Goal: Task Accomplishment & Management: Use online tool/utility

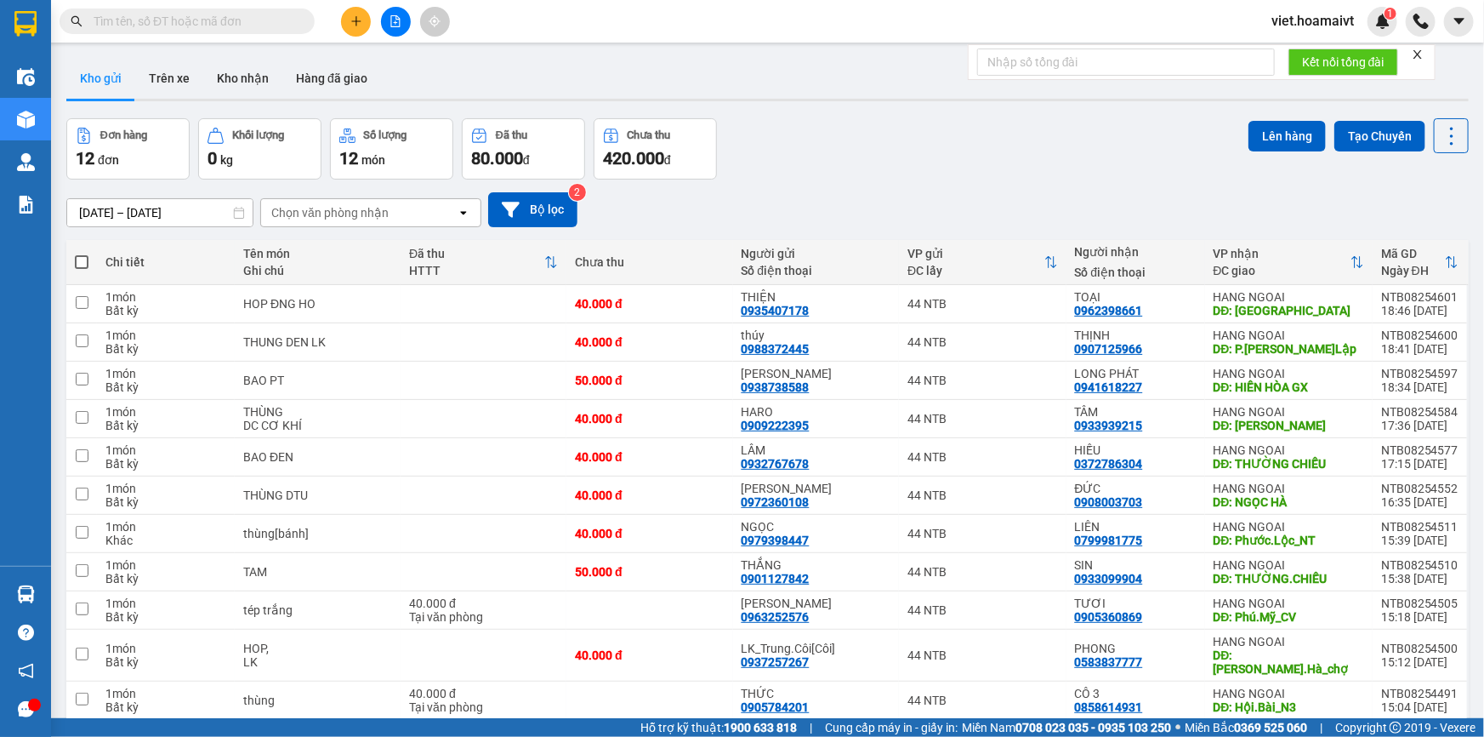
scroll to position [17, 0]
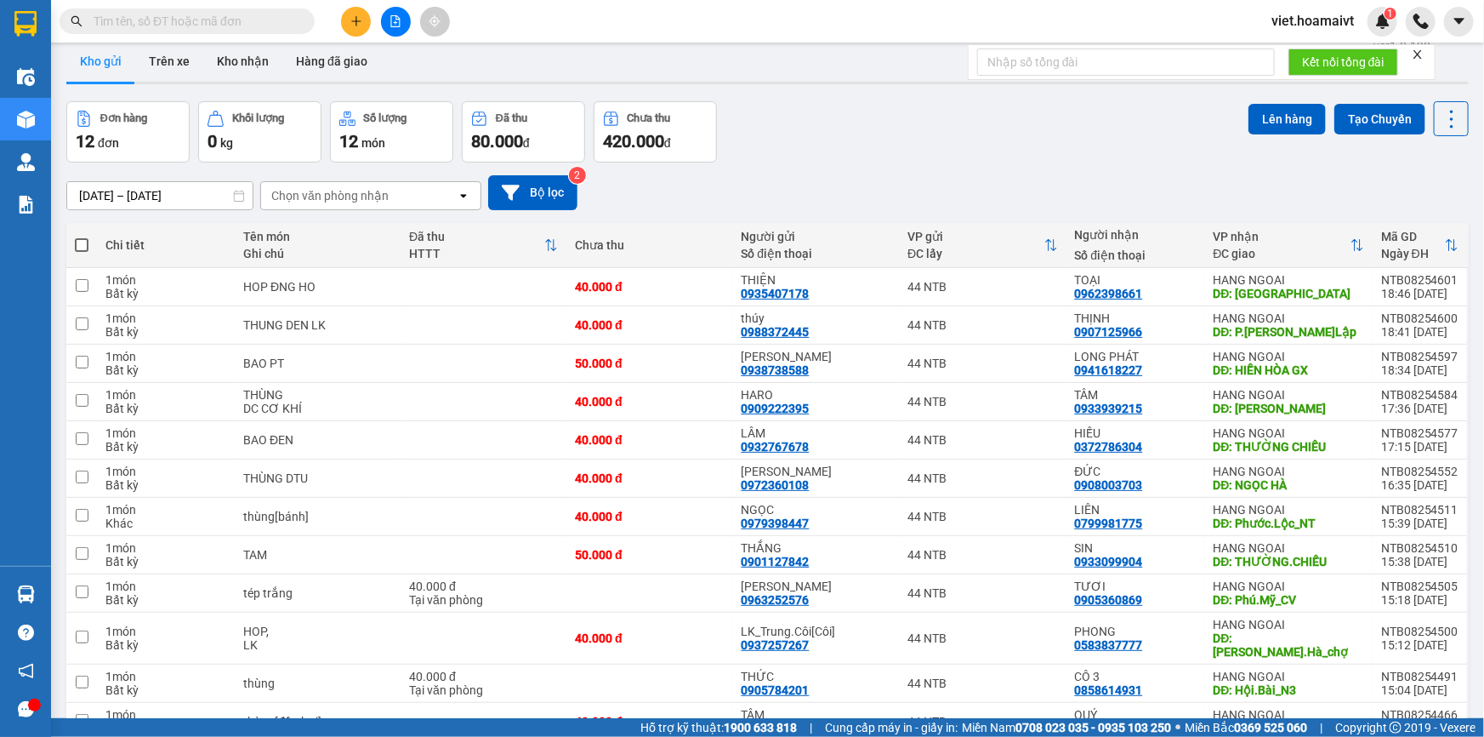
click at [373, 203] on div "Chọn văn phòng nhận" at bounding box center [329, 195] width 117 height 17
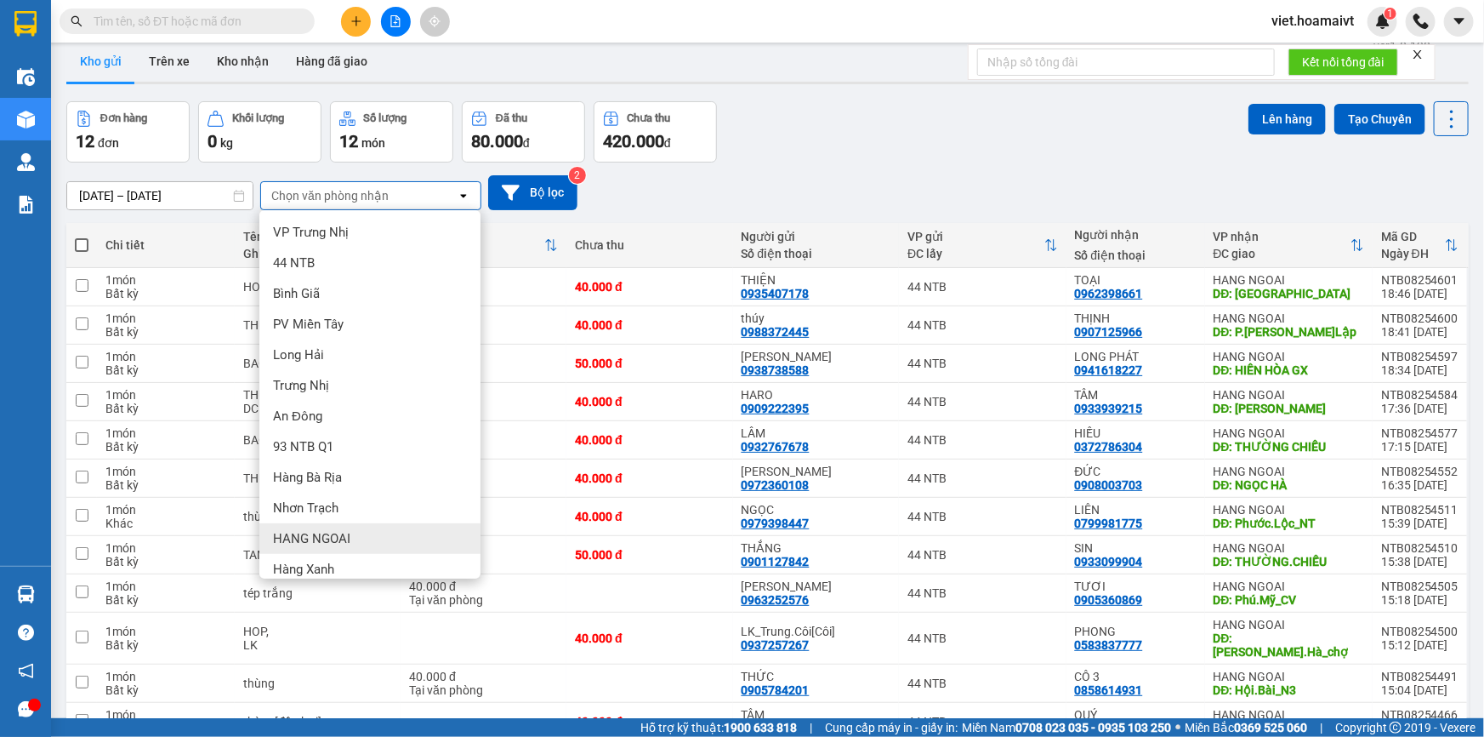
click at [365, 537] on div "HANG NGOAI" at bounding box center [369, 538] width 221 height 31
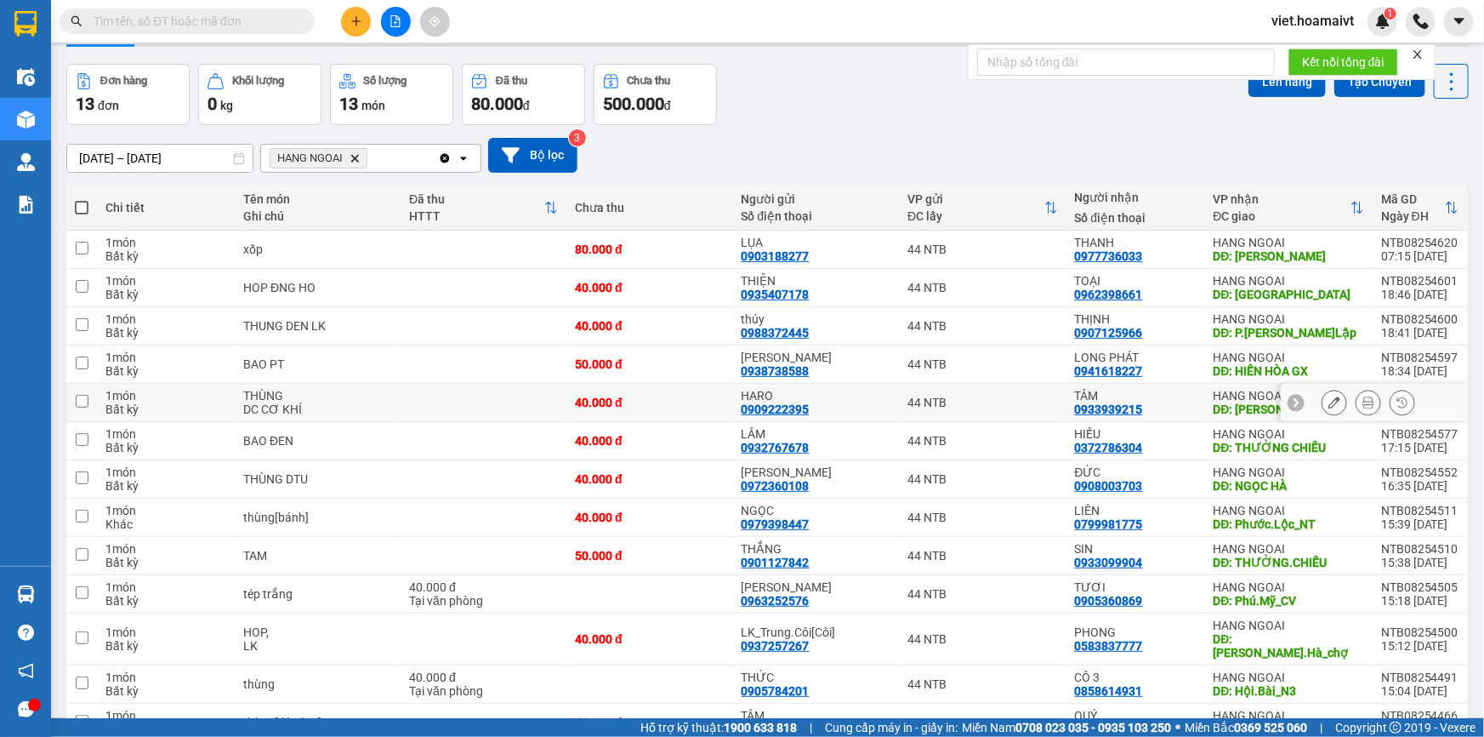
scroll to position [132, 0]
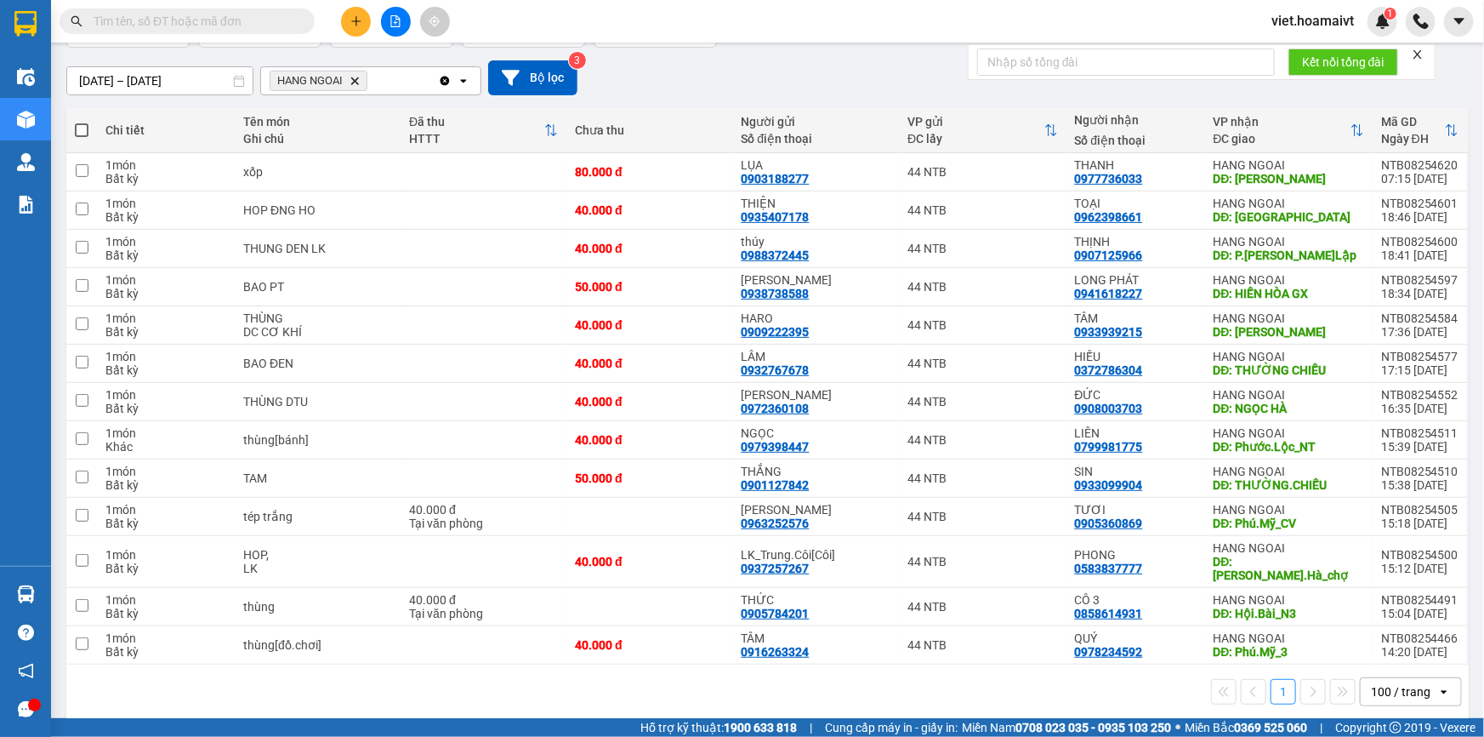
click at [393, 29] on button at bounding box center [396, 22] width 30 height 30
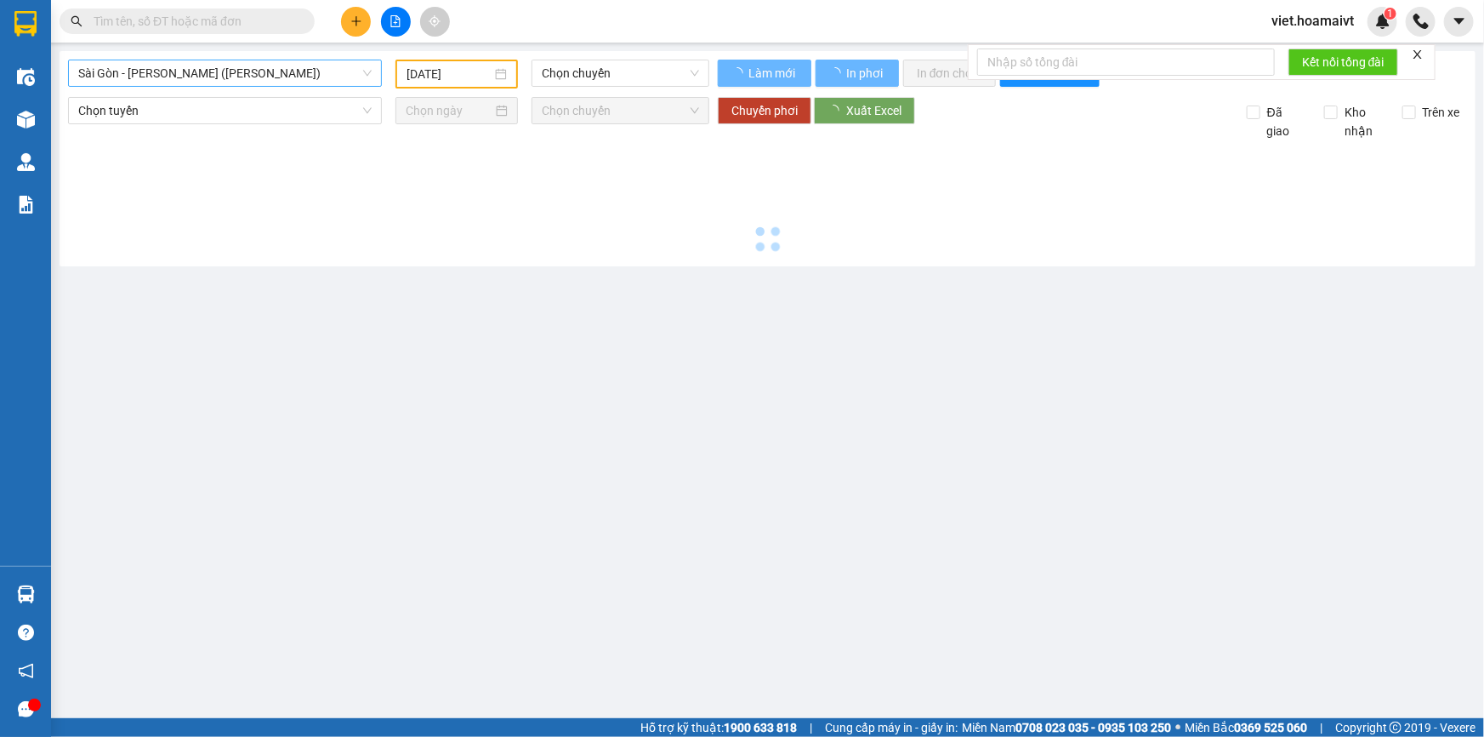
type input "[DATE]"
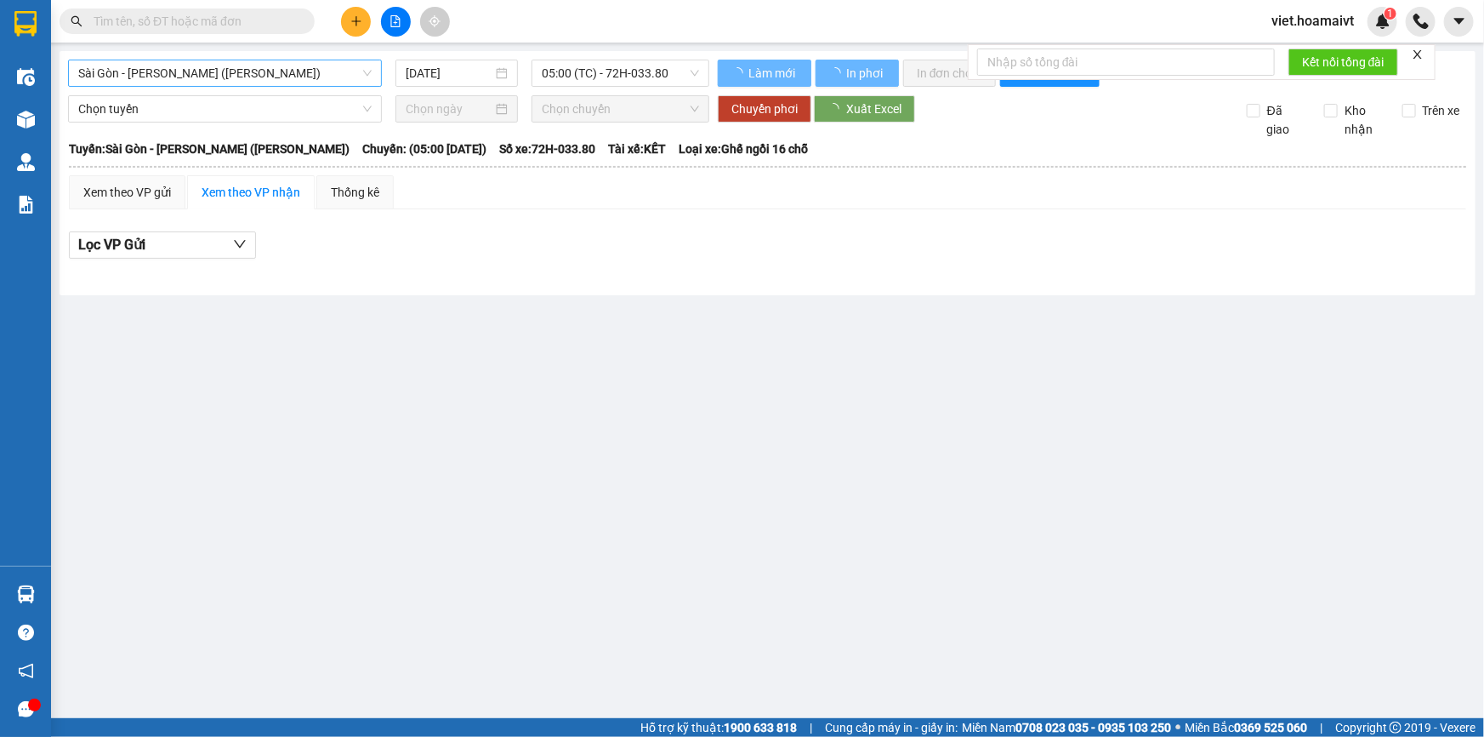
click at [242, 76] on span "Sài Gòn - [PERSON_NAME] ([PERSON_NAME])" at bounding box center [224, 73] width 293 height 26
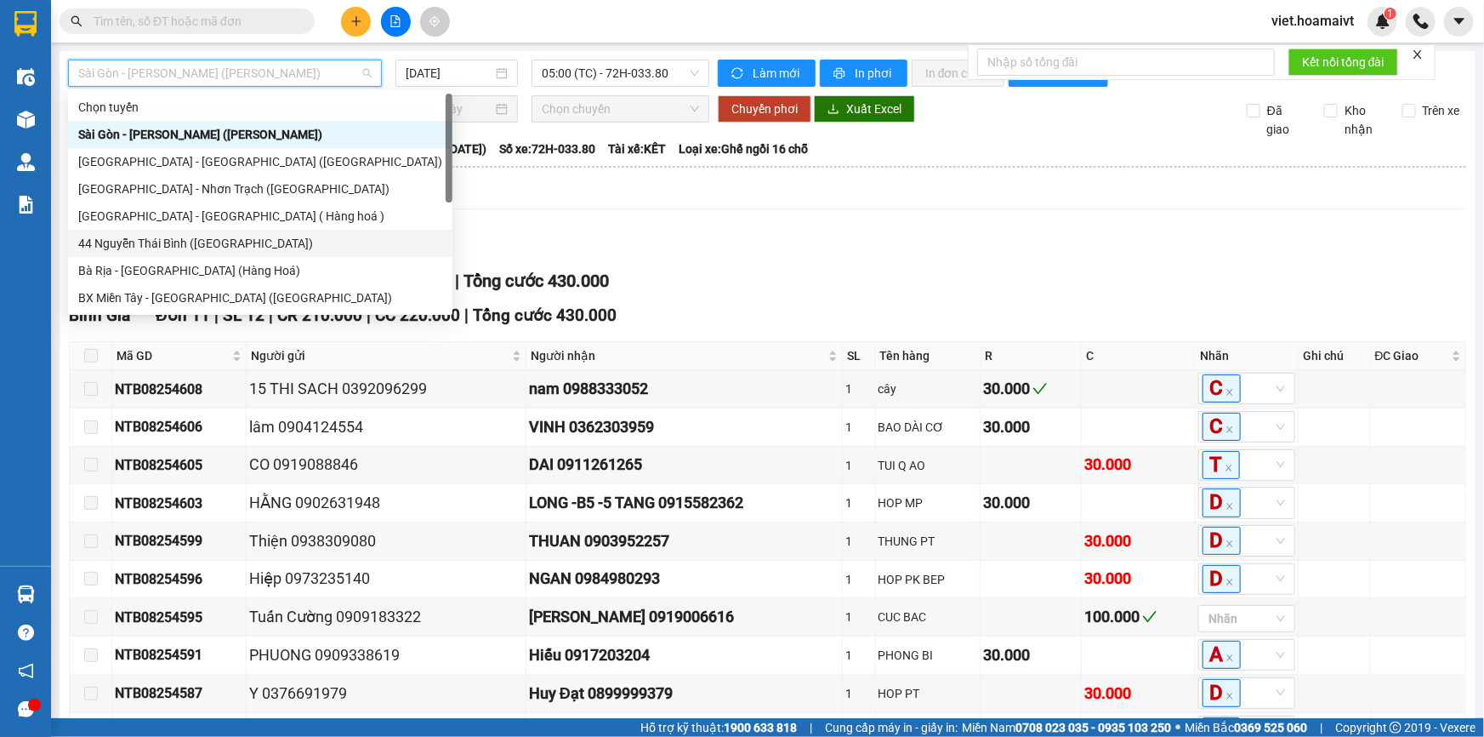
click at [194, 237] on div "44 Nguyễn Thái Bình ([GEOGRAPHIC_DATA])" at bounding box center [260, 243] width 364 height 19
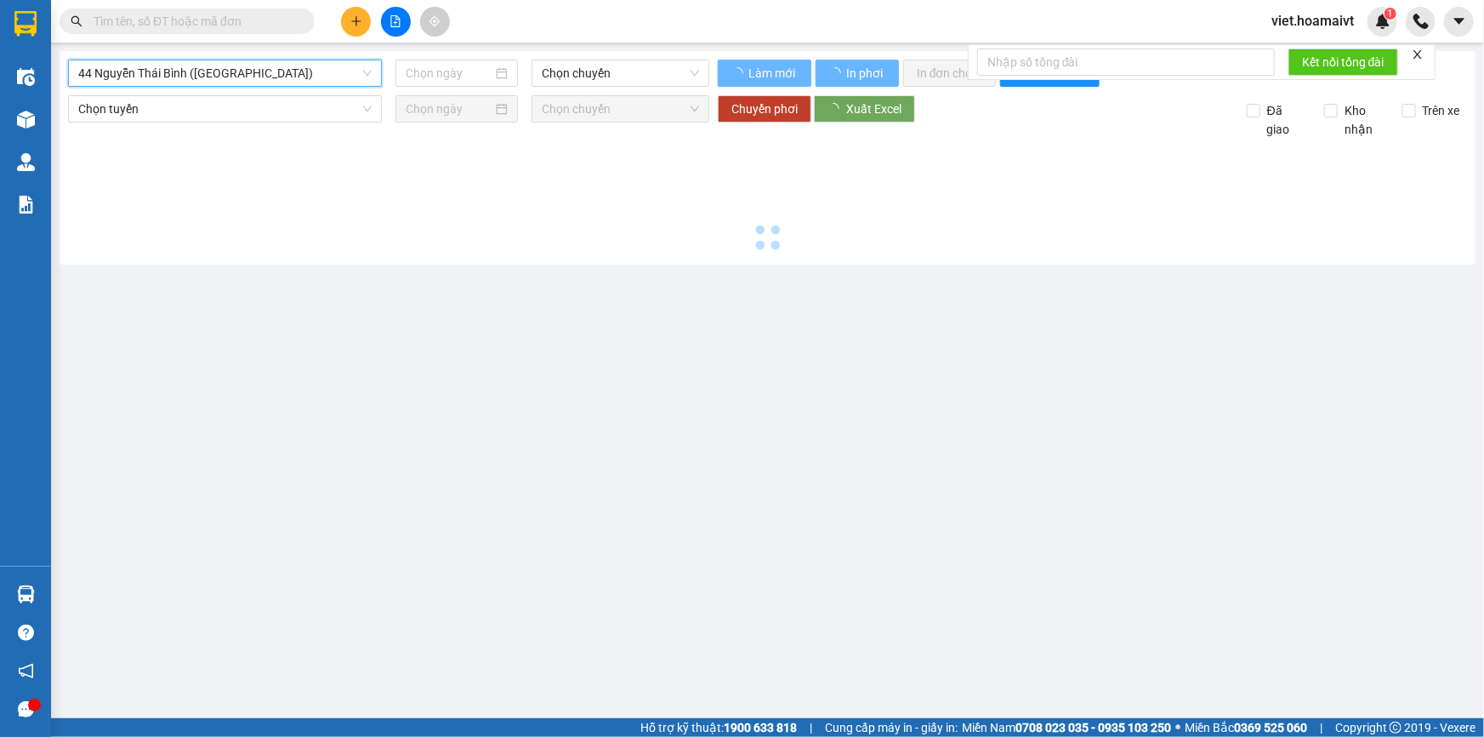
type input "[DATE]"
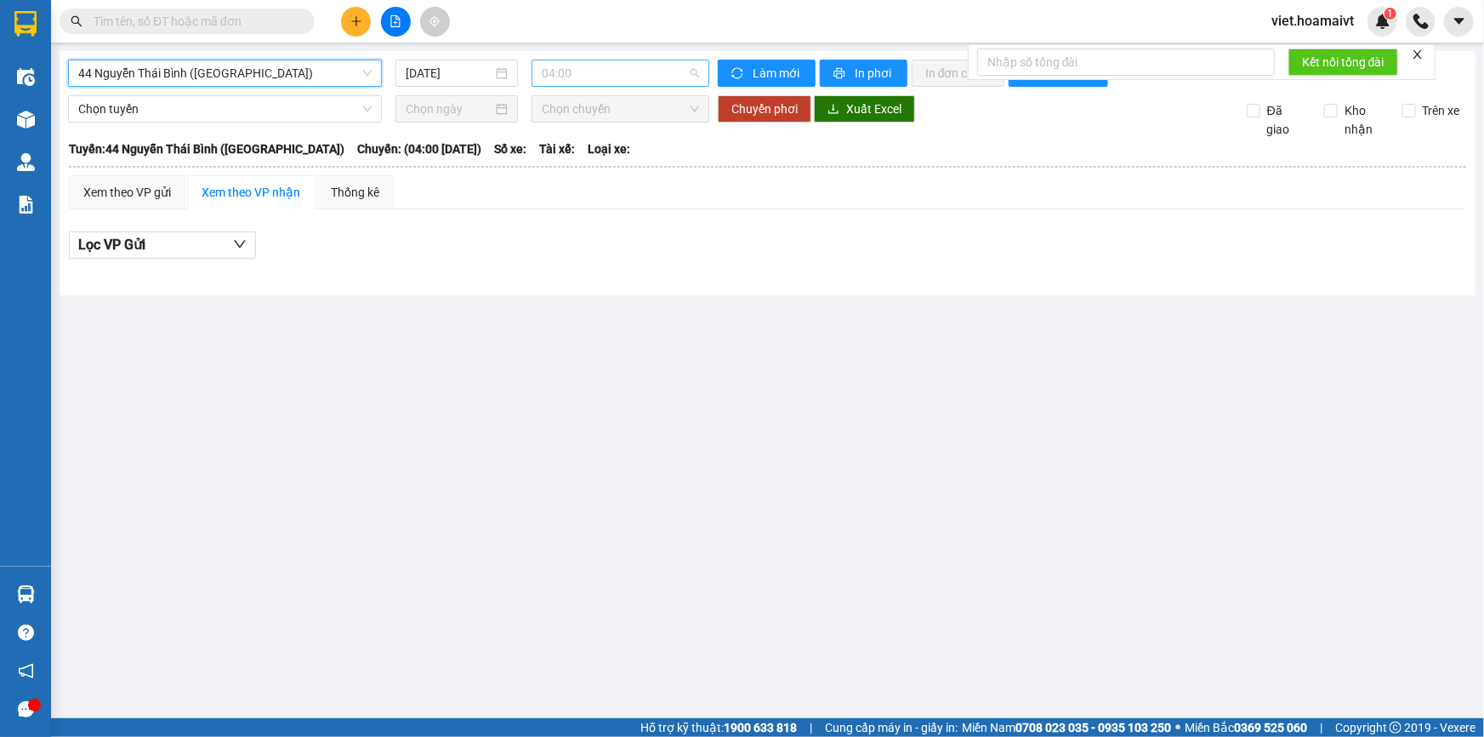
click at [570, 71] on span "04:00" at bounding box center [620, 73] width 157 height 26
type input "0800"
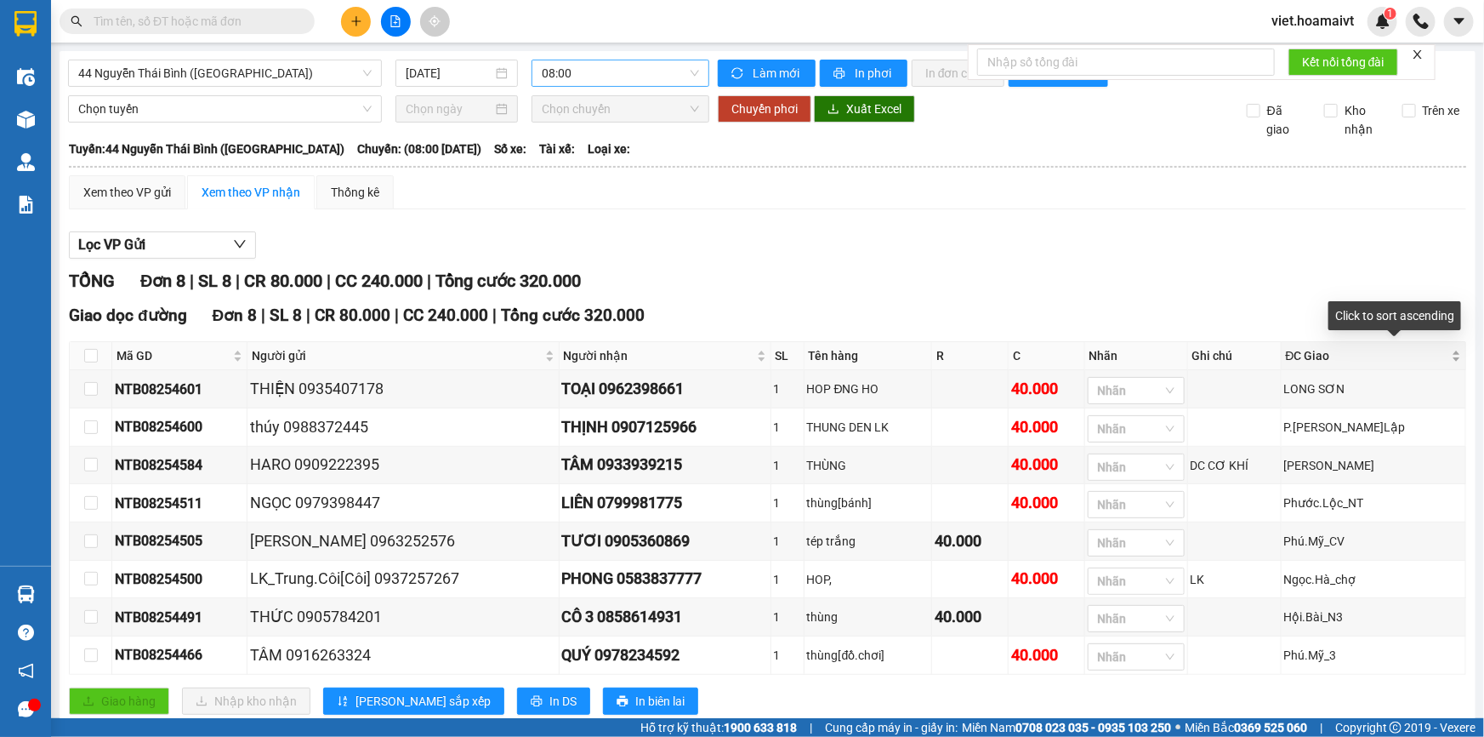
click at [1453, 360] on div "ĐC Giao" at bounding box center [1373, 355] width 175 height 19
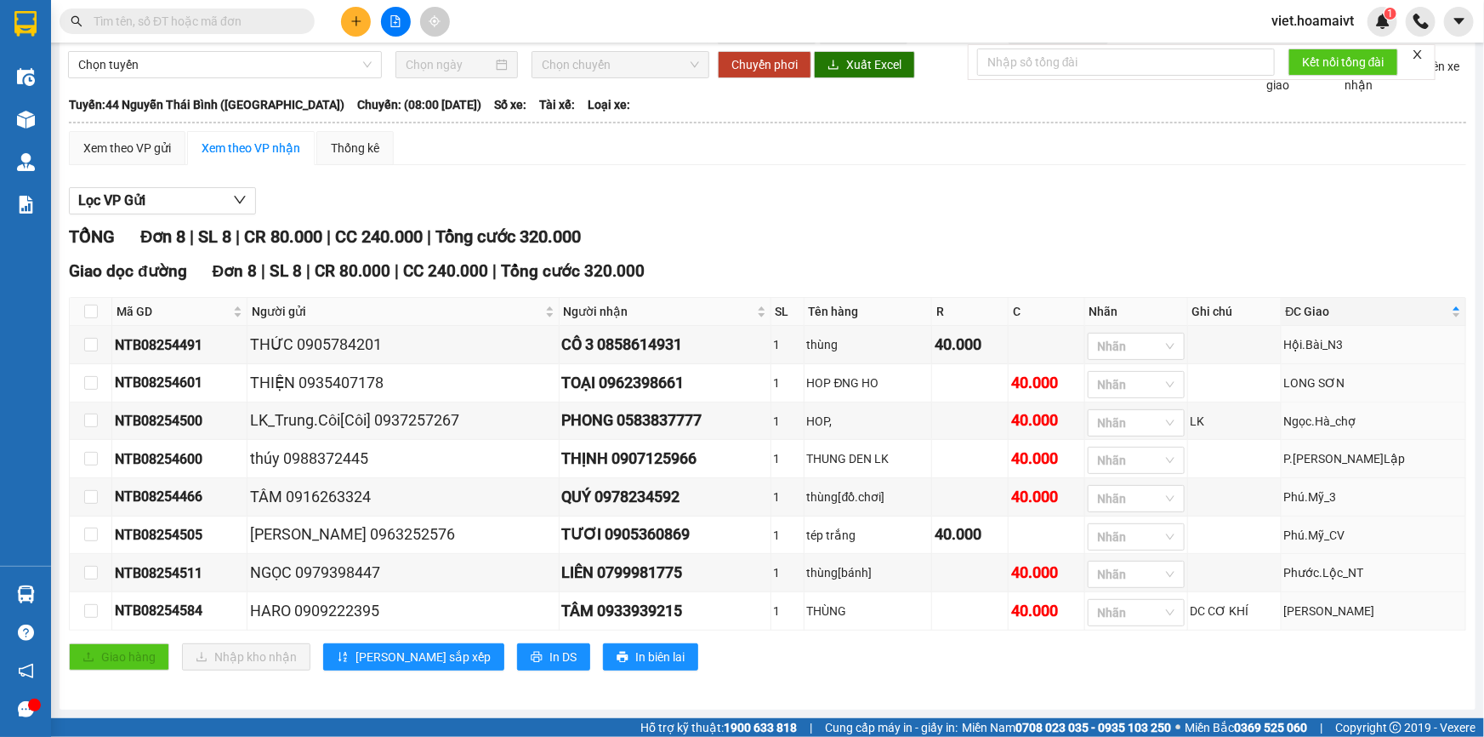
scroll to position [45, 0]
click at [550, 662] on span "In DS" at bounding box center [563, 656] width 27 height 19
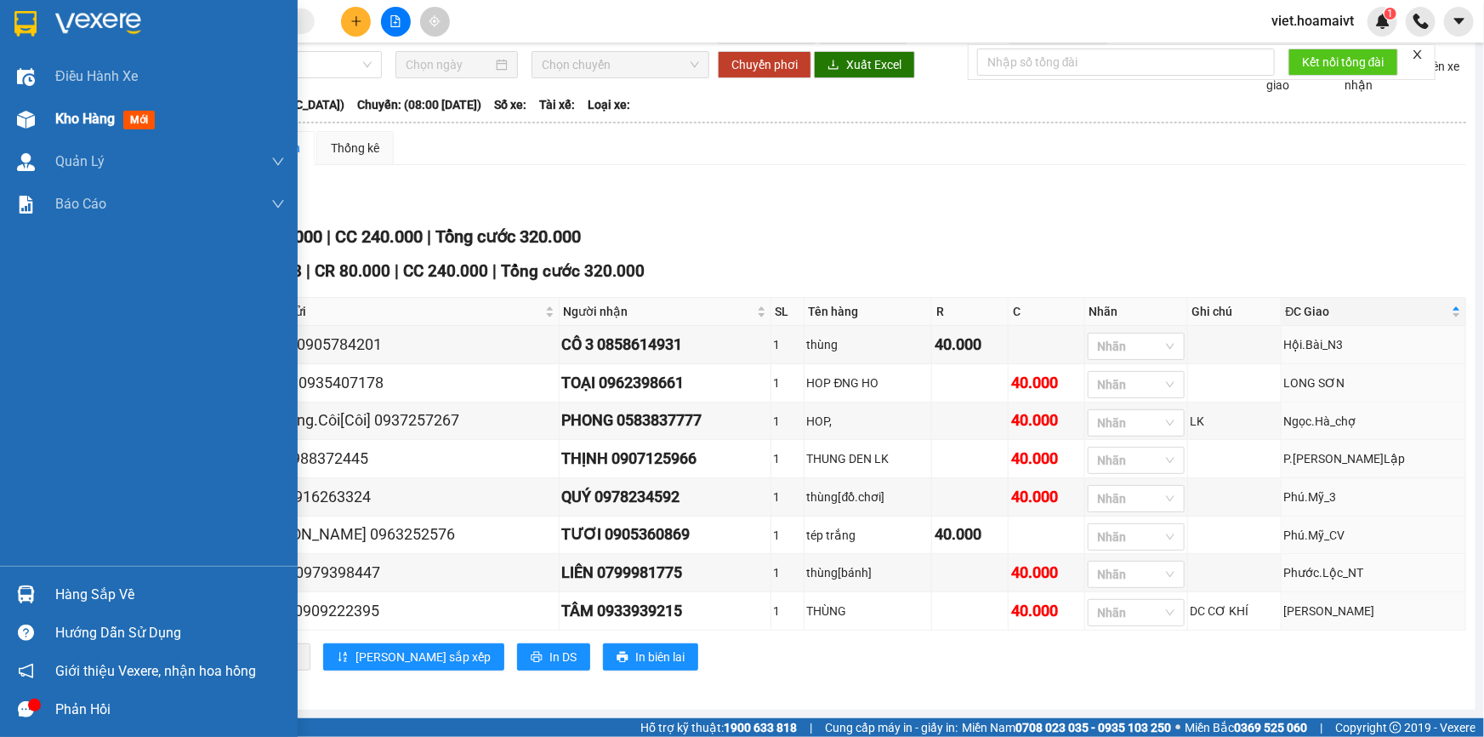
click at [87, 126] on span "Kho hàng" at bounding box center [85, 119] width 60 height 16
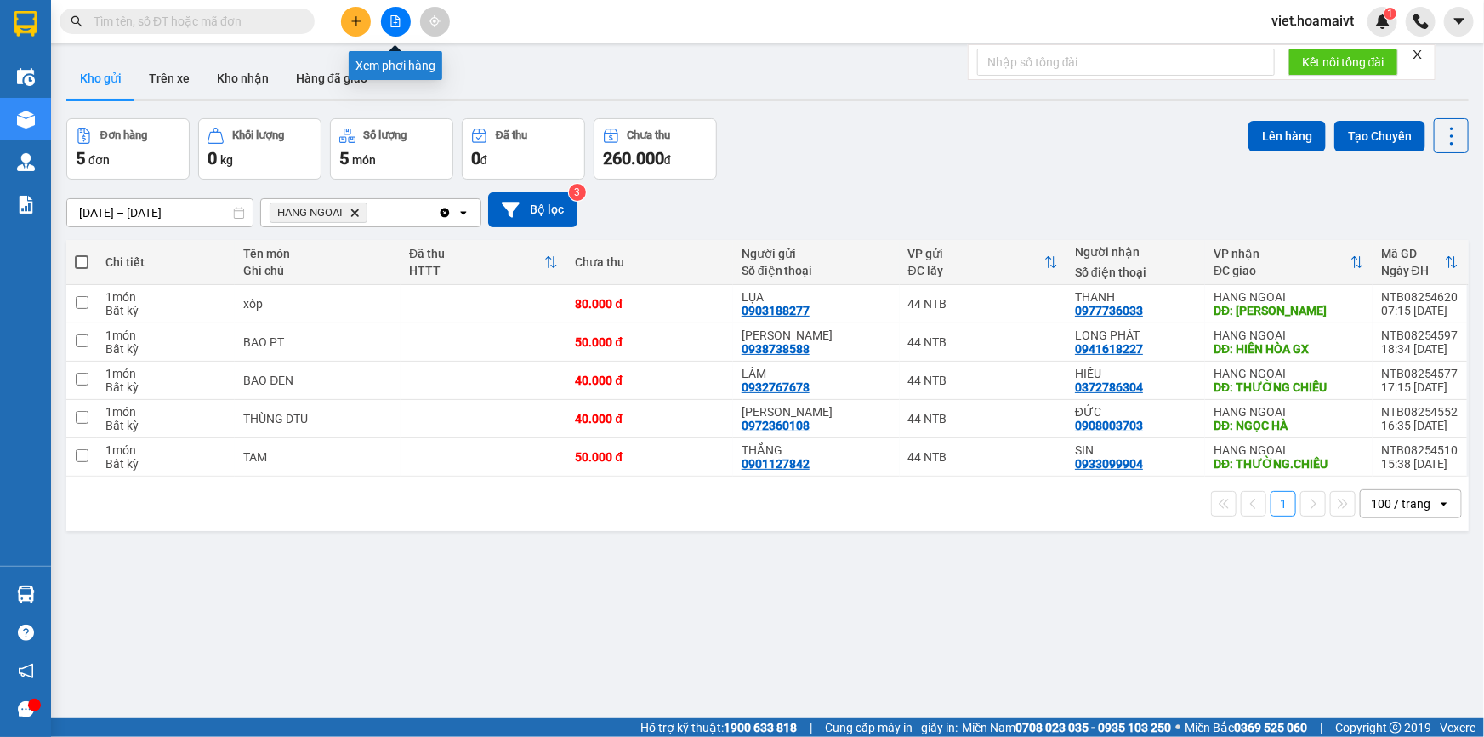
click at [402, 20] on button at bounding box center [396, 22] width 30 height 30
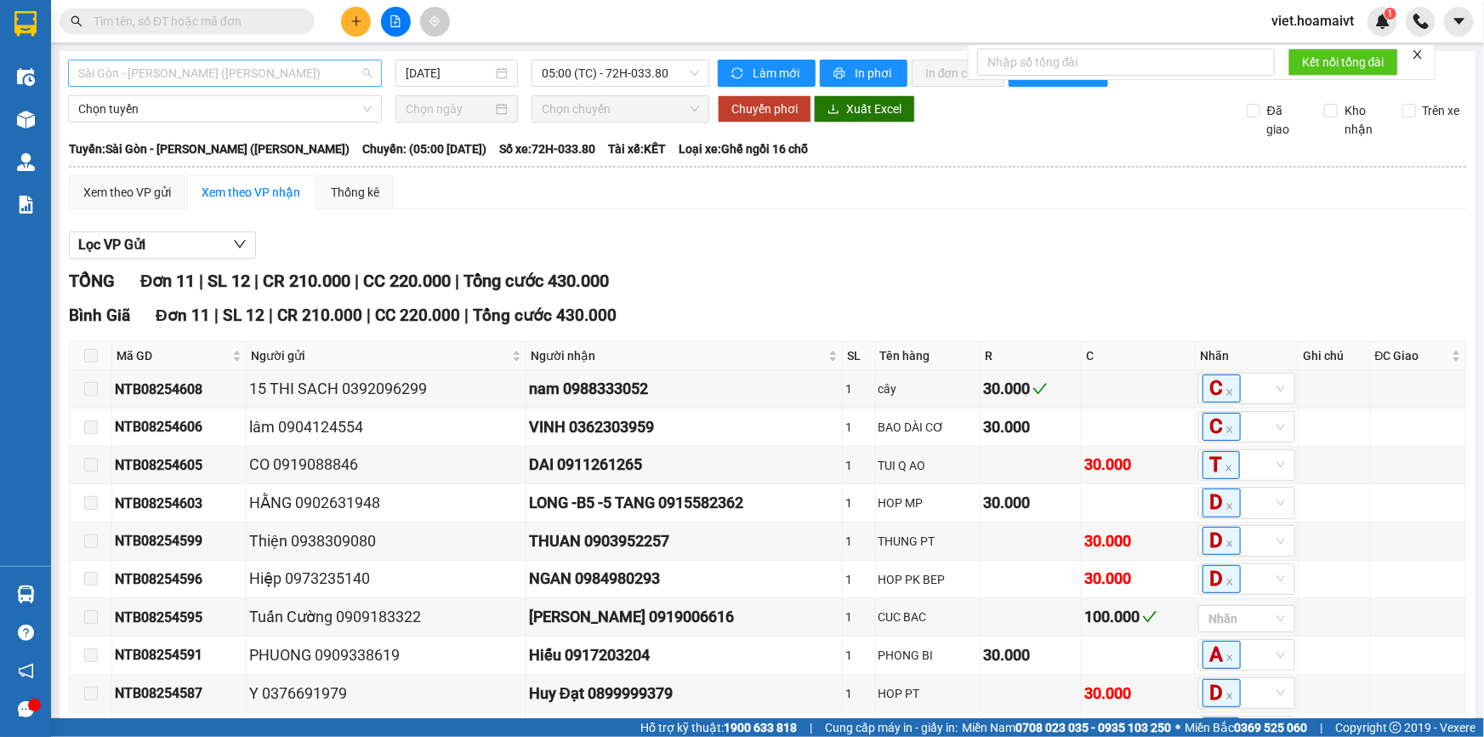
click at [311, 60] on span "Sài Gòn - [PERSON_NAME] ([PERSON_NAME])" at bounding box center [224, 73] width 293 height 26
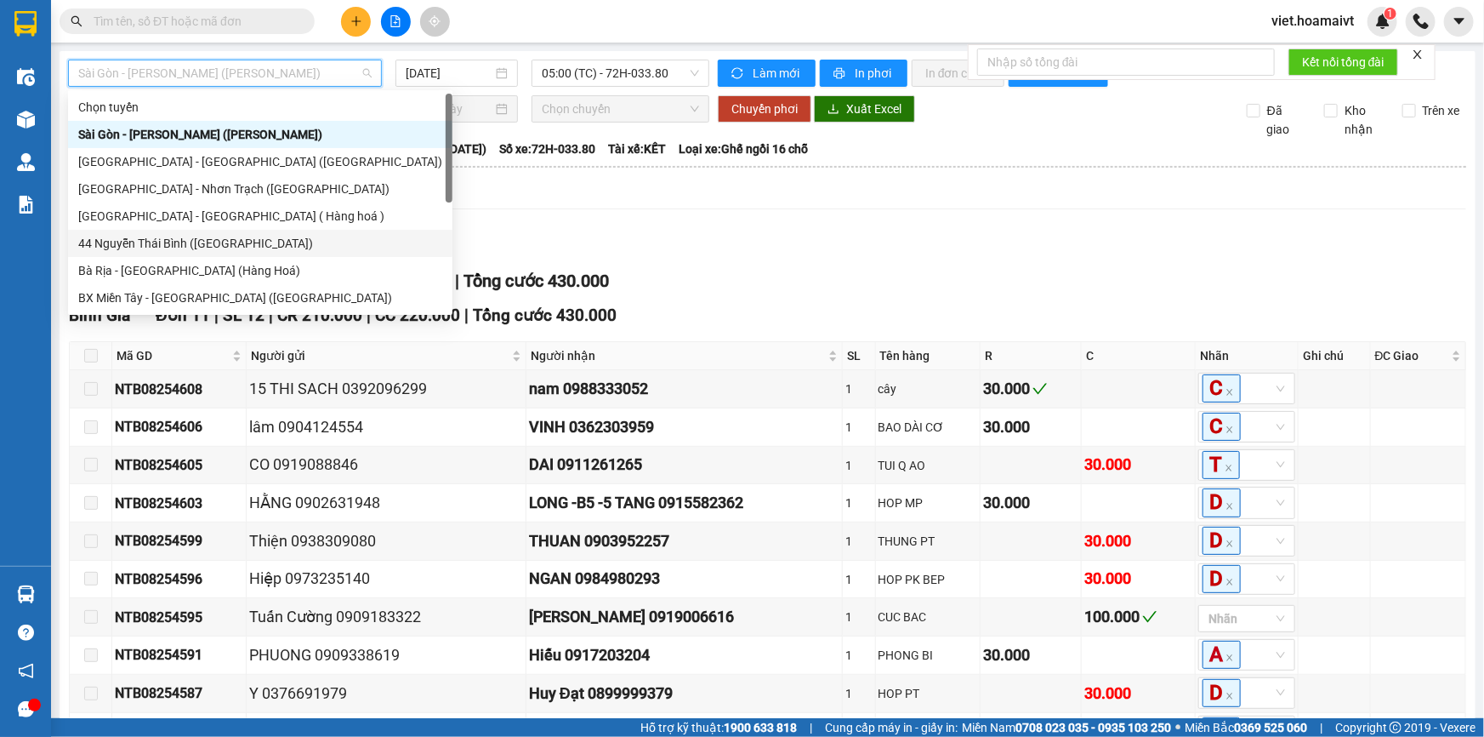
click at [219, 240] on div "44 Nguyễn Thái Bình ([GEOGRAPHIC_DATA])" at bounding box center [260, 243] width 364 height 19
type input "[DATE]"
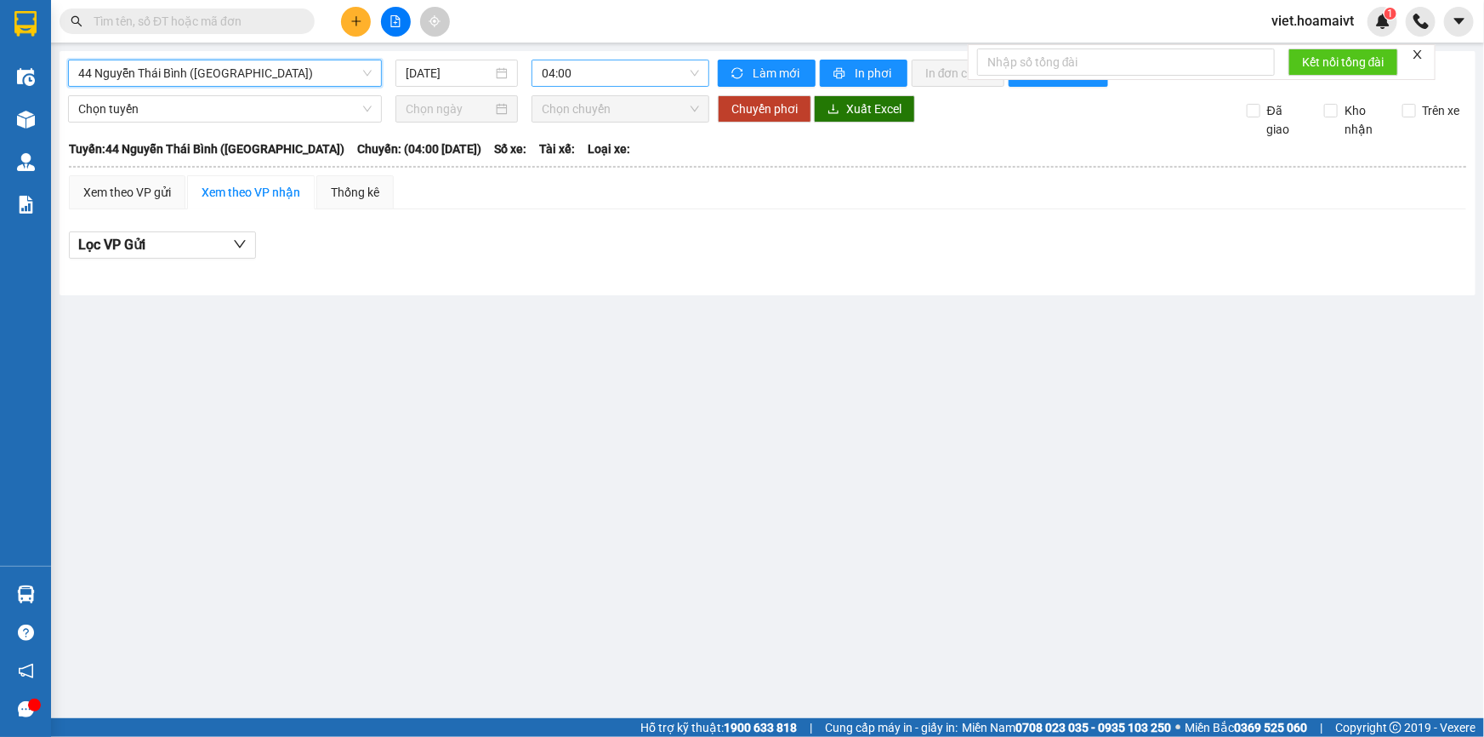
click at [595, 77] on span "04:00" at bounding box center [620, 73] width 157 height 26
type input "0800"
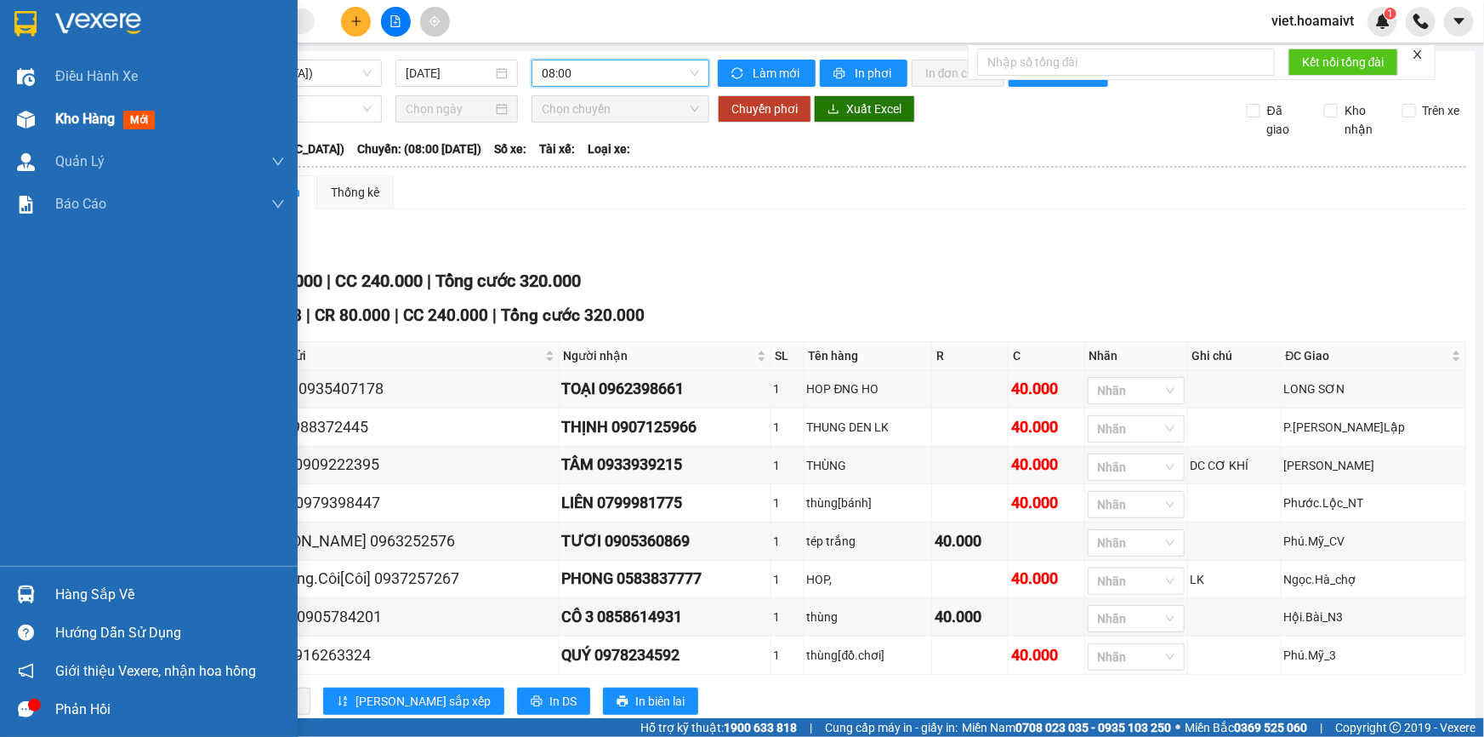
click at [60, 120] on span "Kho hàng" at bounding box center [85, 119] width 60 height 16
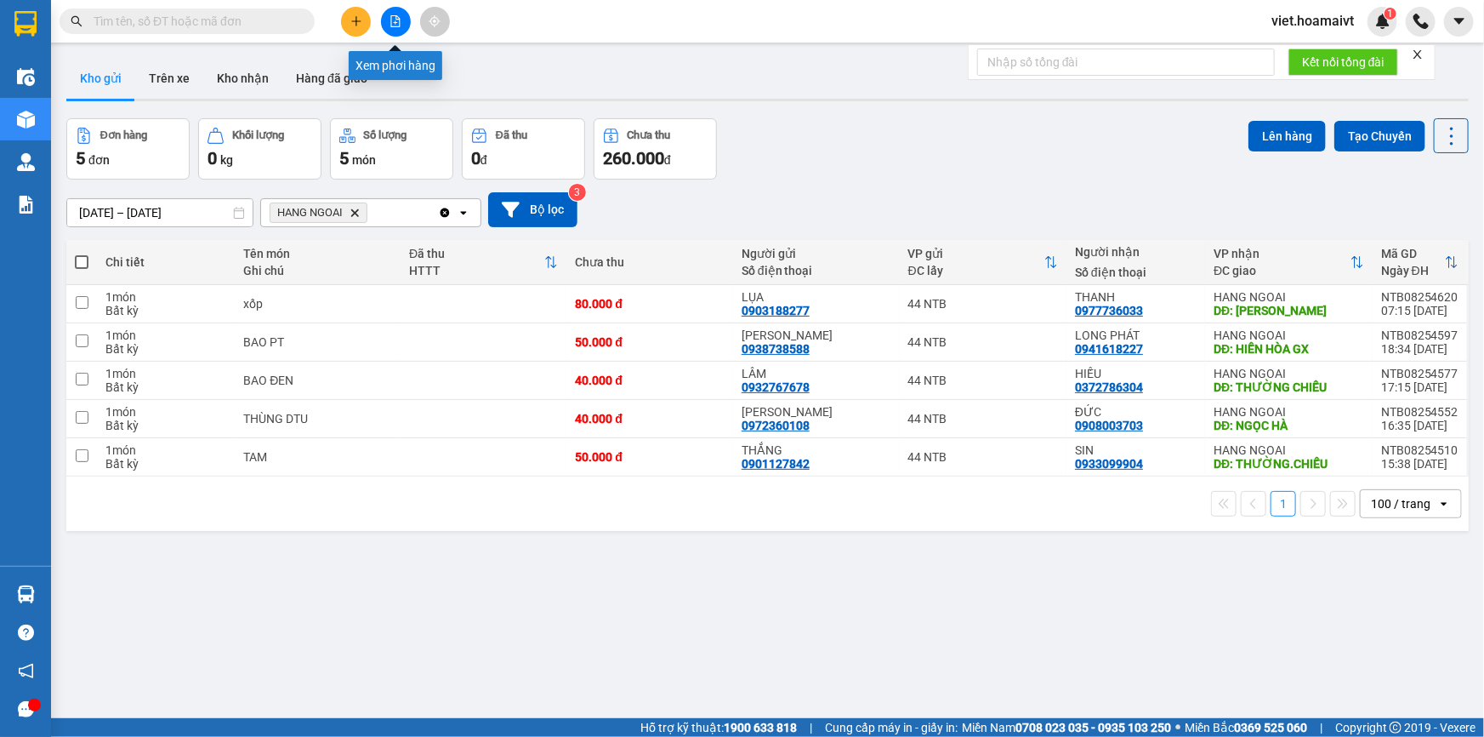
click at [400, 25] on icon "file-add" at bounding box center [396, 21] width 12 height 12
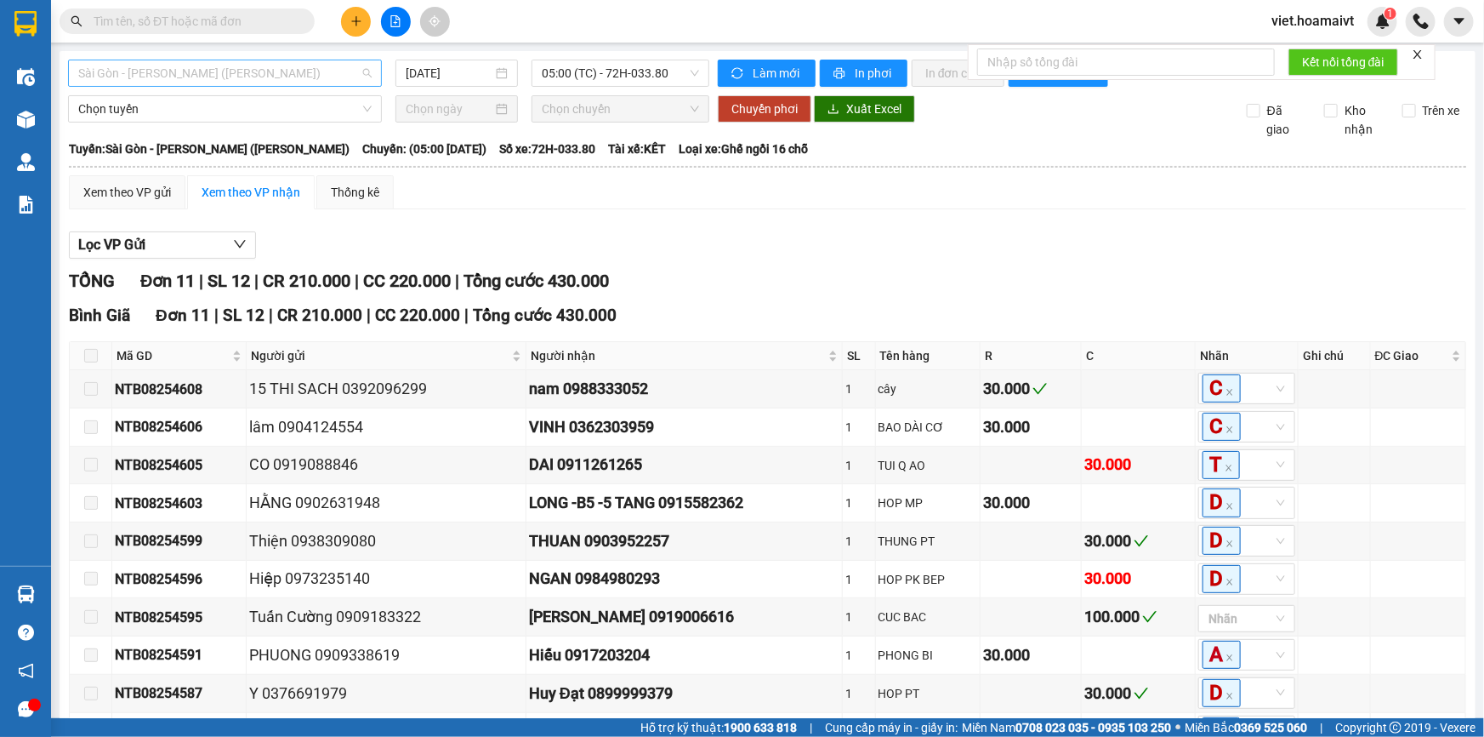
drag, startPoint x: 305, startPoint y: 76, endPoint x: 219, endPoint y: 75, distance: 85.1
click at [303, 75] on span "Sài Gòn - [PERSON_NAME] ([PERSON_NAME])" at bounding box center [224, 73] width 293 height 26
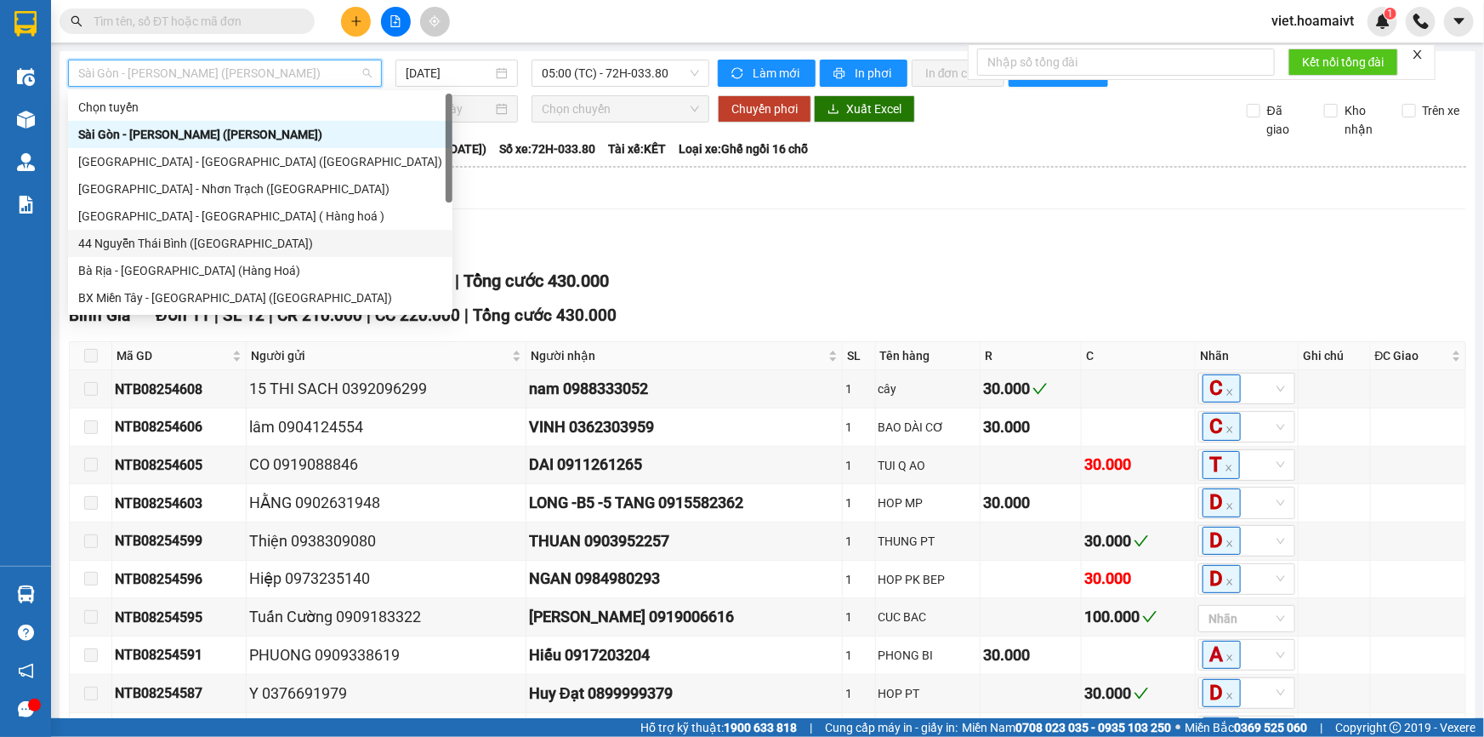
click at [185, 247] on div "44 Nguyễn Thái Bình ([GEOGRAPHIC_DATA])" at bounding box center [260, 243] width 364 height 19
type input "[DATE]"
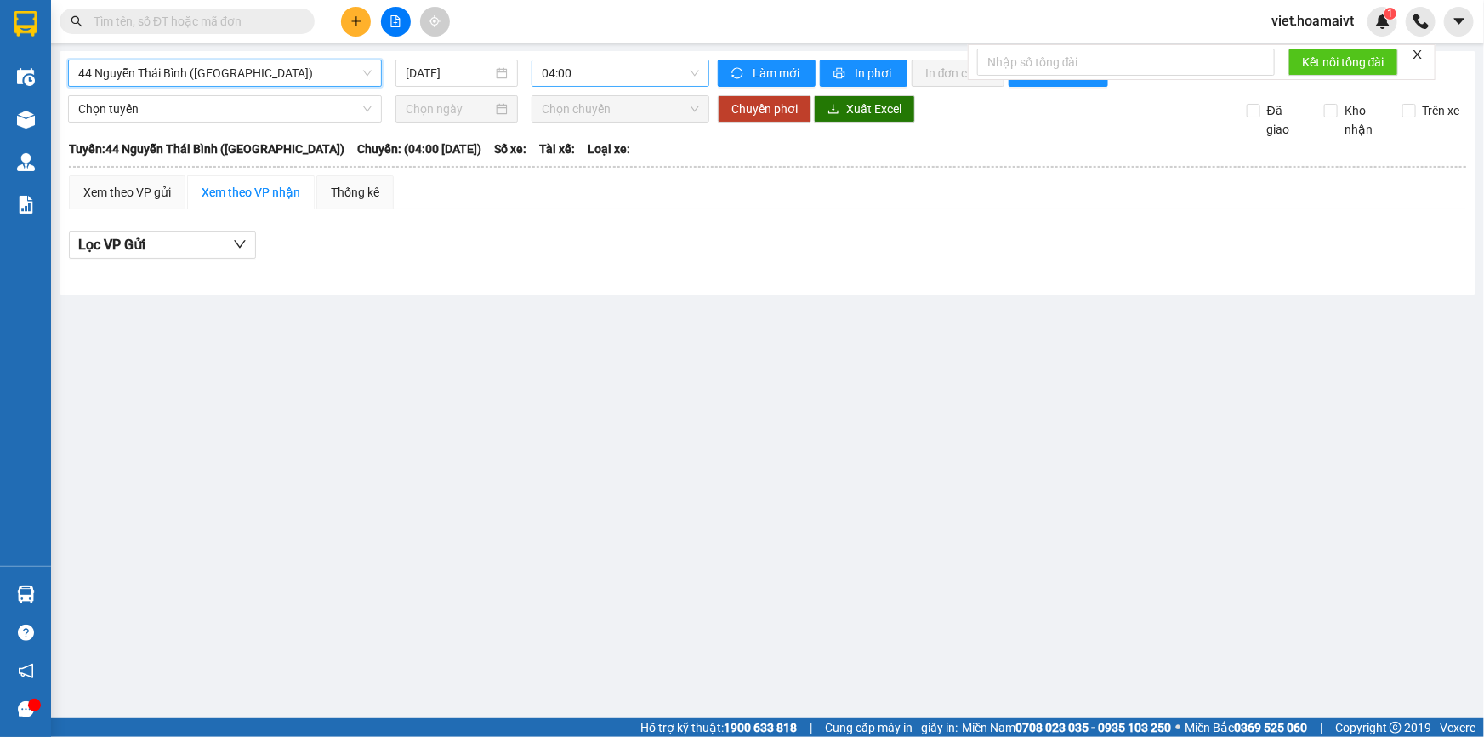
click at [613, 68] on span "04:00" at bounding box center [620, 73] width 157 height 26
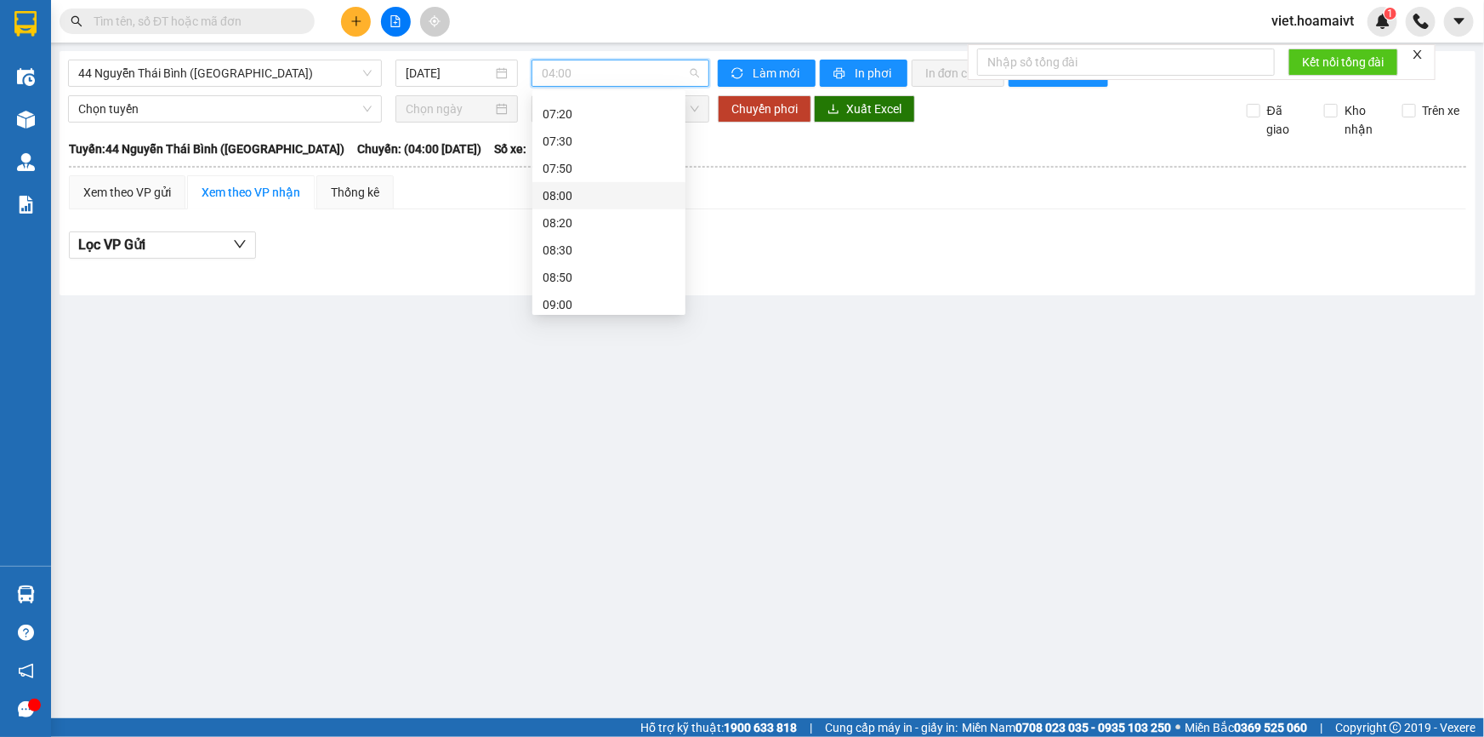
scroll to position [231, 0]
click at [284, 76] on span "44 Nguyễn Thái Bình ([GEOGRAPHIC_DATA])" at bounding box center [224, 73] width 293 height 26
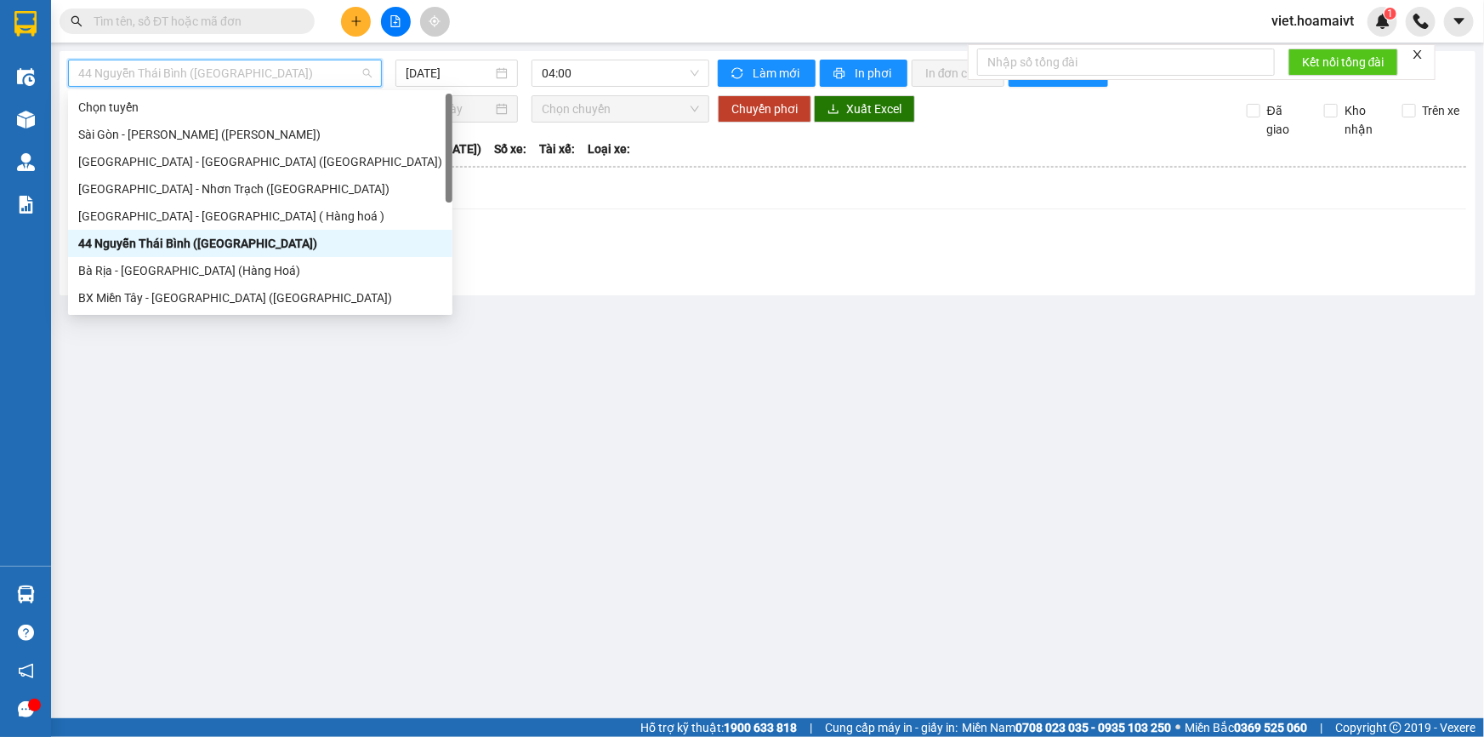
click at [215, 241] on div "44 Nguyễn Thái Bình ([GEOGRAPHIC_DATA])" at bounding box center [260, 243] width 364 height 19
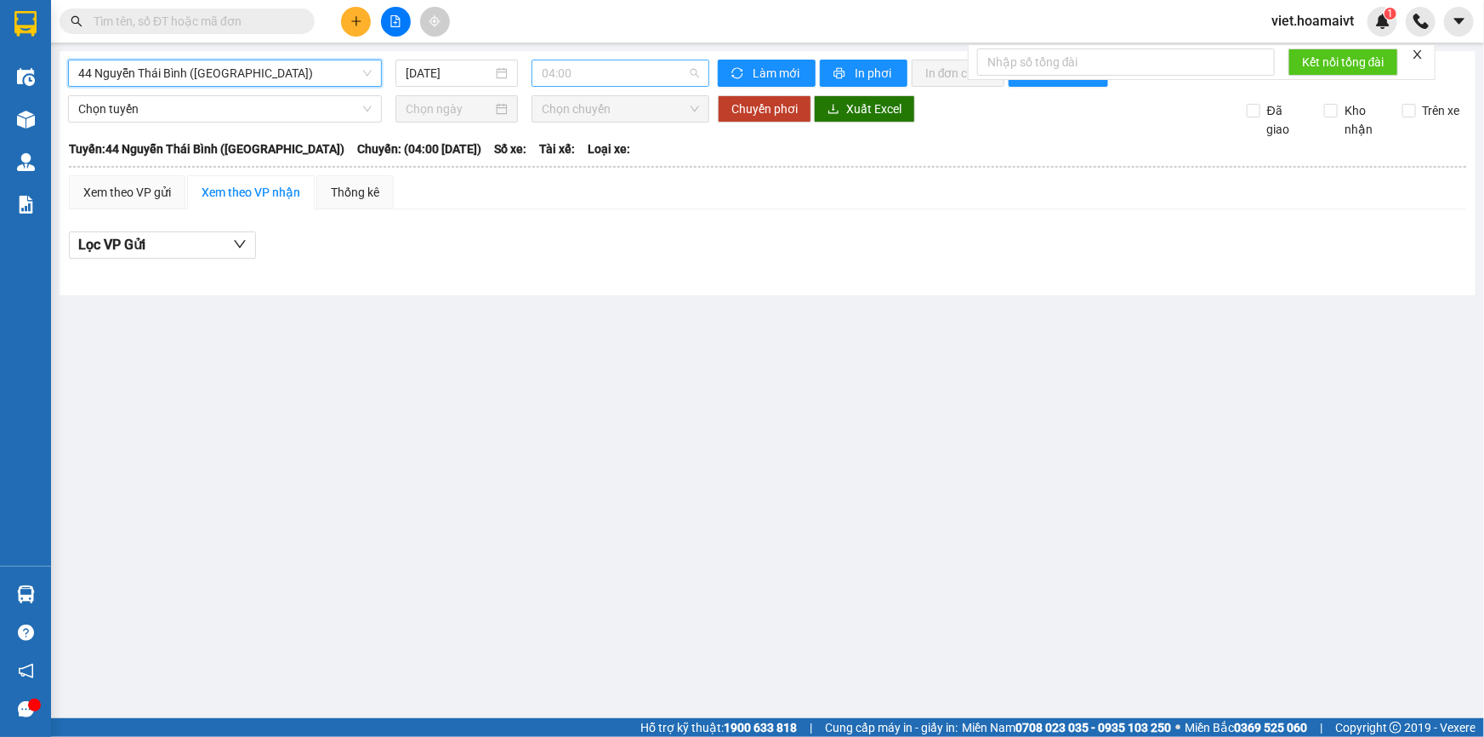
click at [585, 75] on span "04:00" at bounding box center [620, 73] width 157 height 26
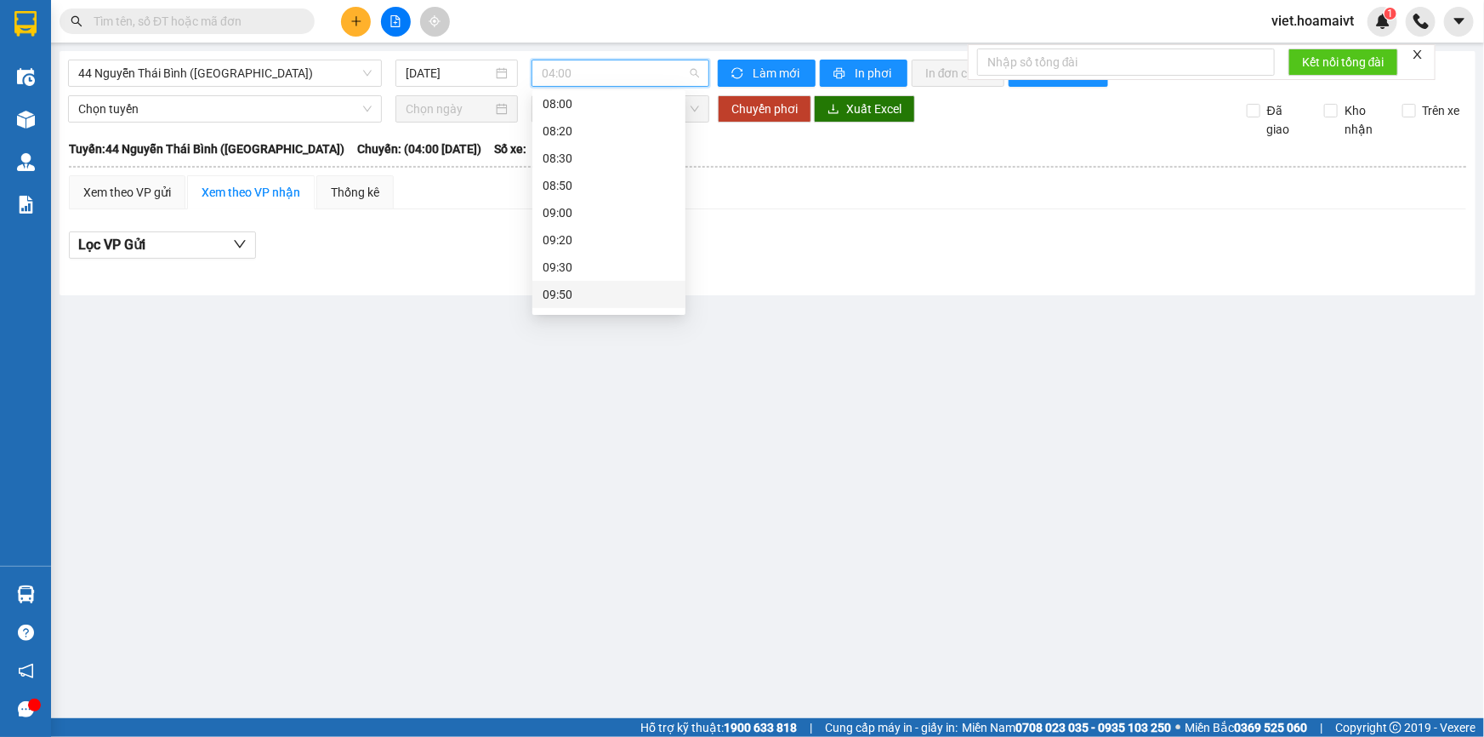
scroll to position [259, 0]
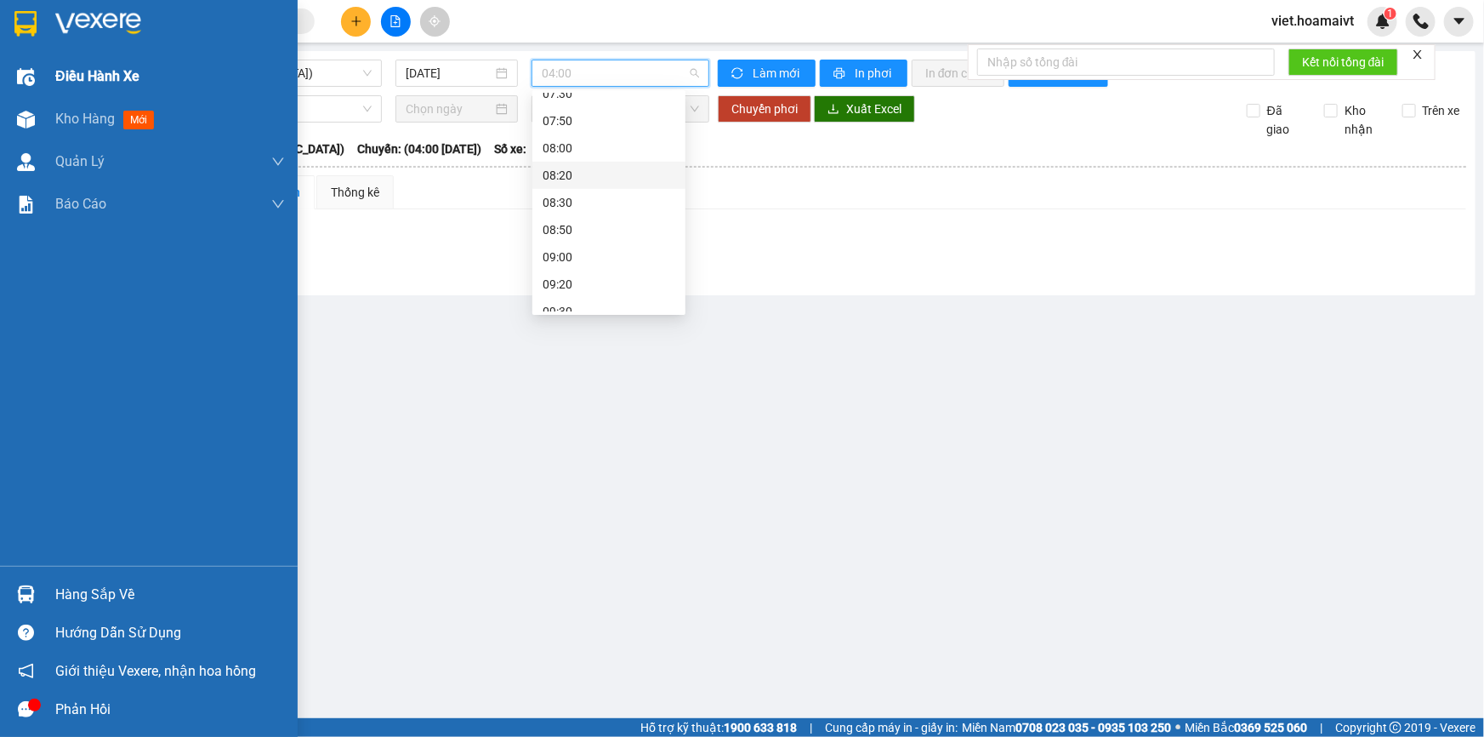
click at [78, 71] on span "Điều hành xe" at bounding box center [97, 76] width 84 height 21
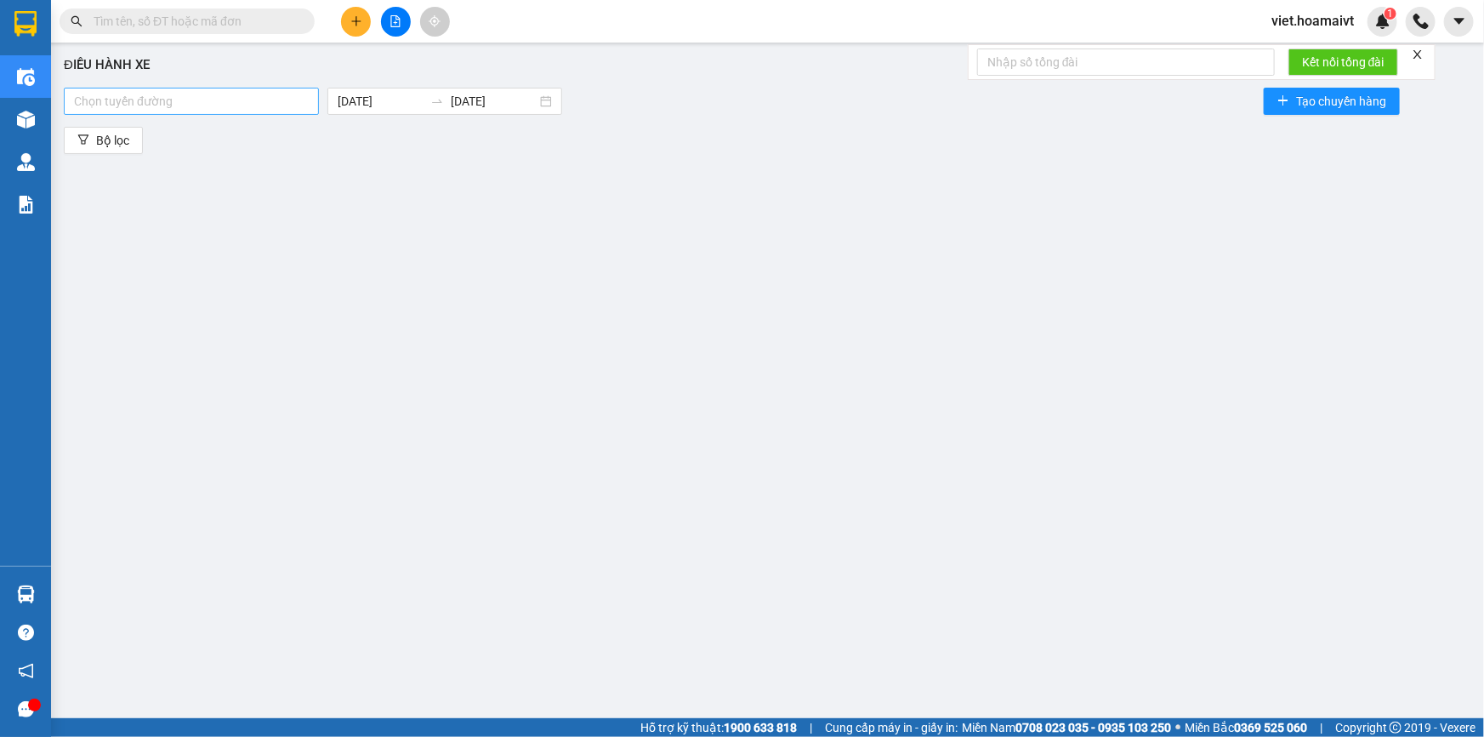
click at [232, 96] on div at bounding box center [191, 101] width 247 height 20
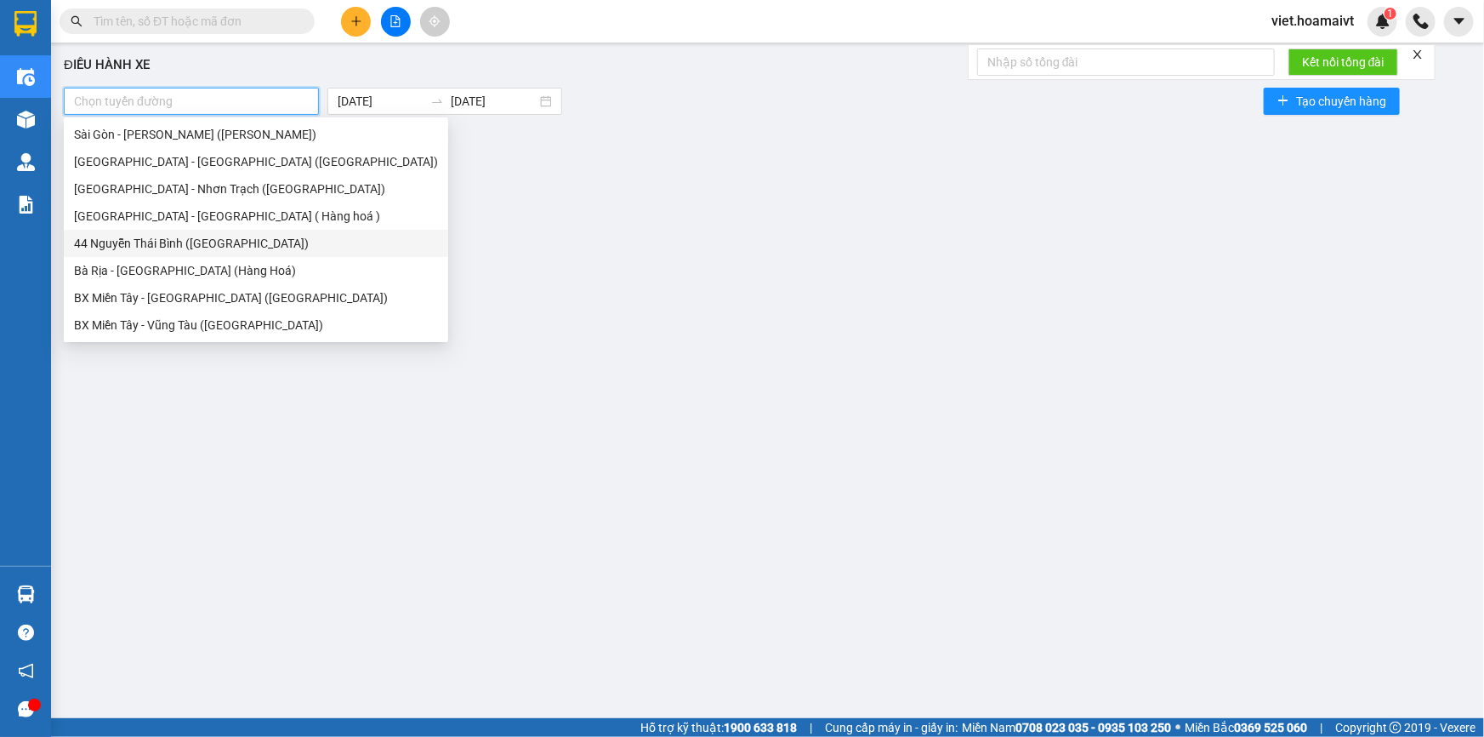
click at [144, 243] on div "44 Nguyễn Thái Bình ([GEOGRAPHIC_DATA])" at bounding box center [256, 243] width 364 height 19
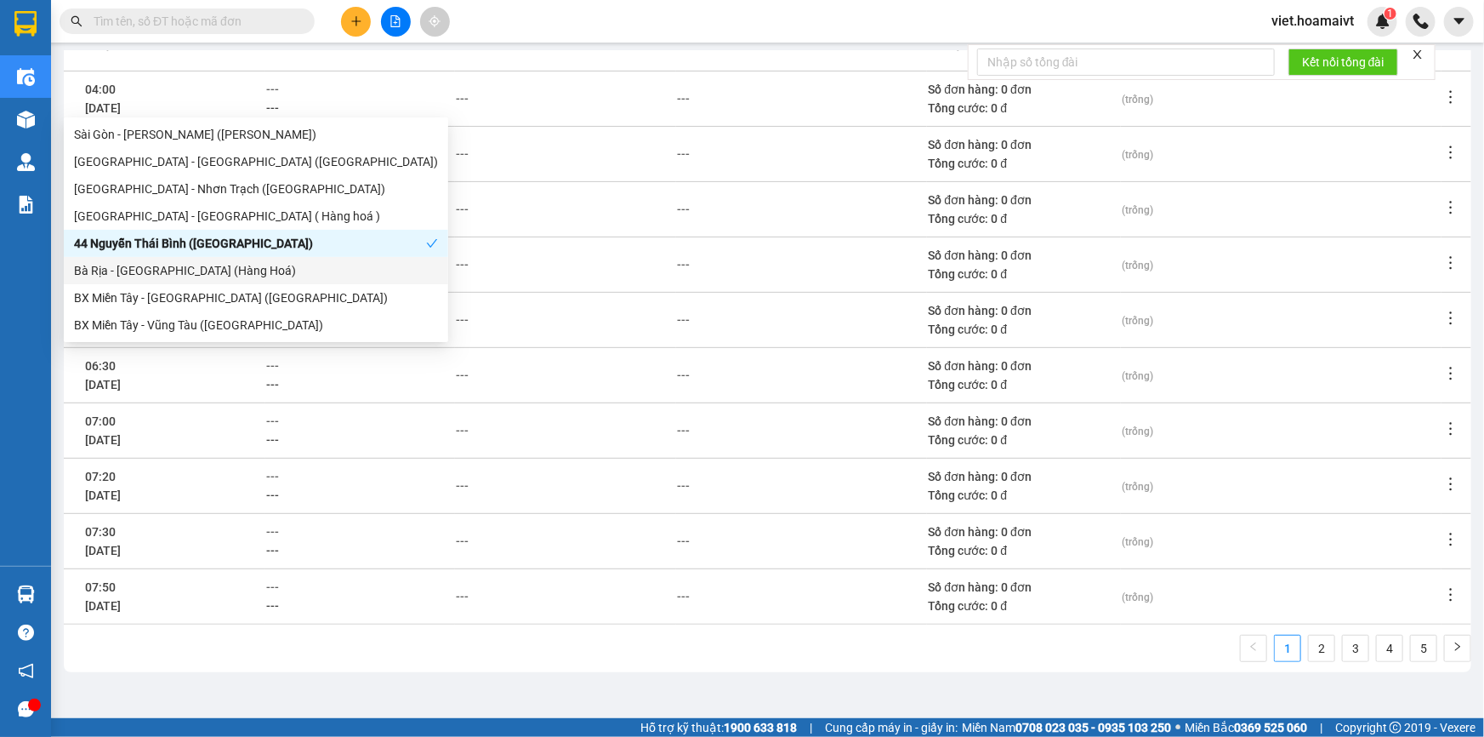
scroll to position [221, 0]
click at [1310, 655] on link "2" at bounding box center [1322, 648] width 26 height 26
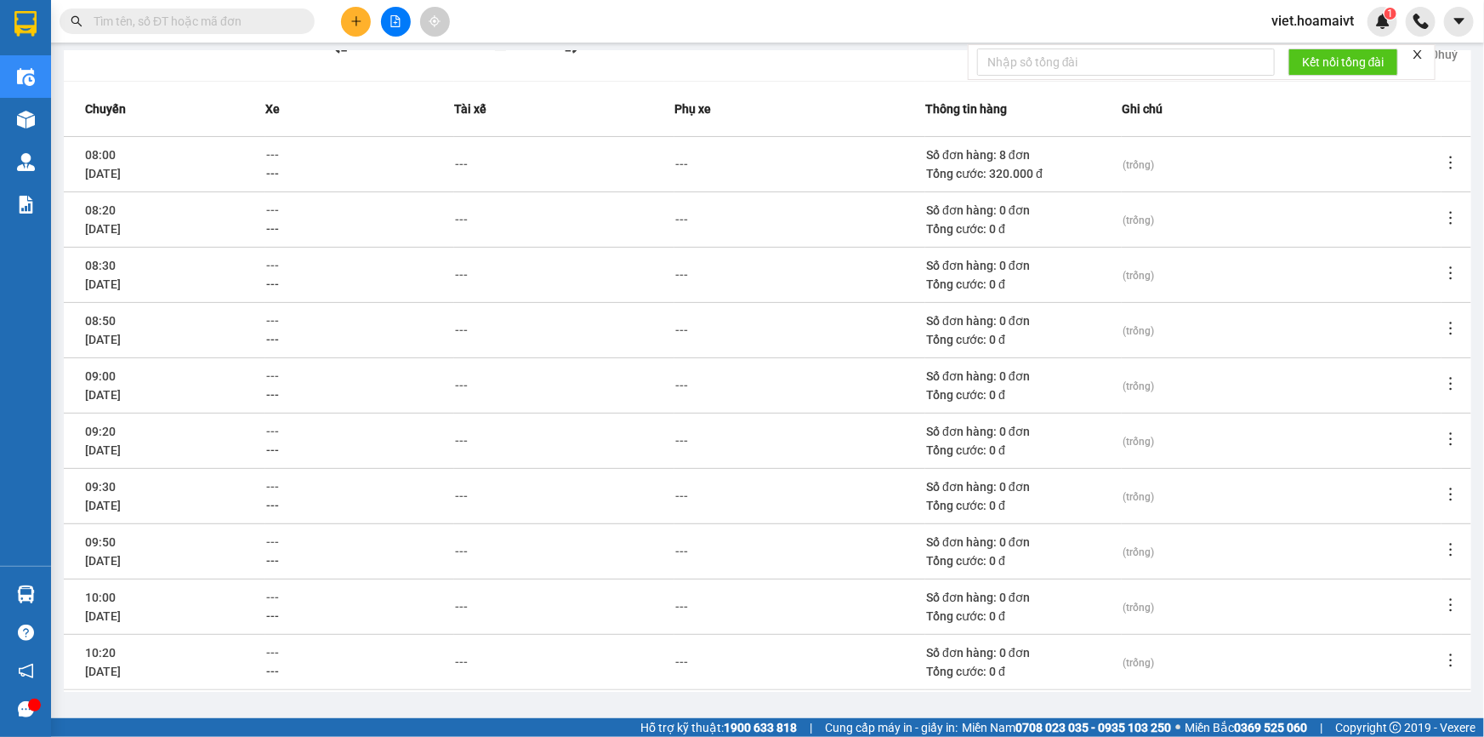
scroll to position [66, 0]
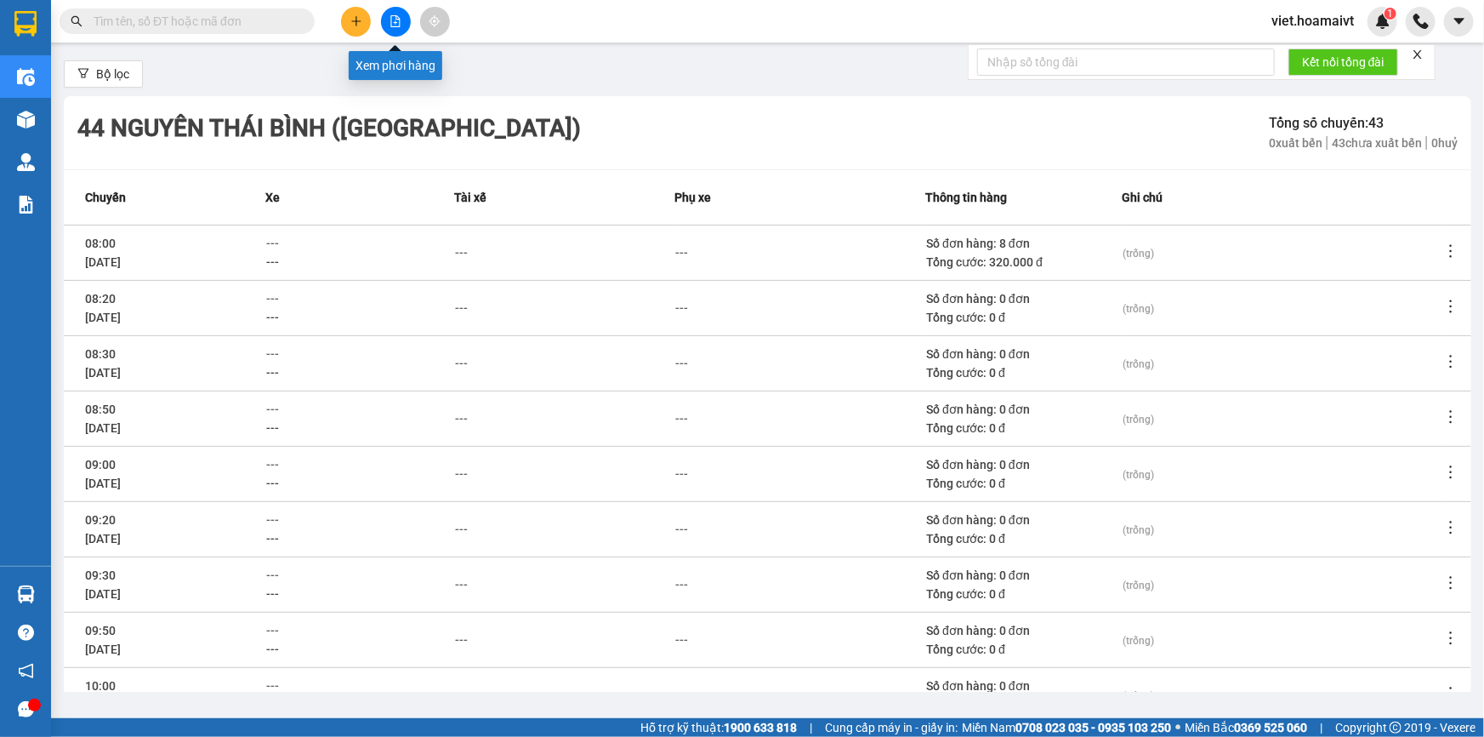
click at [400, 26] on icon "file-add" at bounding box center [396, 21] width 12 height 12
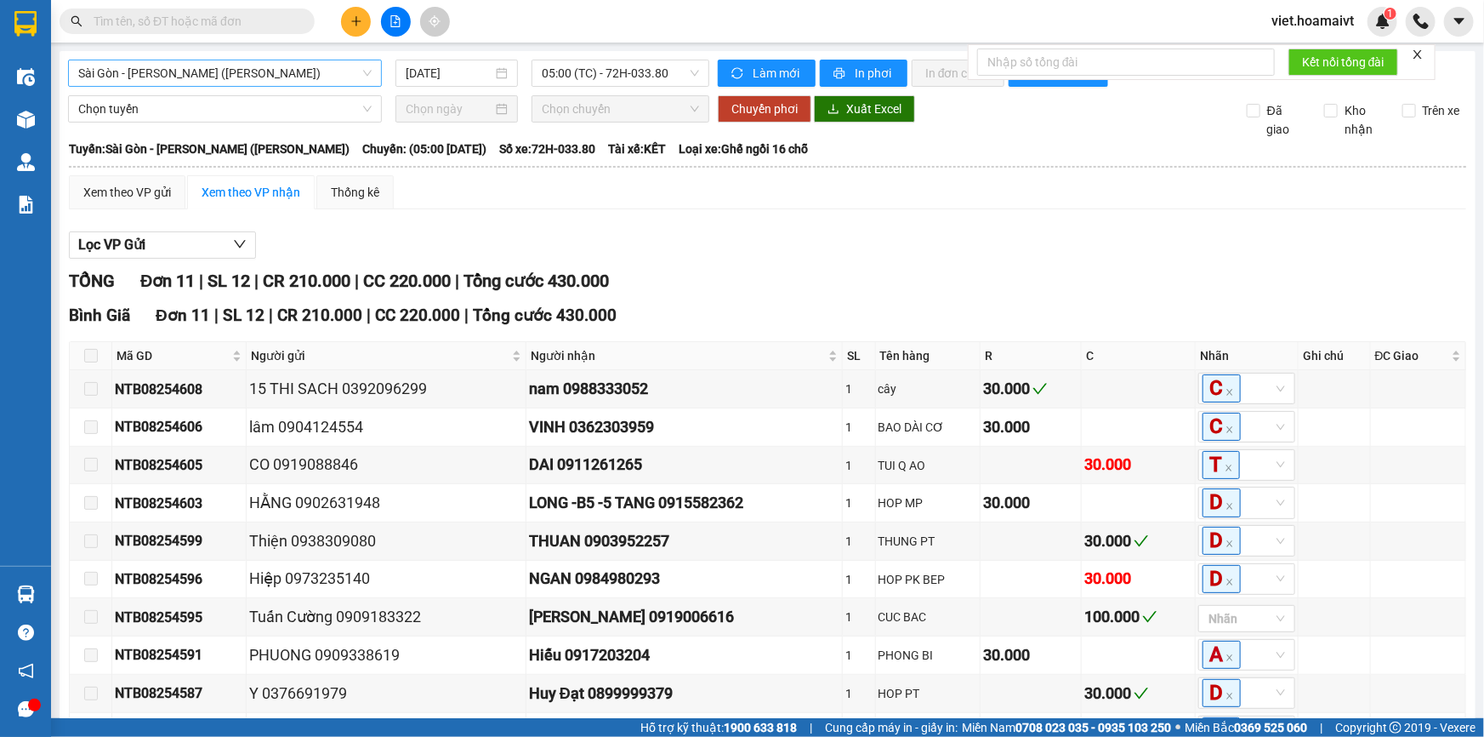
drag, startPoint x: 275, startPoint y: 71, endPoint x: 253, endPoint y: 75, distance: 22.5
click at [274, 70] on span "Sài Gòn - [PERSON_NAME] ([PERSON_NAME])" at bounding box center [224, 73] width 293 height 26
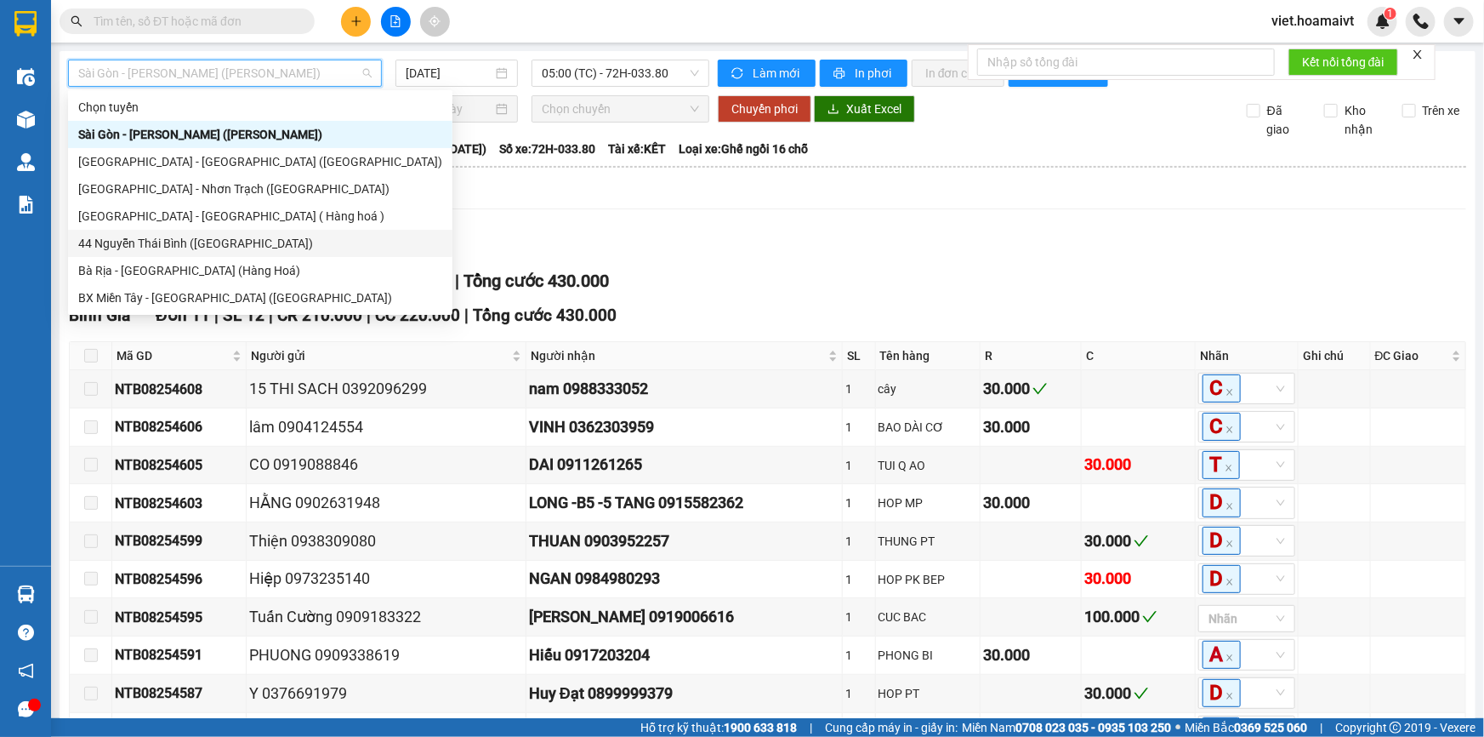
click at [167, 239] on div "44 Nguyễn Thái Bình ([GEOGRAPHIC_DATA])" at bounding box center [260, 243] width 364 height 19
type input "[DATE]"
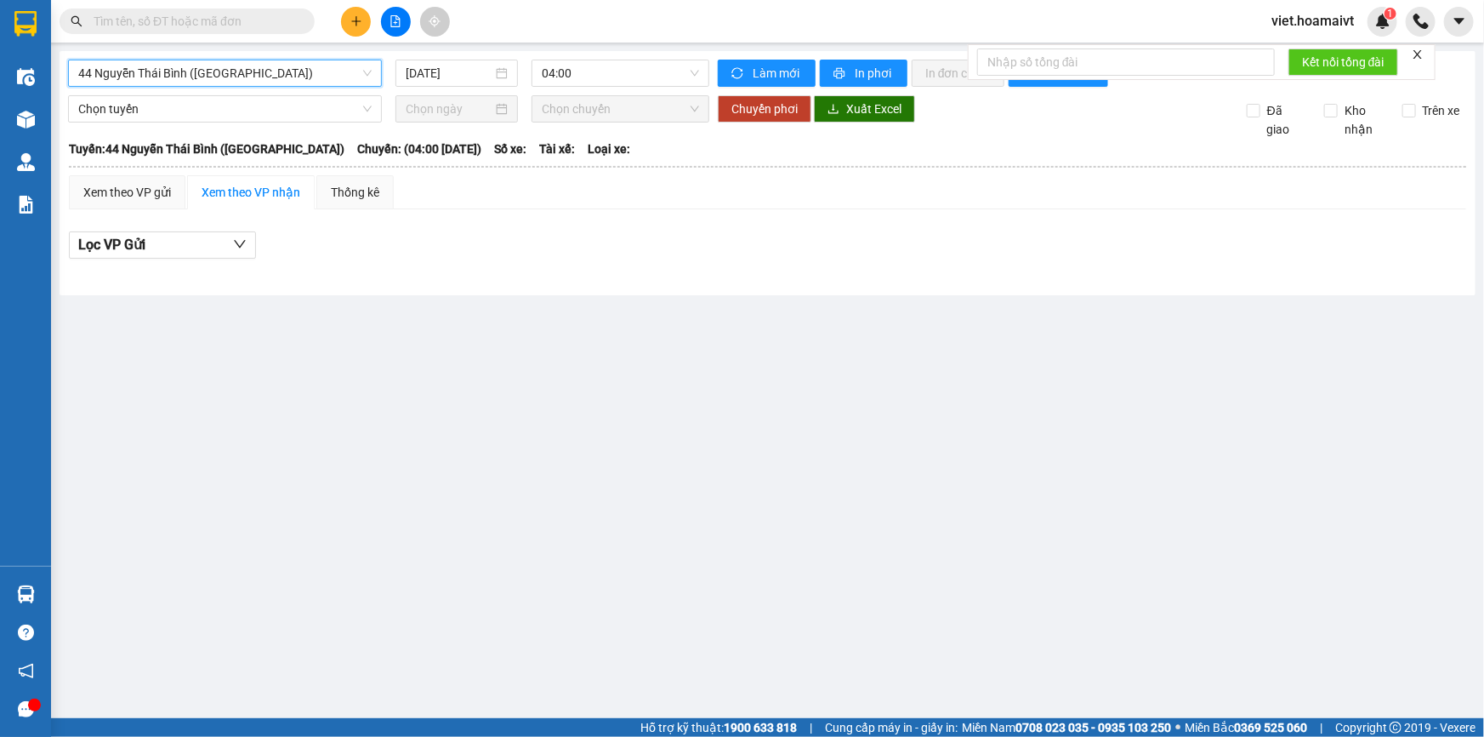
drag, startPoint x: 578, startPoint y: 75, endPoint x: 578, endPoint y: 88, distance: 12.8
click at [578, 83] on span "04:00" at bounding box center [620, 73] width 157 height 26
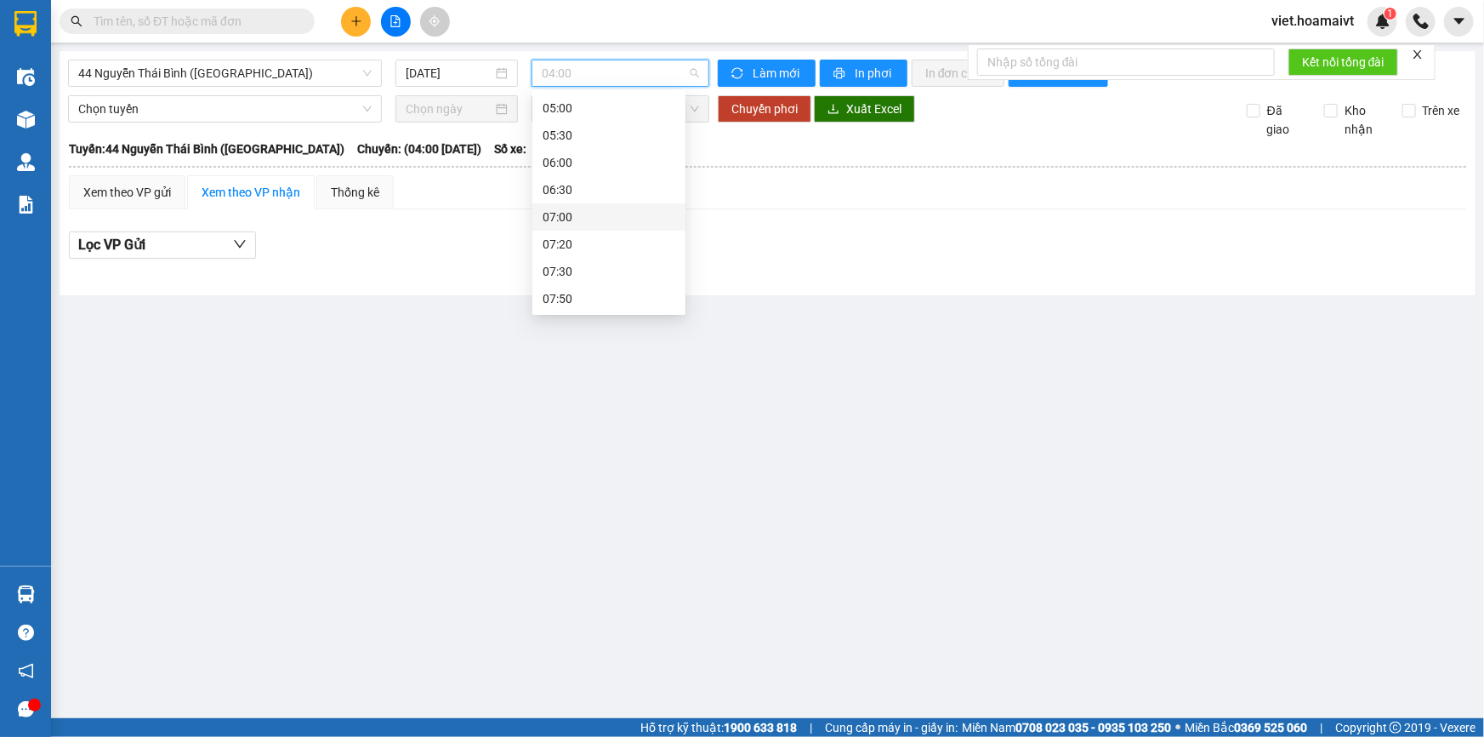
scroll to position [154, 0]
click at [583, 251] on div "08:00" at bounding box center [609, 252] width 133 height 19
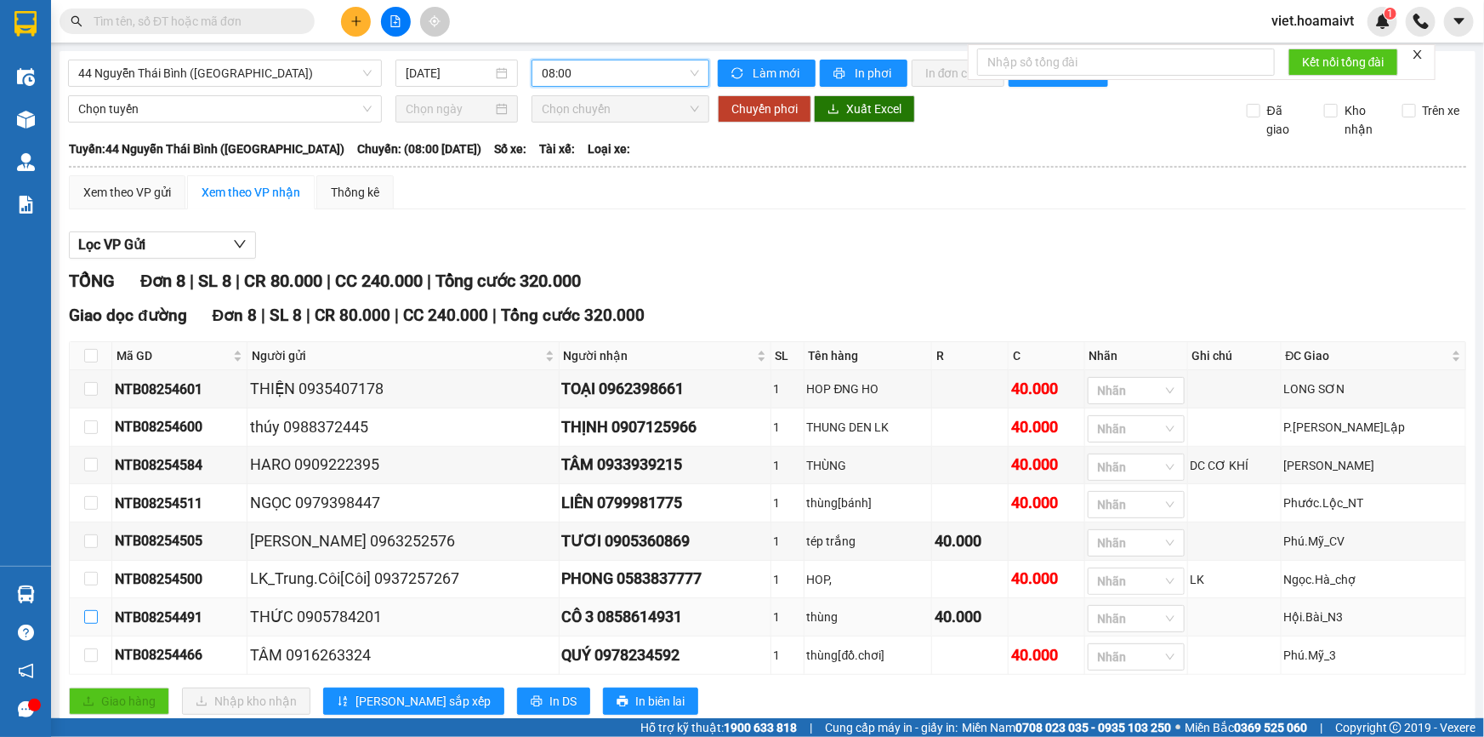
click at [88, 623] on input "checkbox" at bounding box center [91, 617] width 14 height 14
checkbox input "true"
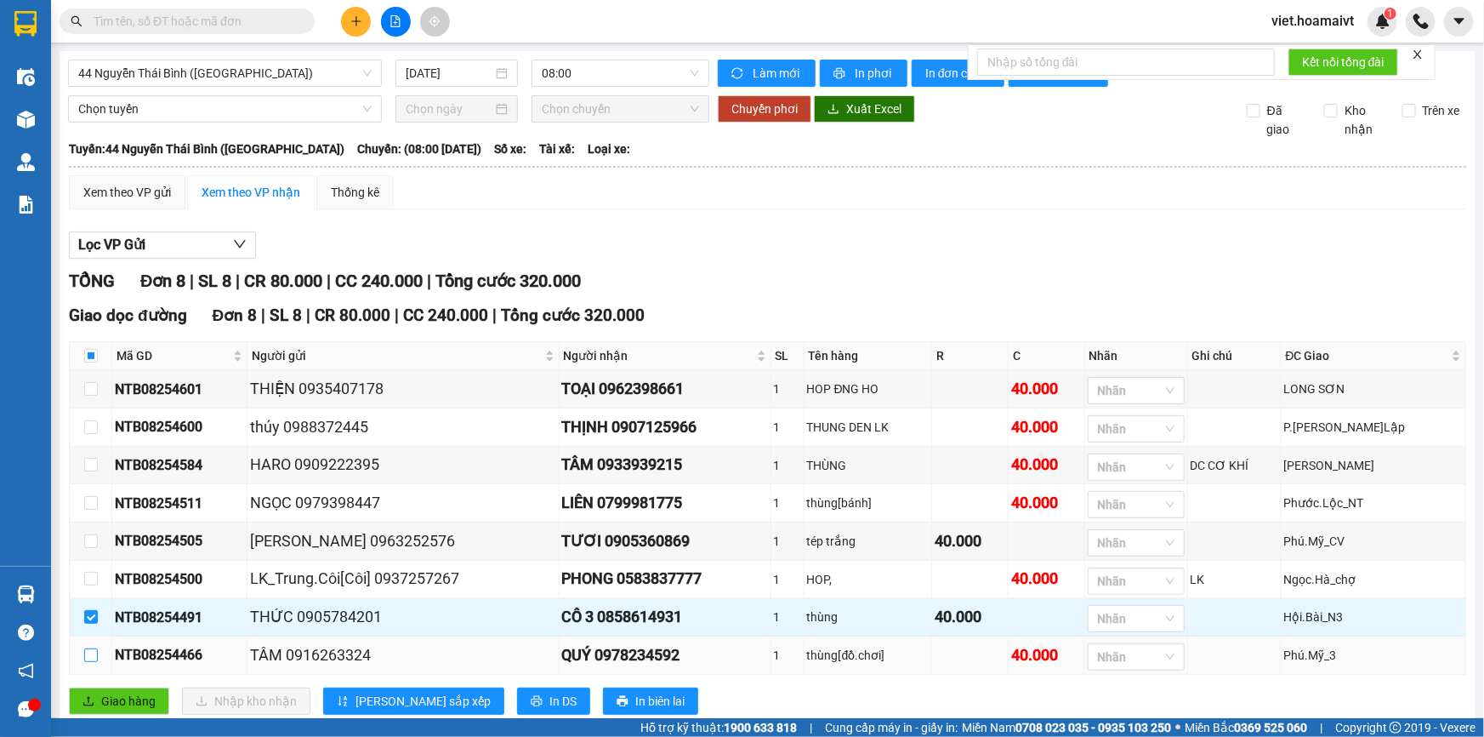
click at [92, 655] on input "checkbox" at bounding box center [91, 655] width 14 height 14
checkbox input "true"
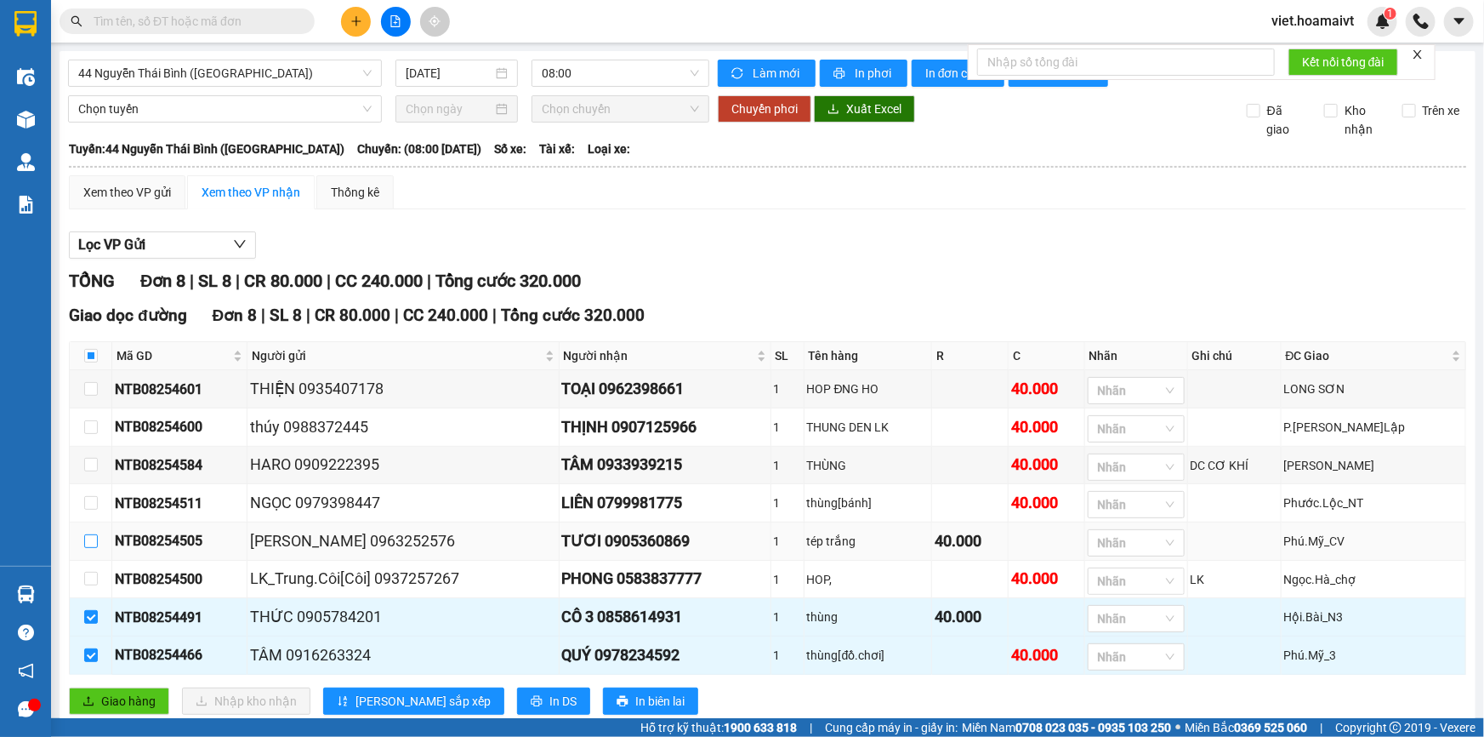
click at [88, 539] on input "checkbox" at bounding box center [91, 541] width 14 height 14
checkbox input "true"
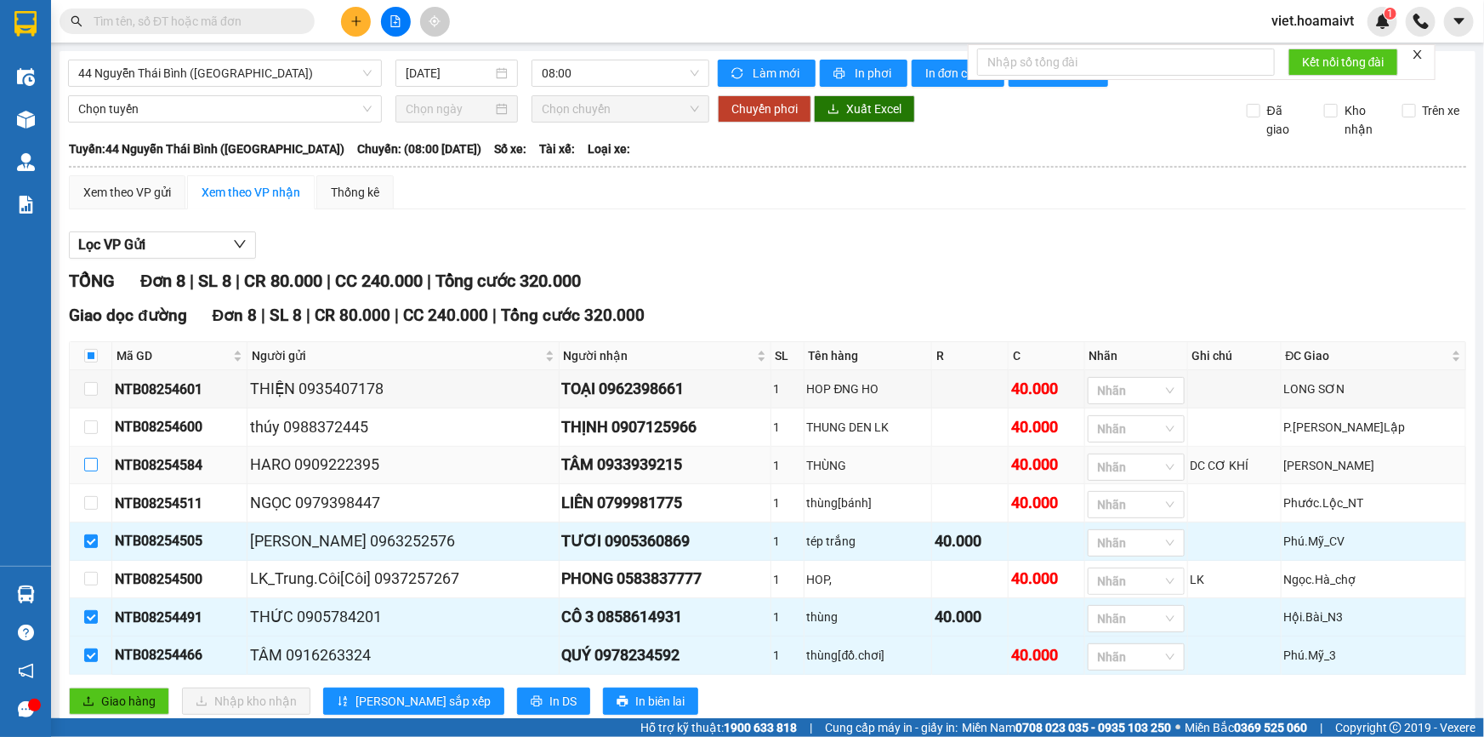
click at [90, 464] on input "checkbox" at bounding box center [91, 465] width 14 height 14
checkbox input "true"
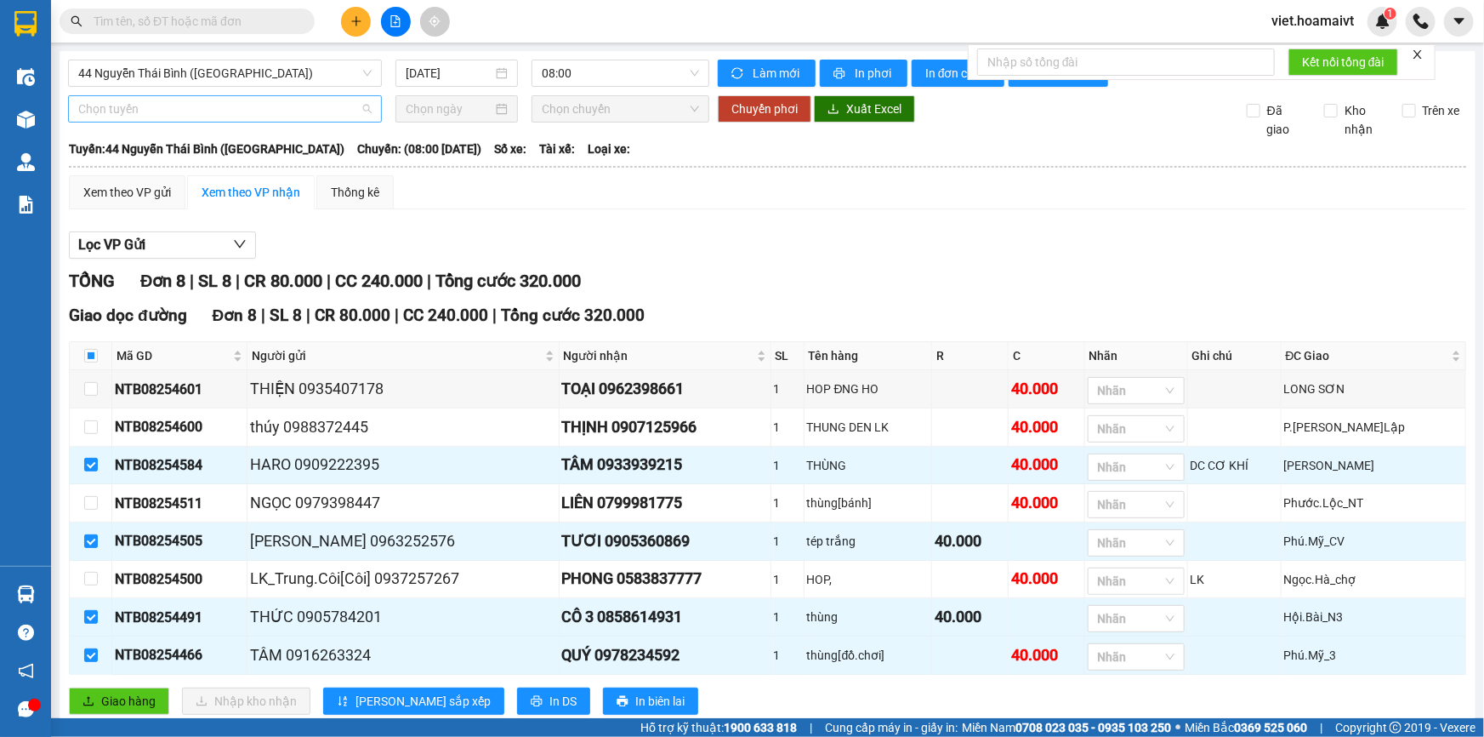
click at [232, 105] on span "Chọn tuyến" at bounding box center [224, 109] width 293 height 26
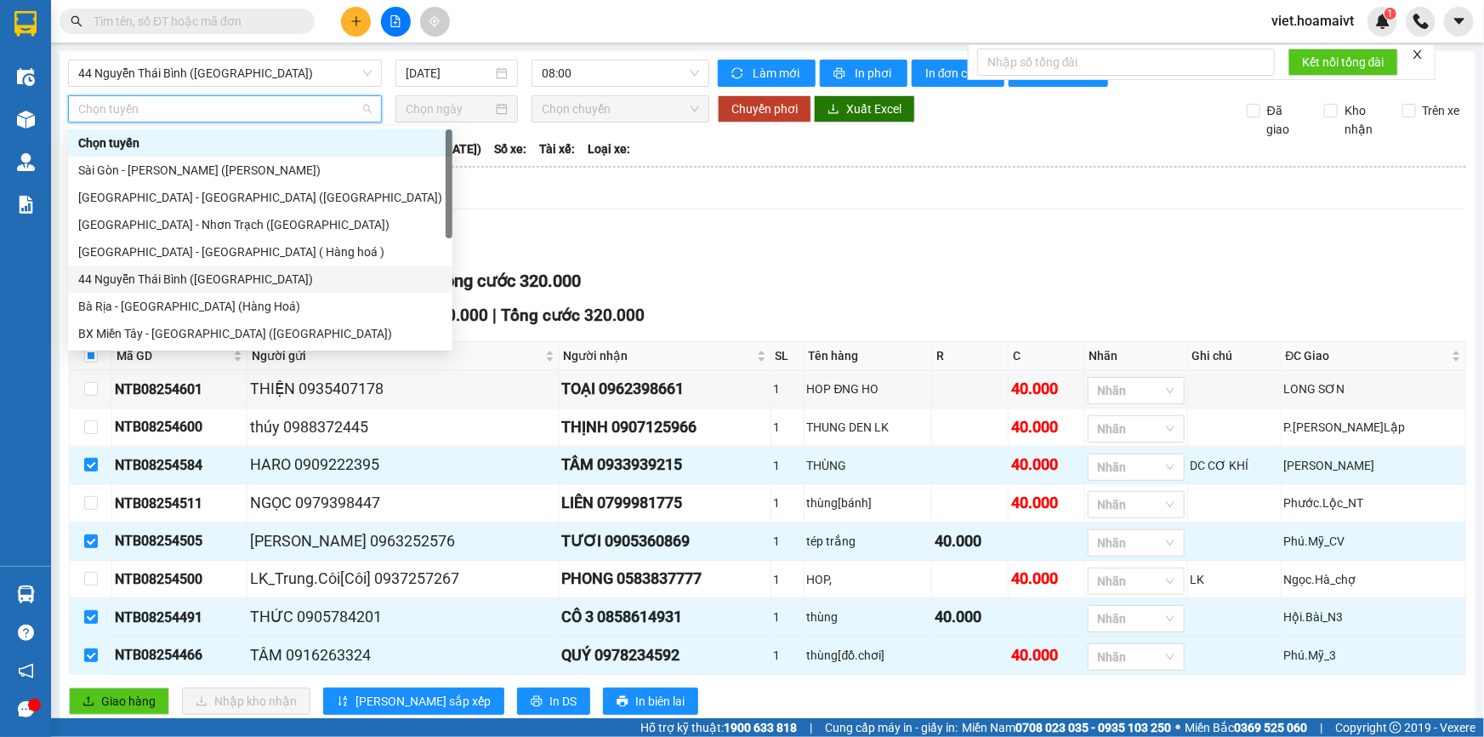
click at [123, 273] on div "44 Nguyễn Thái Bình ([GEOGRAPHIC_DATA])" at bounding box center [260, 279] width 364 height 19
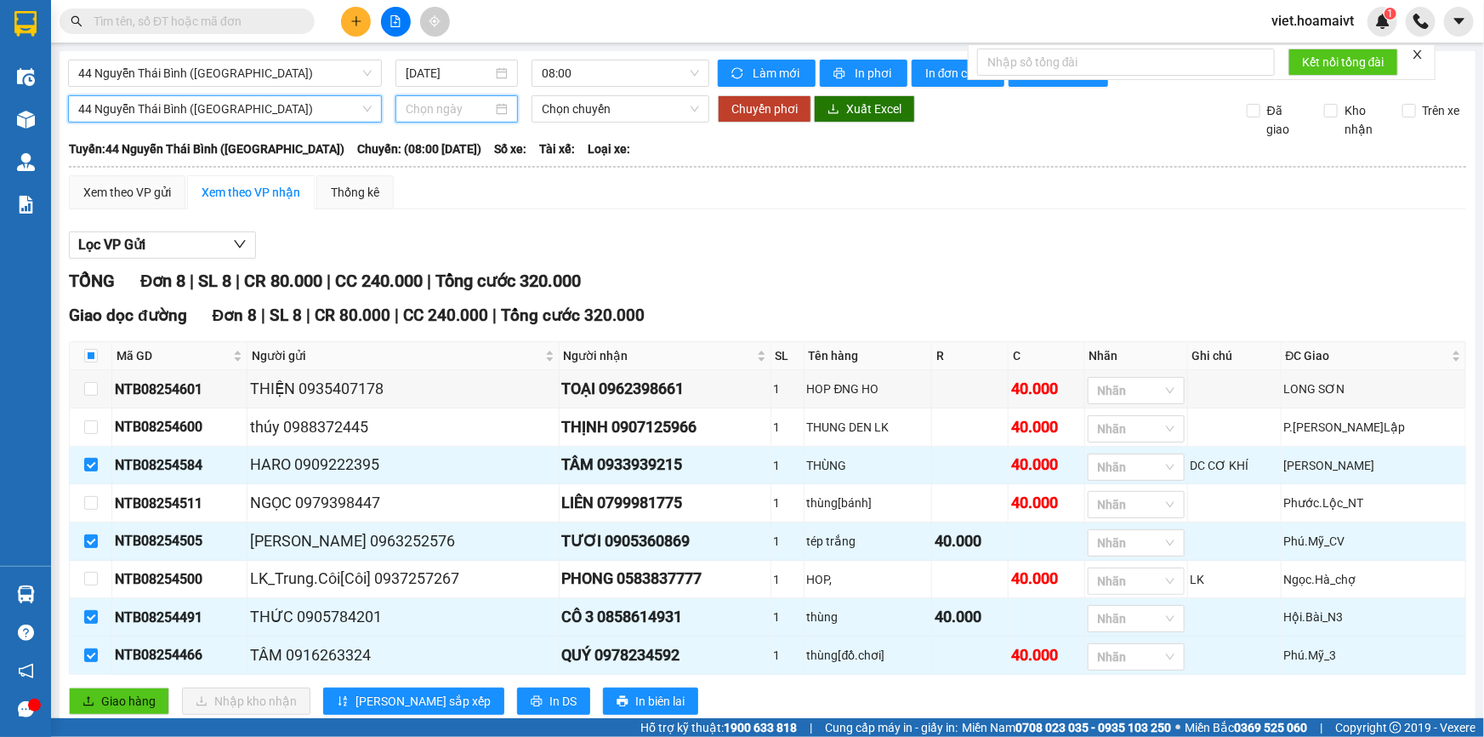
click at [423, 102] on input at bounding box center [449, 109] width 87 height 19
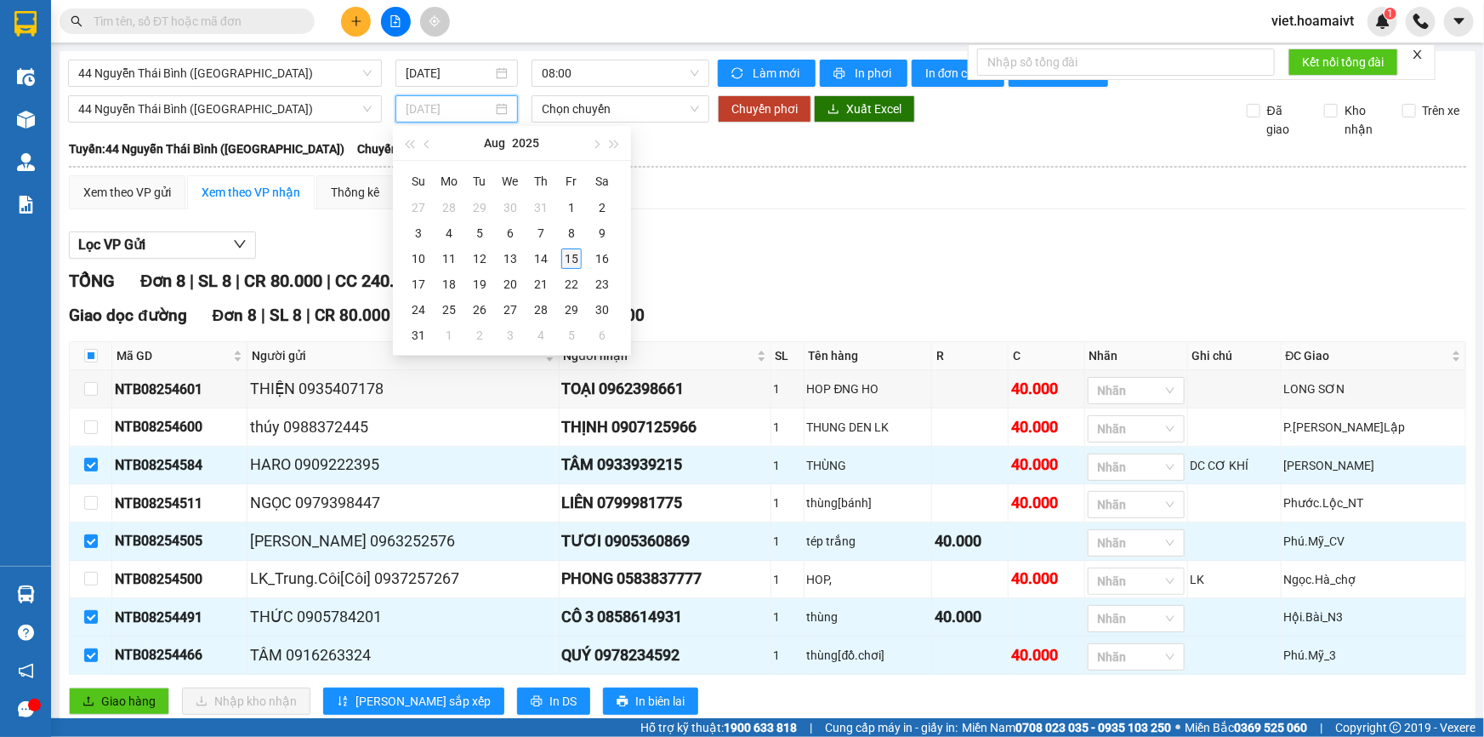
type input "[DATE]"
click at [573, 259] on div "15" at bounding box center [571, 258] width 20 height 20
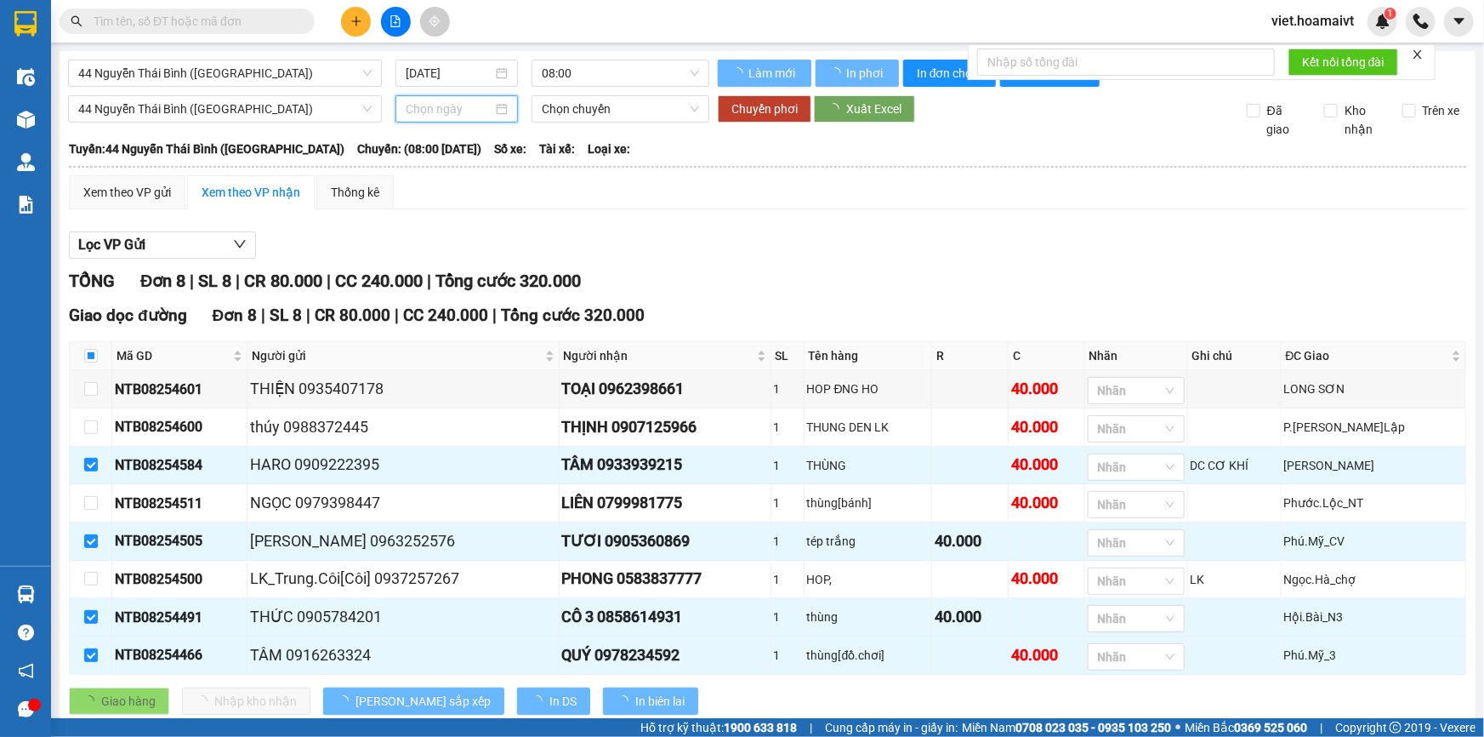
type input "[DATE]"
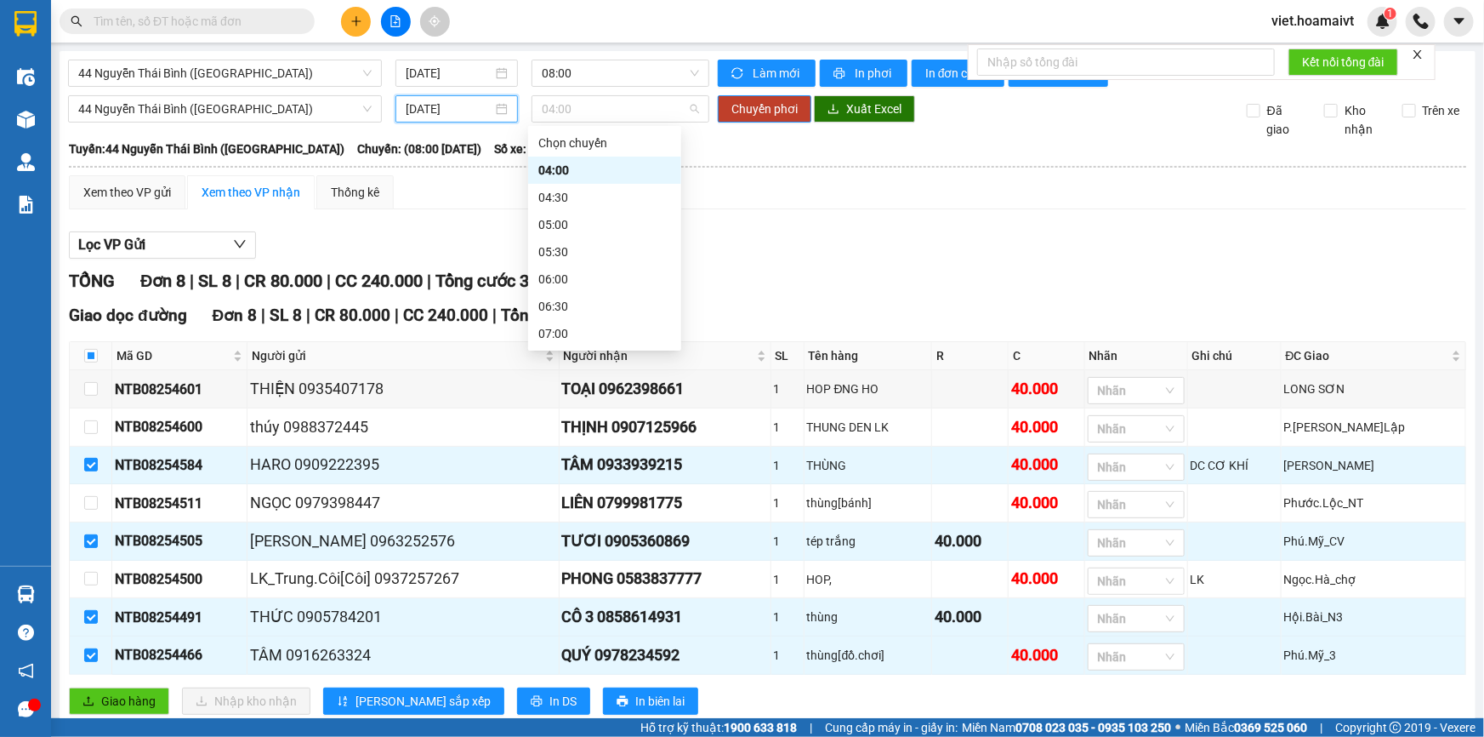
drag, startPoint x: 572, startPoint y: 109, endPoint x: 520, endPoint y: 109, distance: 51.9
click at [520, 109] on div "44 Nguyễn Thái Bình (Hàng Ngoài) [DATE] 04:00" at bounding box center [388, 108] width 655 height 27
click at [560, 104] on span "04:00" at bounding box center [620, 109] width 157 height 26
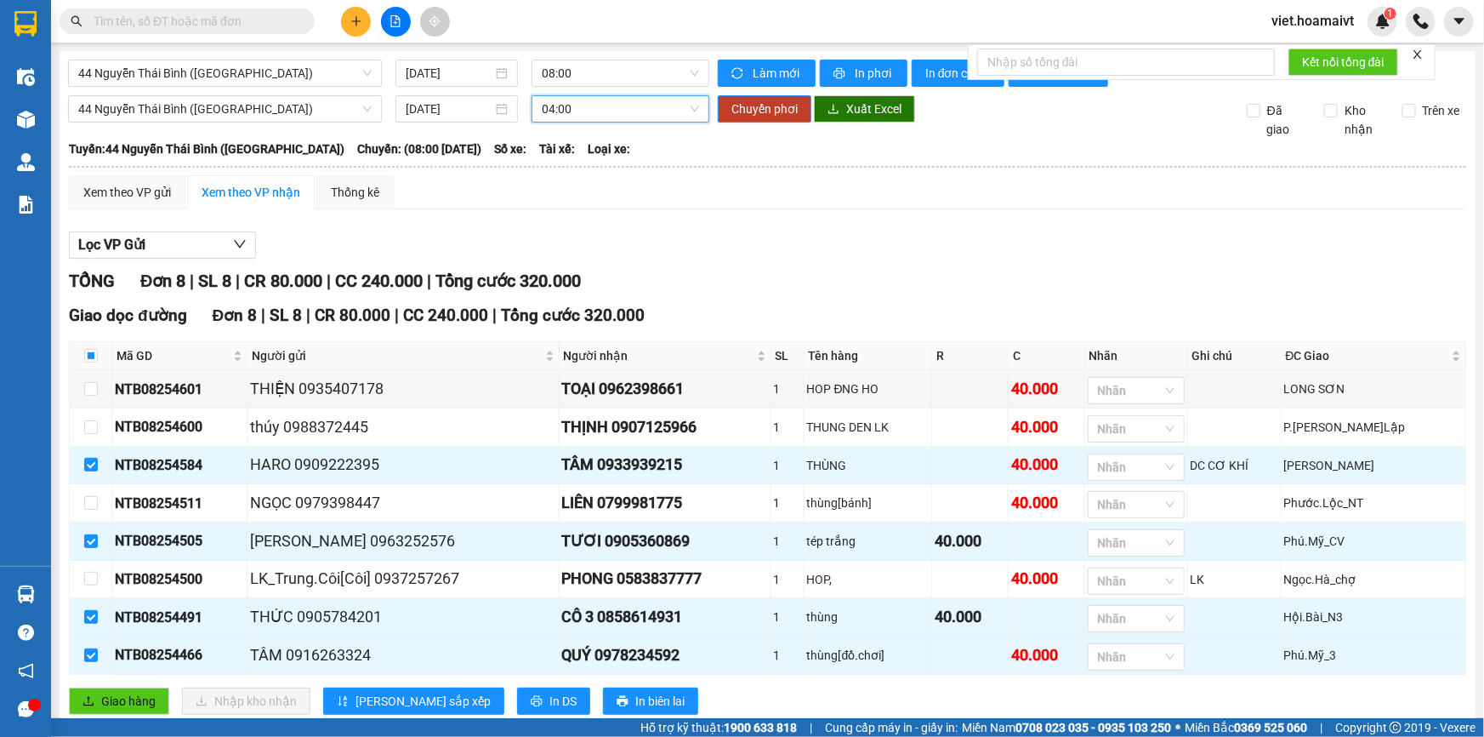
click at [599, 105] on span "04:00" at bounding box center [620, 109] width 157 height 26
click at [564, 223] on div "08:20" at bounding box center [605, 226] width 133 height 19
click at [745, 112] on span "Chuyển phơi" at bounding box center [765, 109] width 66 height 19
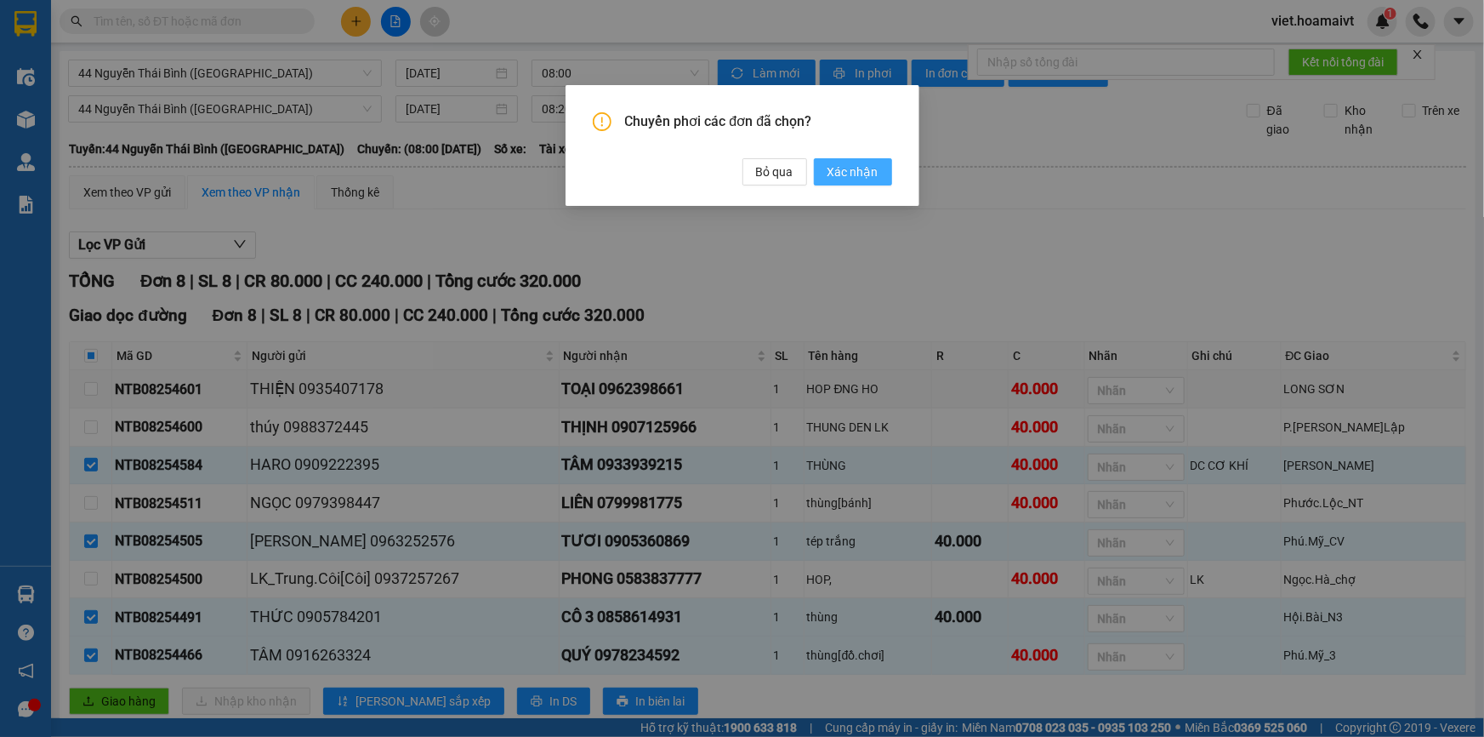
click at [856, 179] on span "Xác nhận" at bounding box center [853, 171] width 51 height 19
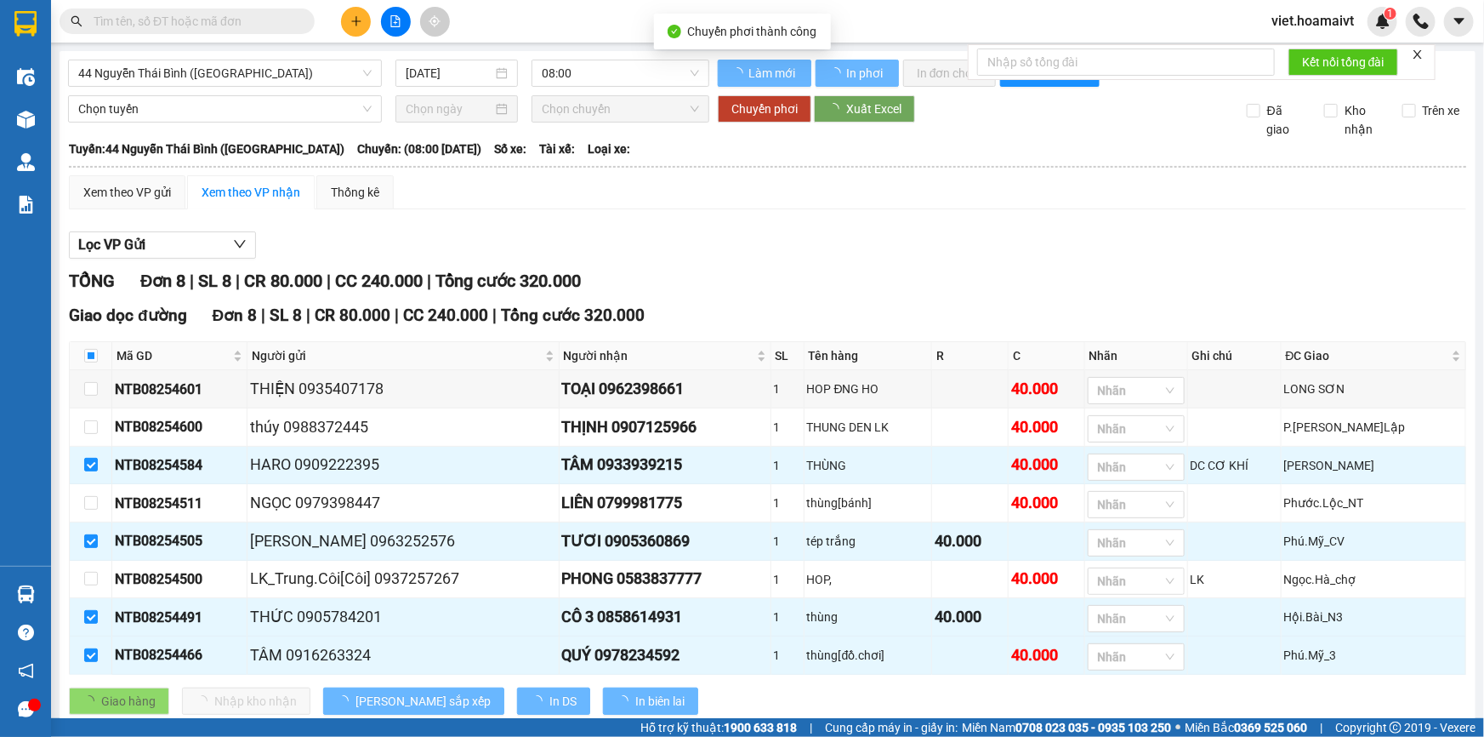
checkbox input "false"
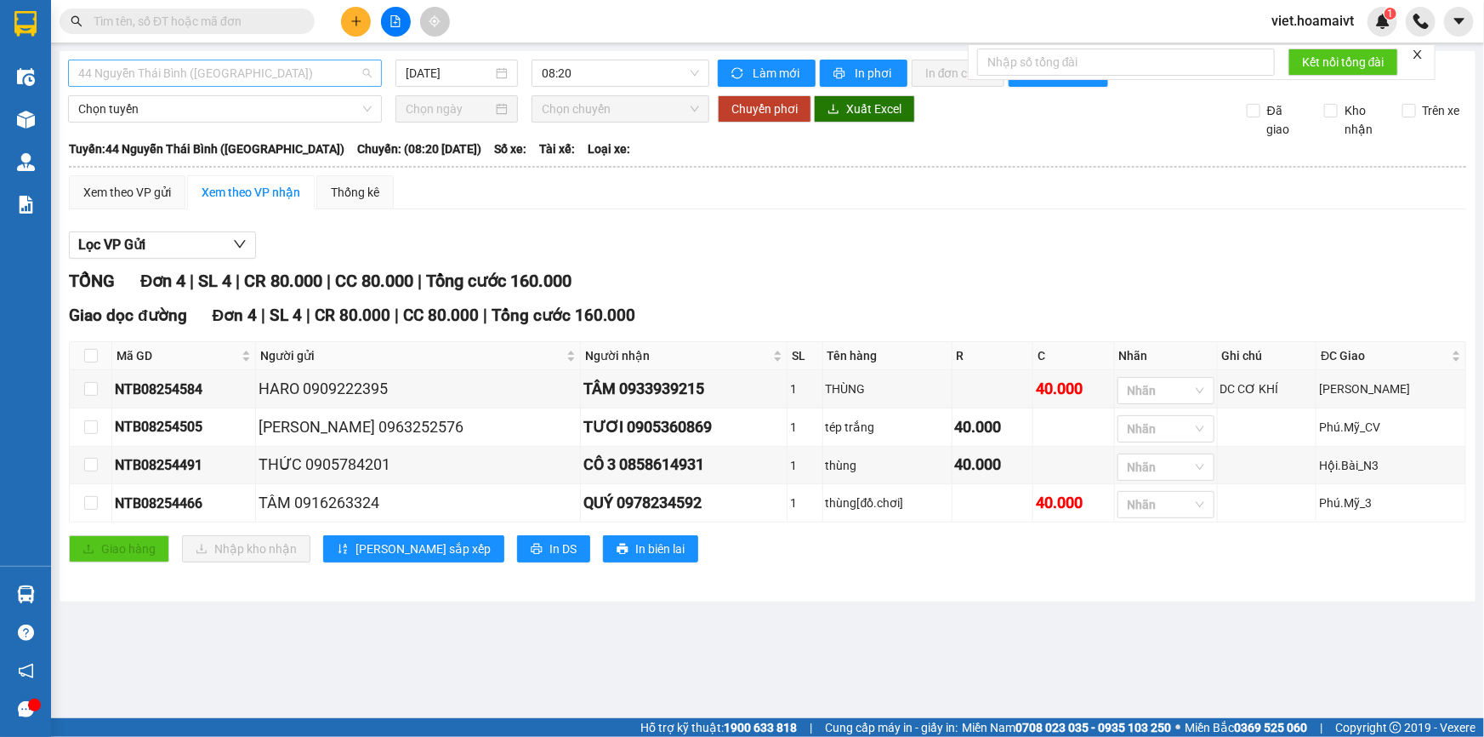
click at [293, 77] on span "44 Nguyễn Thái Bình ([GEOGRAPHIC_DATA])" at bounding box center [224, 73] width 293 height 26
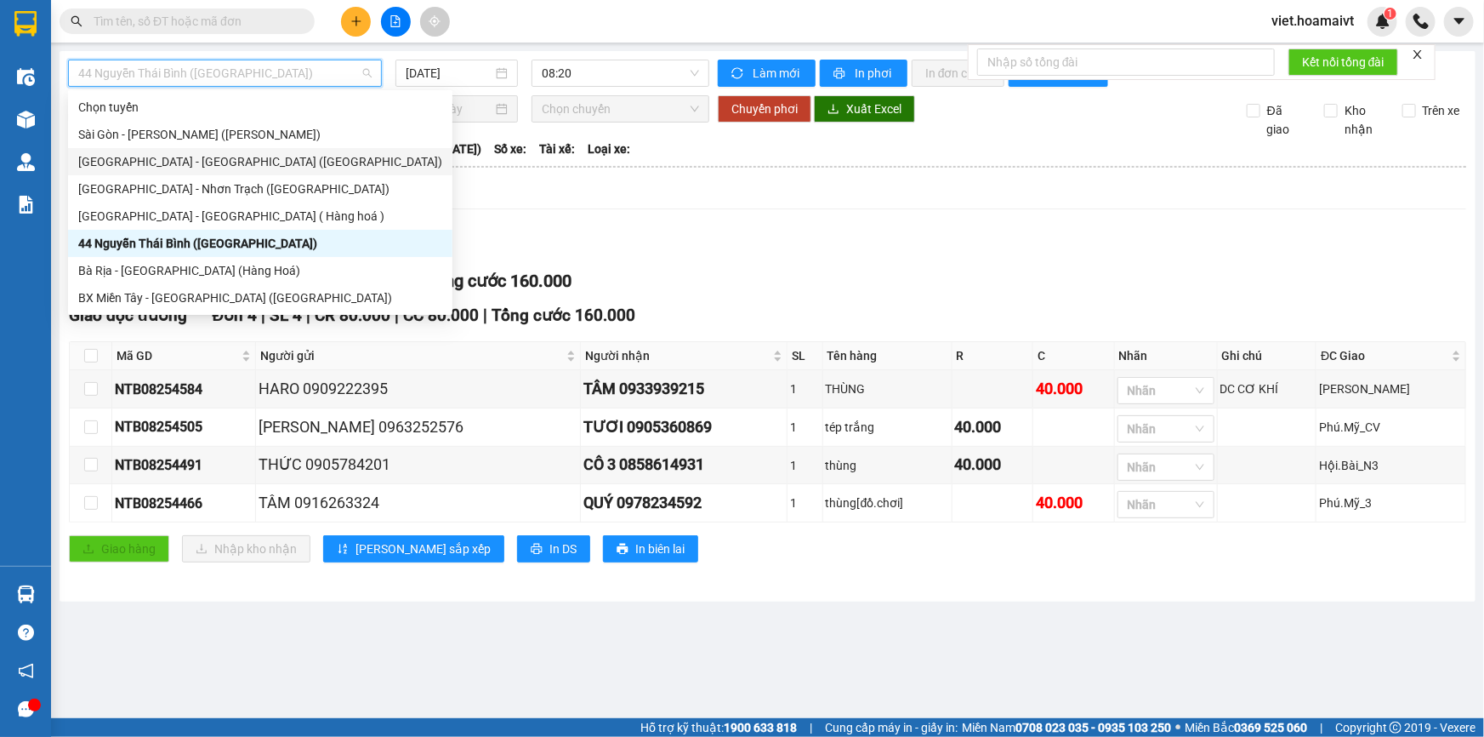
click at [167, 160] on div "[GEOGRAPHIC_DATA] - [GEOGRAPHIC_DATA] ([GEOGRAPHIC_DATA])" at bounding box center [260, 161] width 364 height 19
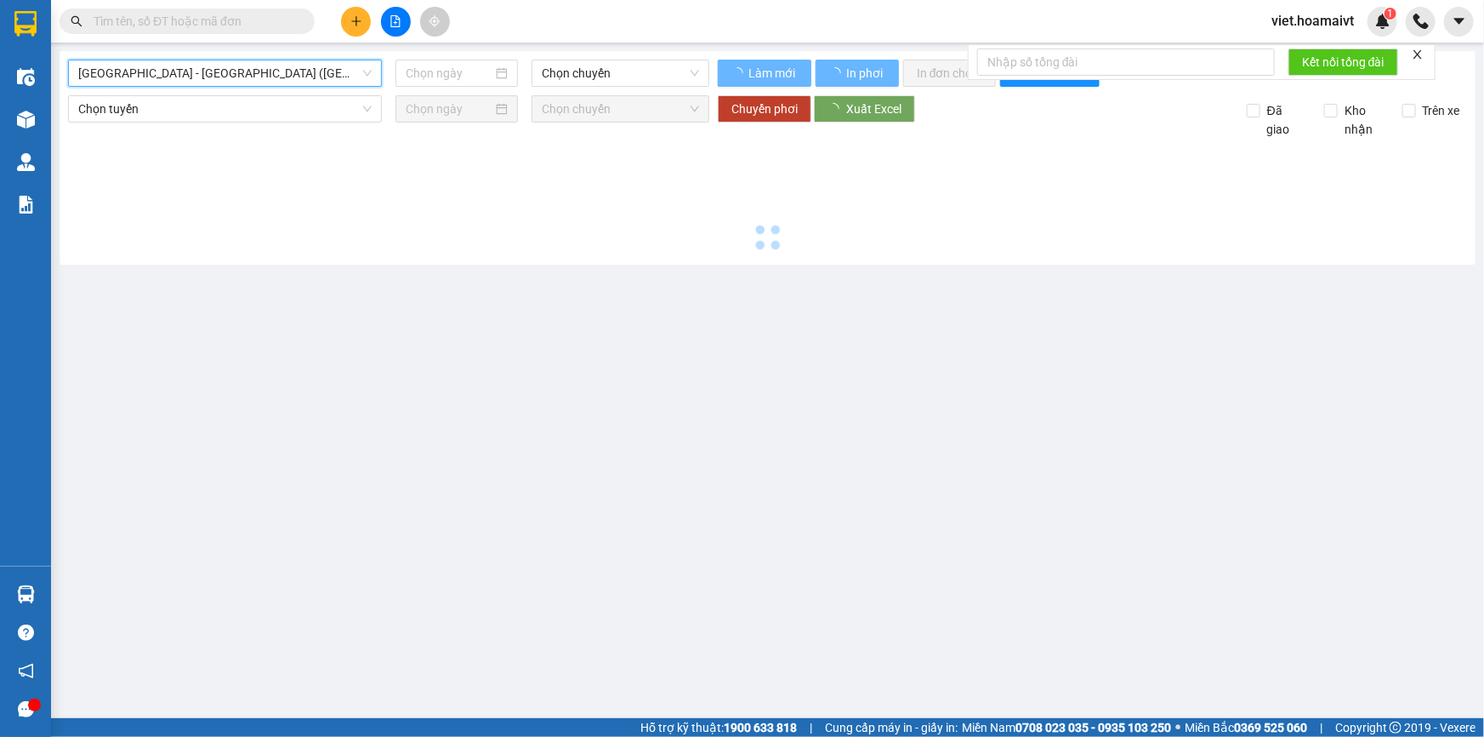
type input "[DATE]"
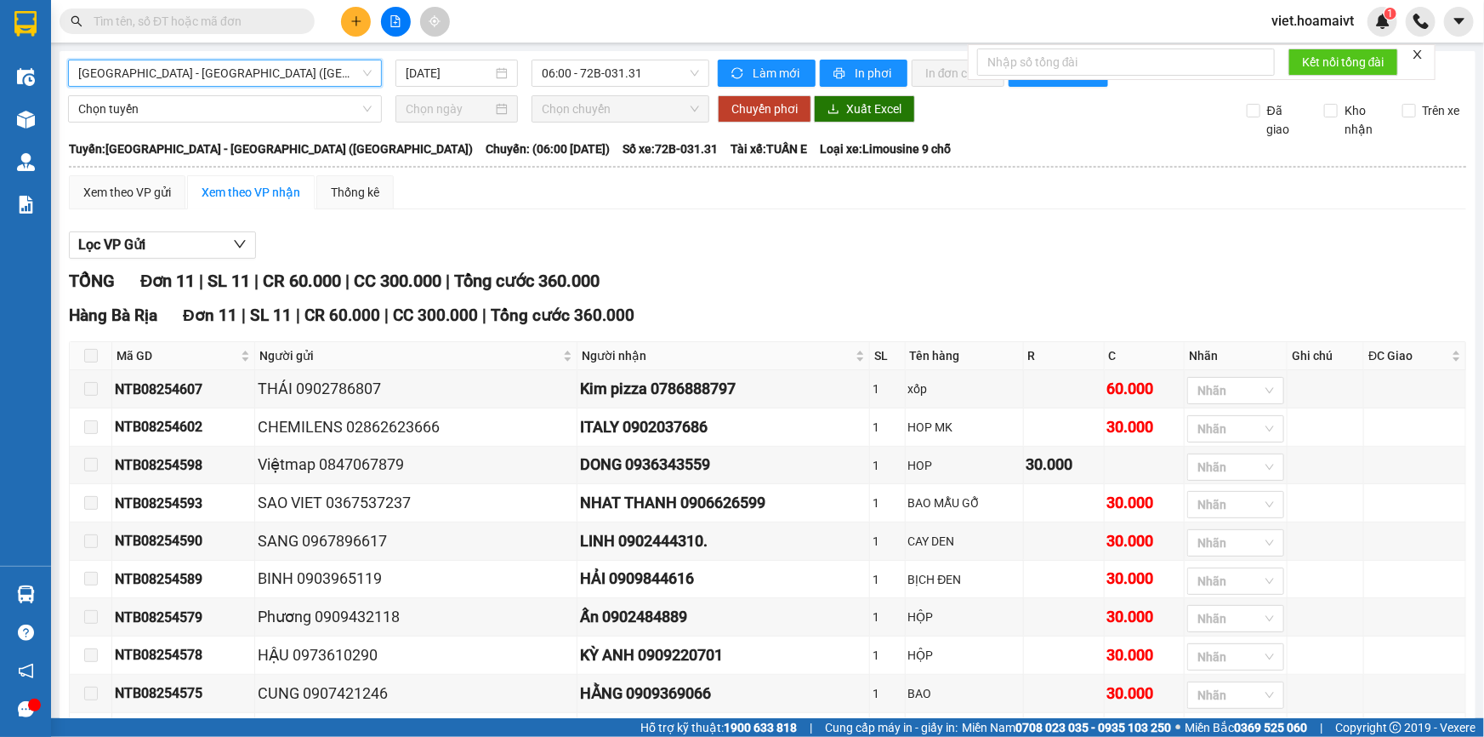
click at [240, 74] on span "[GEOGRAPHIC_DATA] - [GEOGRAPHIC_DATA] ([GEOGRAPHIC_DATA])" at bounding box center [224, 73] width 293 height 26
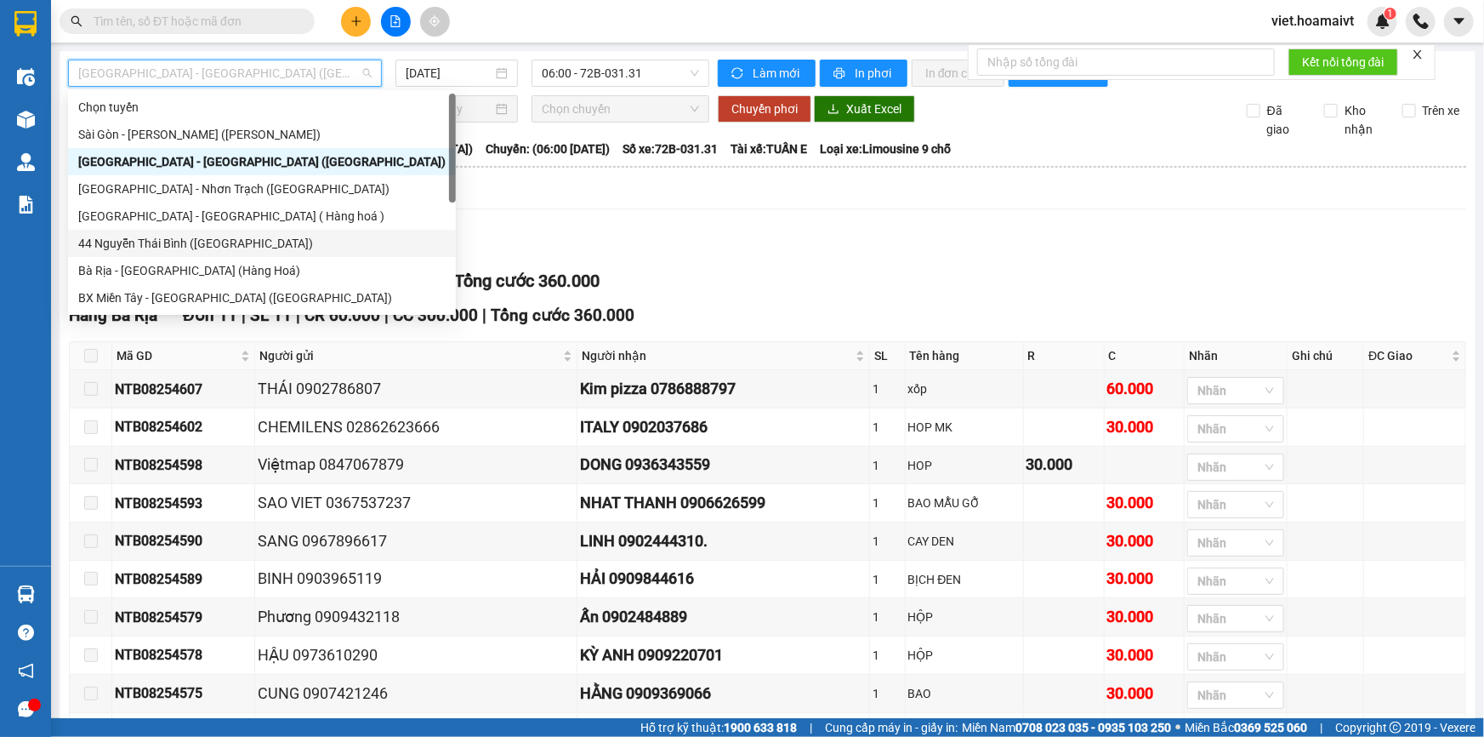
click at [178, 237] on div "44 Nguyễn Thái Bình ([GEOGRAPHIC_DATA])" at bounding box center [262, 243] width 368 height 19
type input "[DATE]"
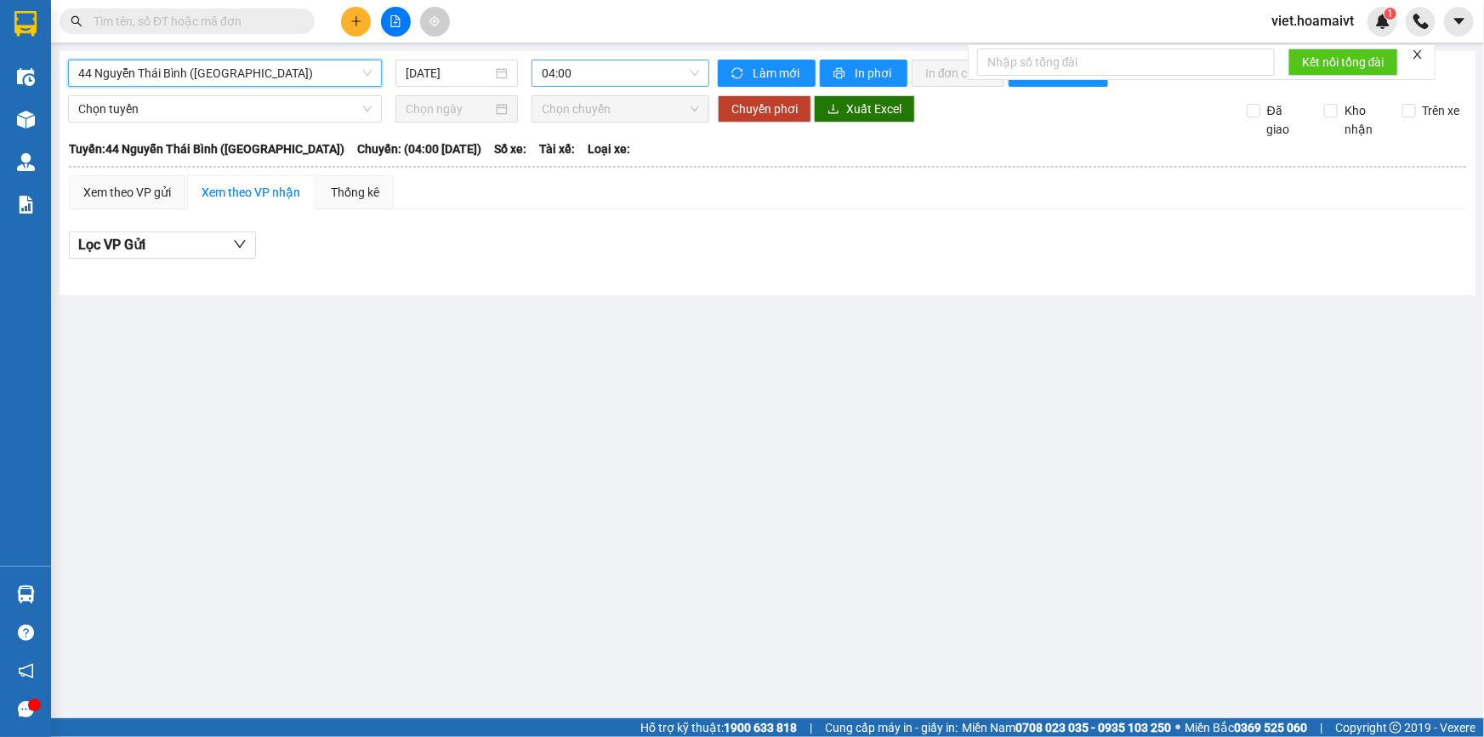
click at [596, 67] on span "04:00" at bounding box center [620, 73] width 157 height 26
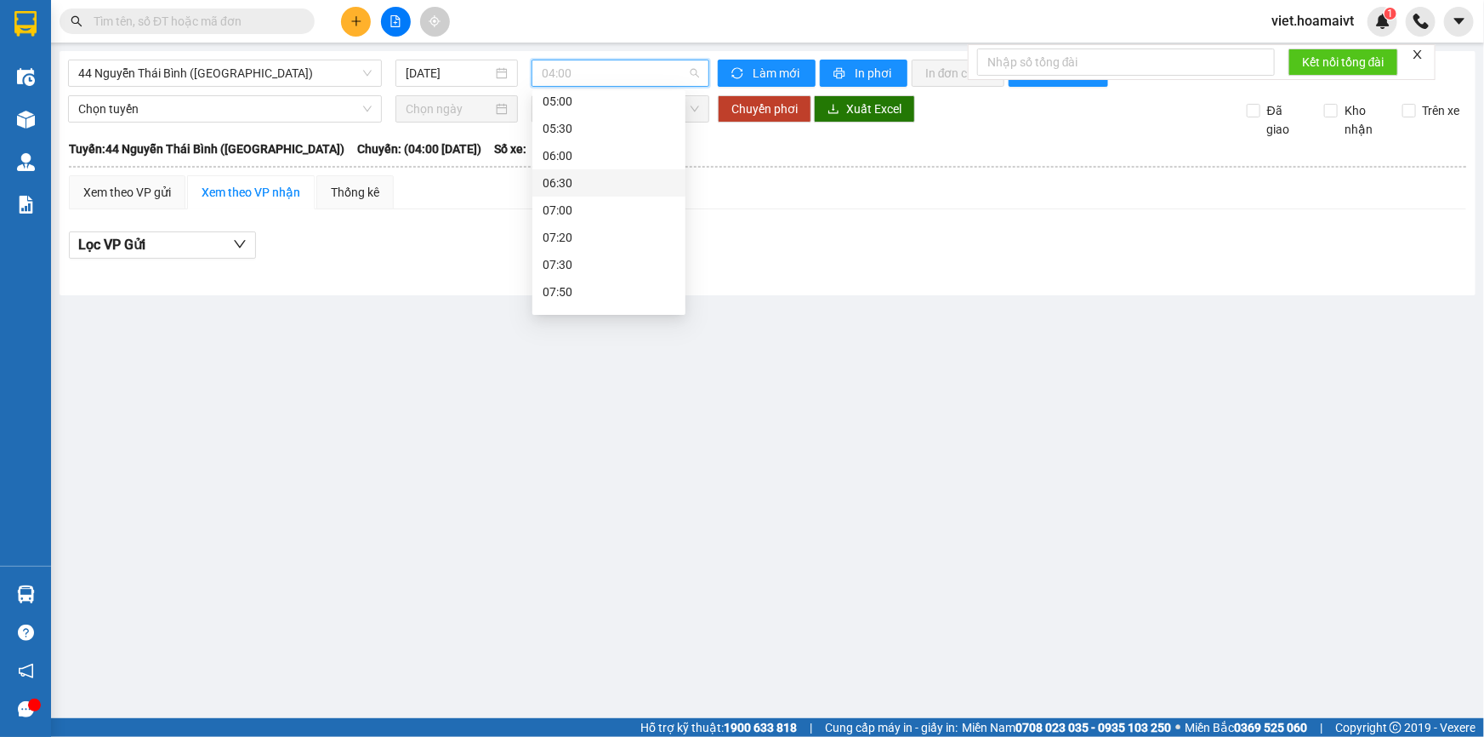
scroll to position [181, 0]
click at [587, 226] on div "08:00" at bounding box center [609, 225] width 133 height 19
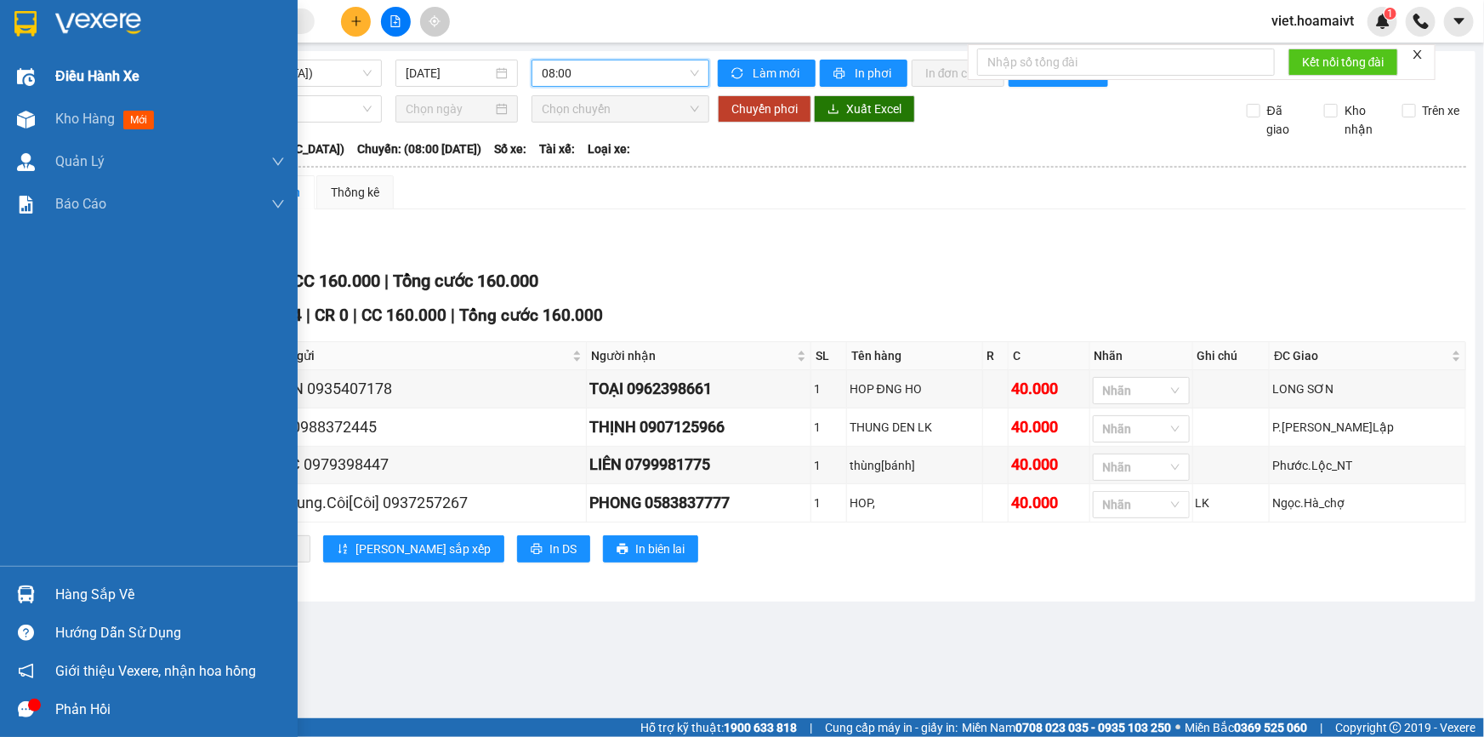
click at [90, 78] on span "Điều hành xe" at bounding box center [97, 76] width 84 height 21
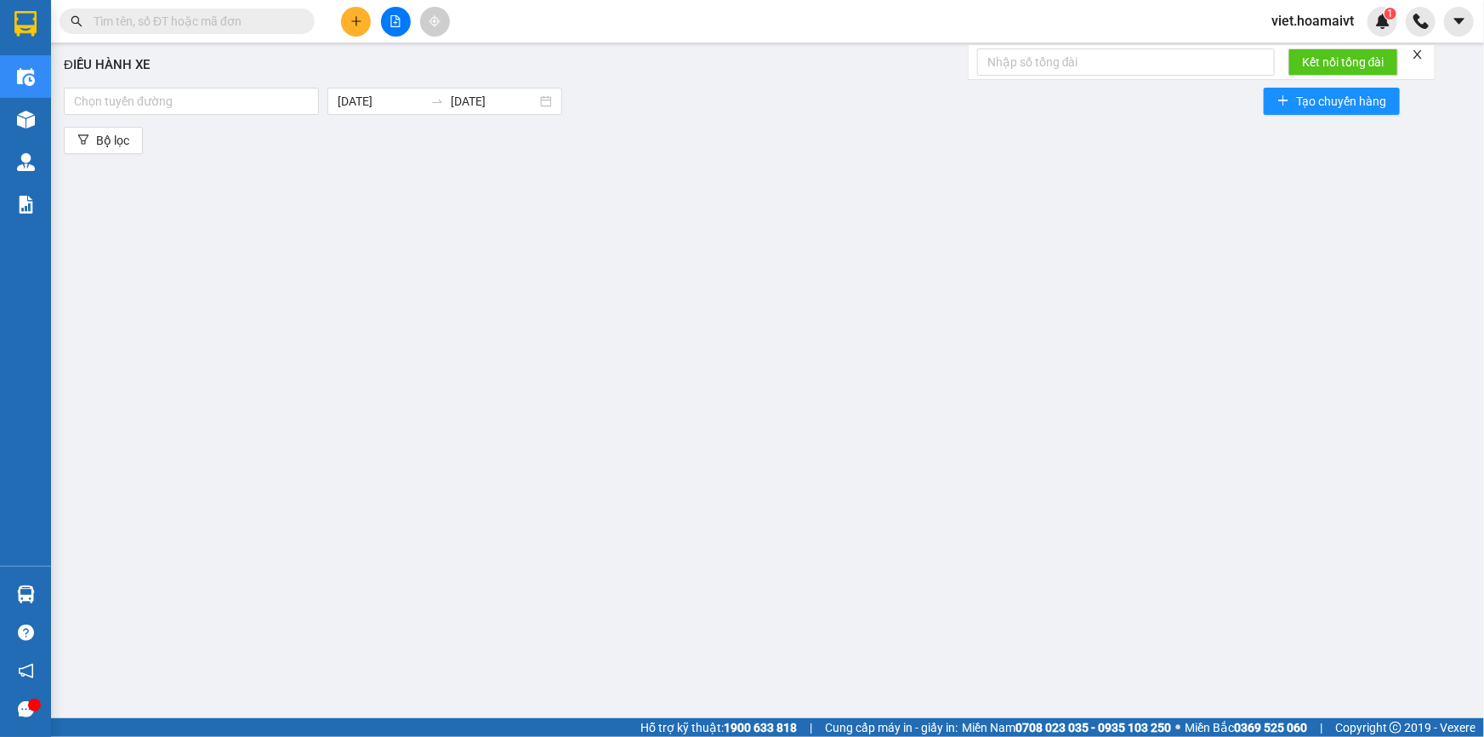
drag, startPoint x: 228, startPoint y: 104, endPoint x: 166, endPoint y: 119, distance: 64.0
click at [222, 104] on div at bounding box center [191, 101] width 247 height 20
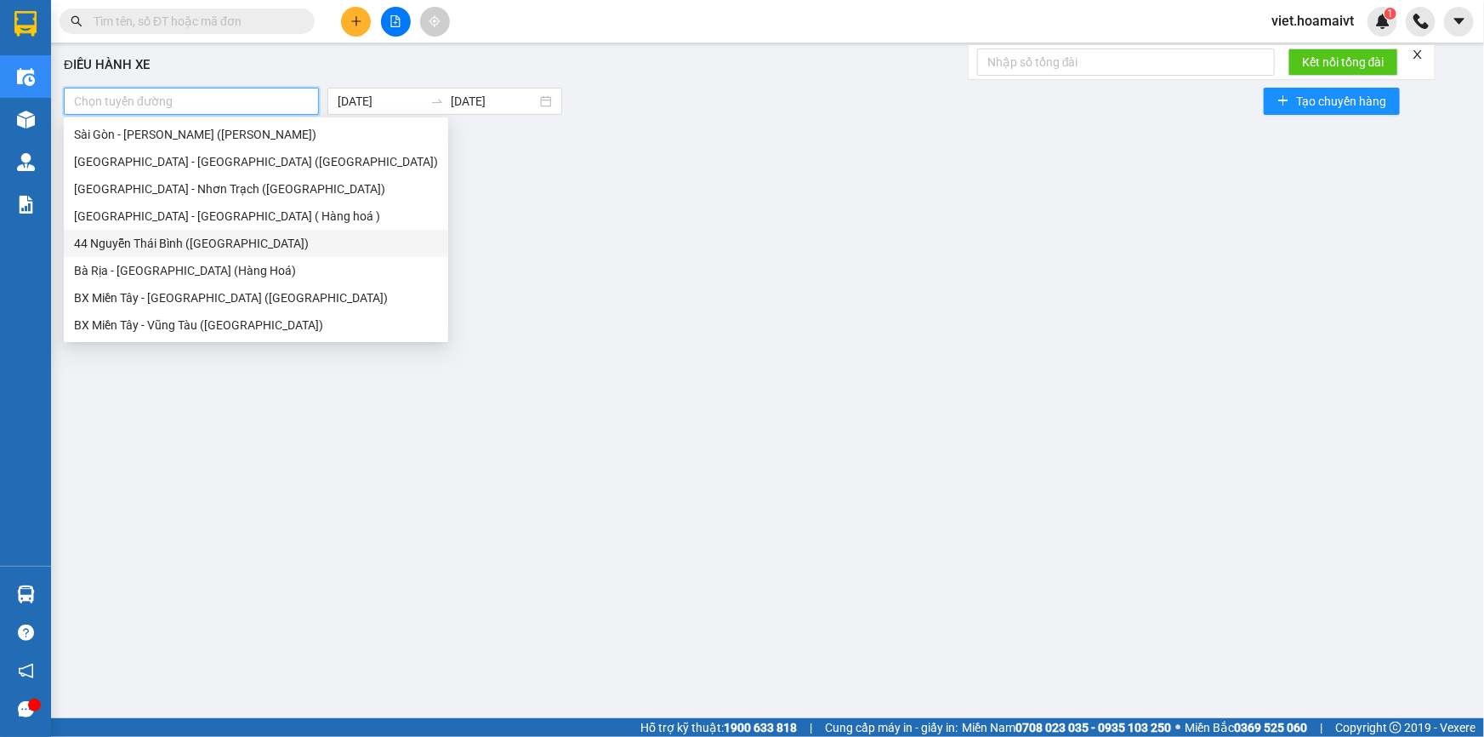
click at [155, 239] on div "44 Nguyễn Thái Bình ([GEOGRAPHIC_DATA])" at bounding box center [256, 243] width 364 height 19
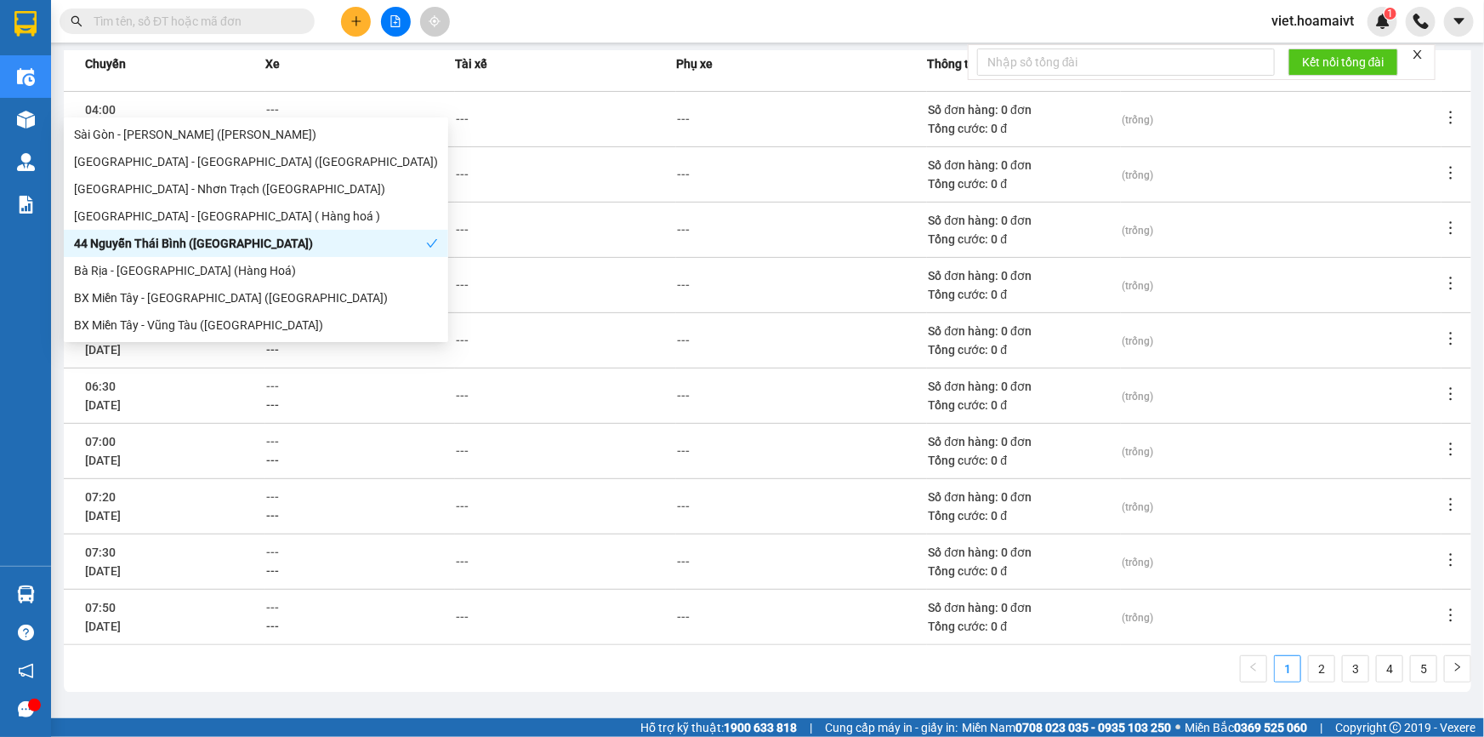
scroll to position [221, 0]
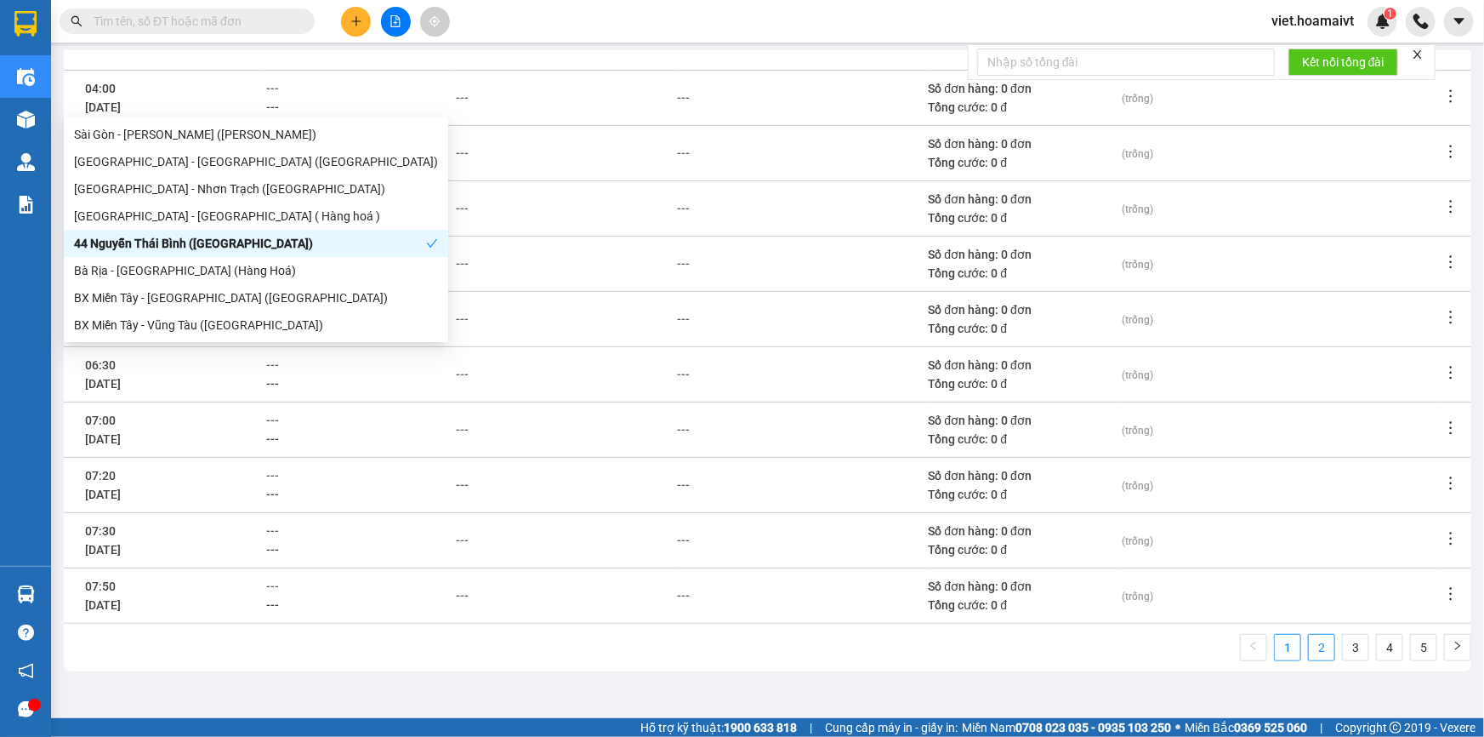
click at [1312, 652] on link "2" at bounding box center [1322, 648] width 26 height 26
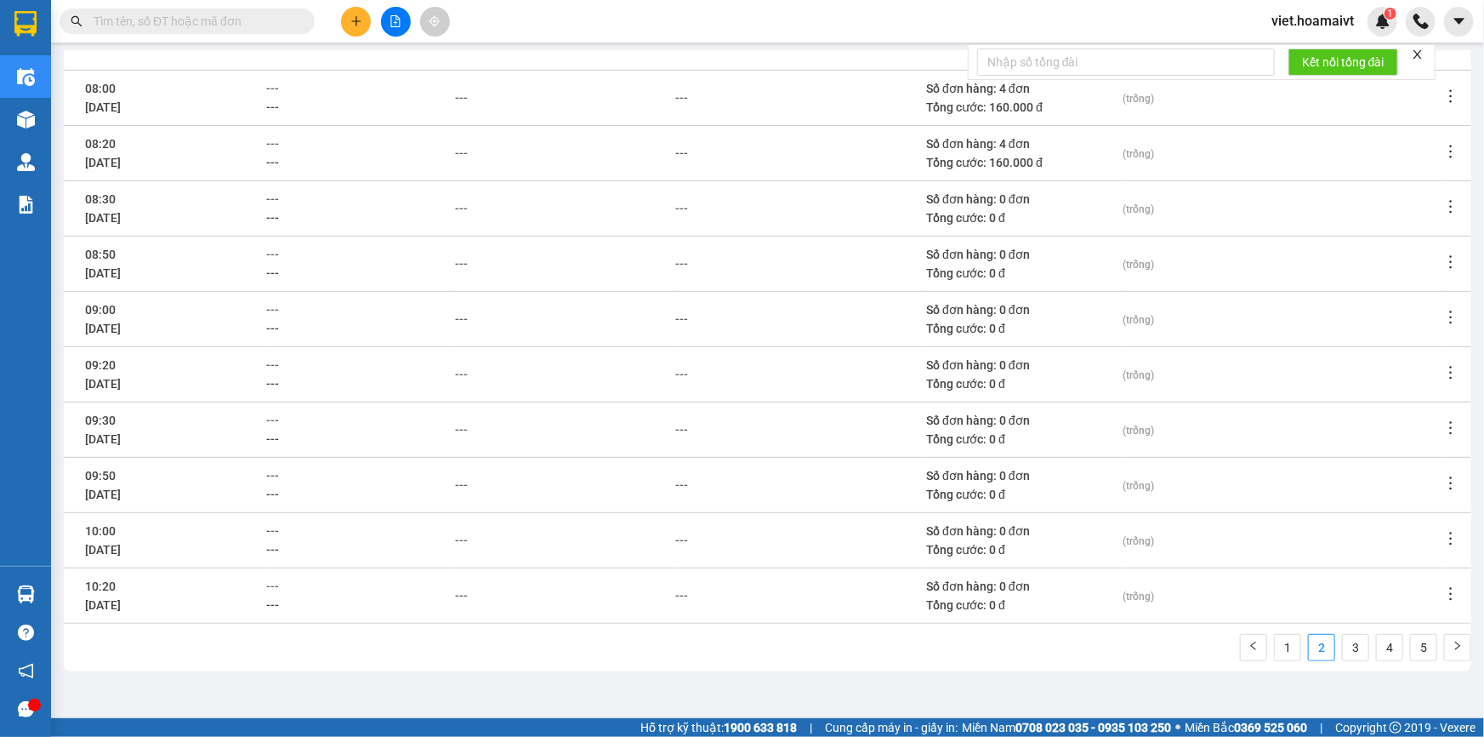
scroll to position [144, 0]
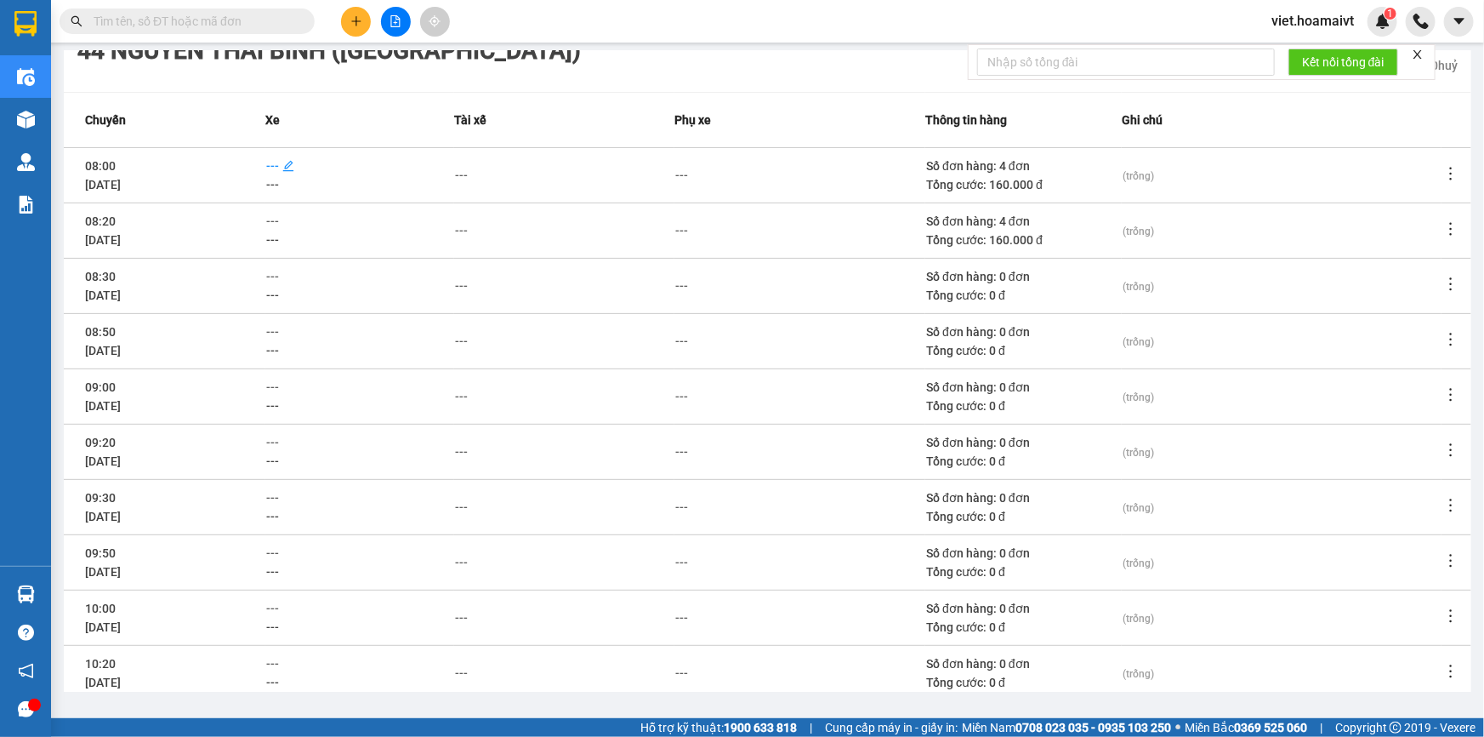
click at [279, 170] on span "---" at bounding box center [272, 166] width 13 height 14
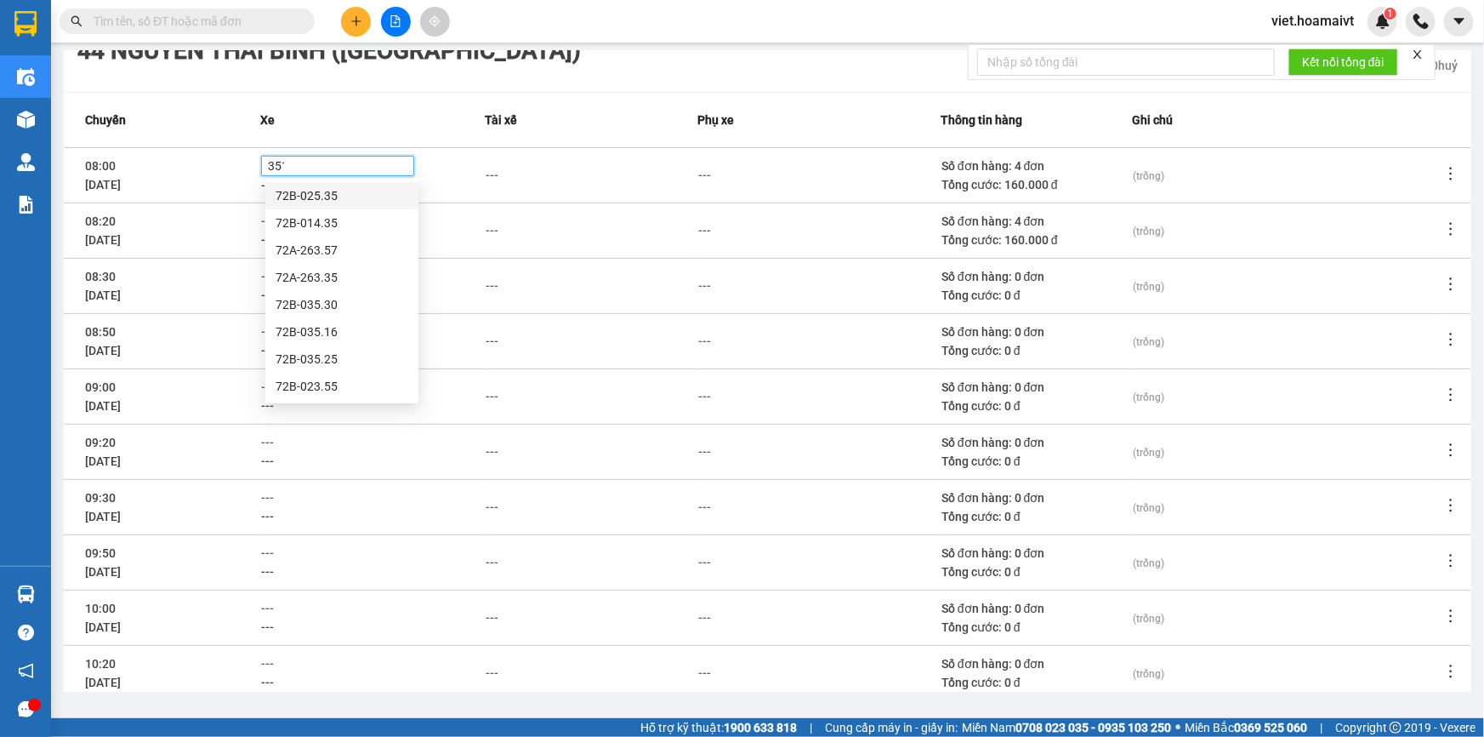
type input "3516"
click at [310, 195] on div "72B-035.16" at bounding box center [342, 195] width 133 height 19
click at [499, 174] on div "---" at bounding box center [492, 175] width 13 height 19
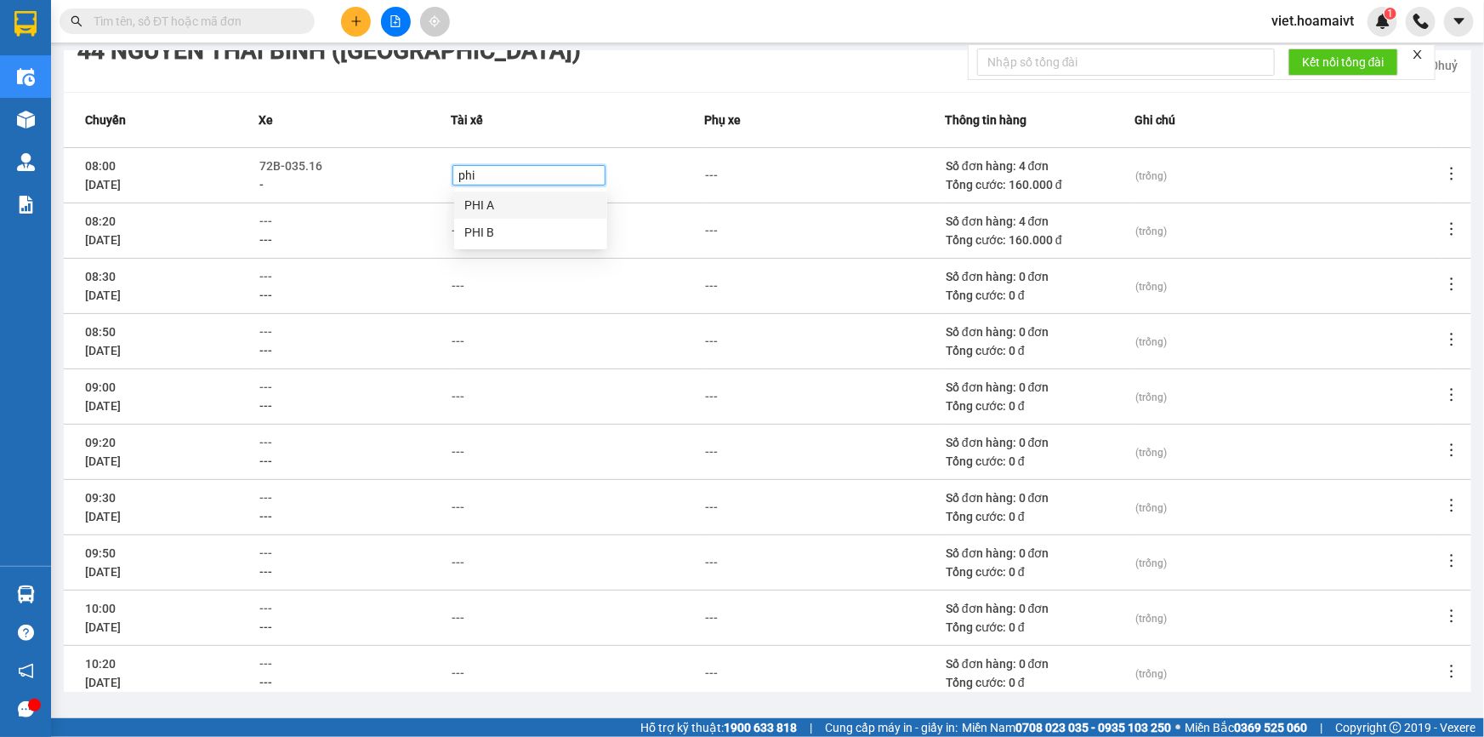
type input "phi b"
click at [481, 206] on div "PHI B" at bounding box center [530, 205] width 133 height 19
click at [339, 228] on div "---" at bounding box center [354, 221] width 191 height 19
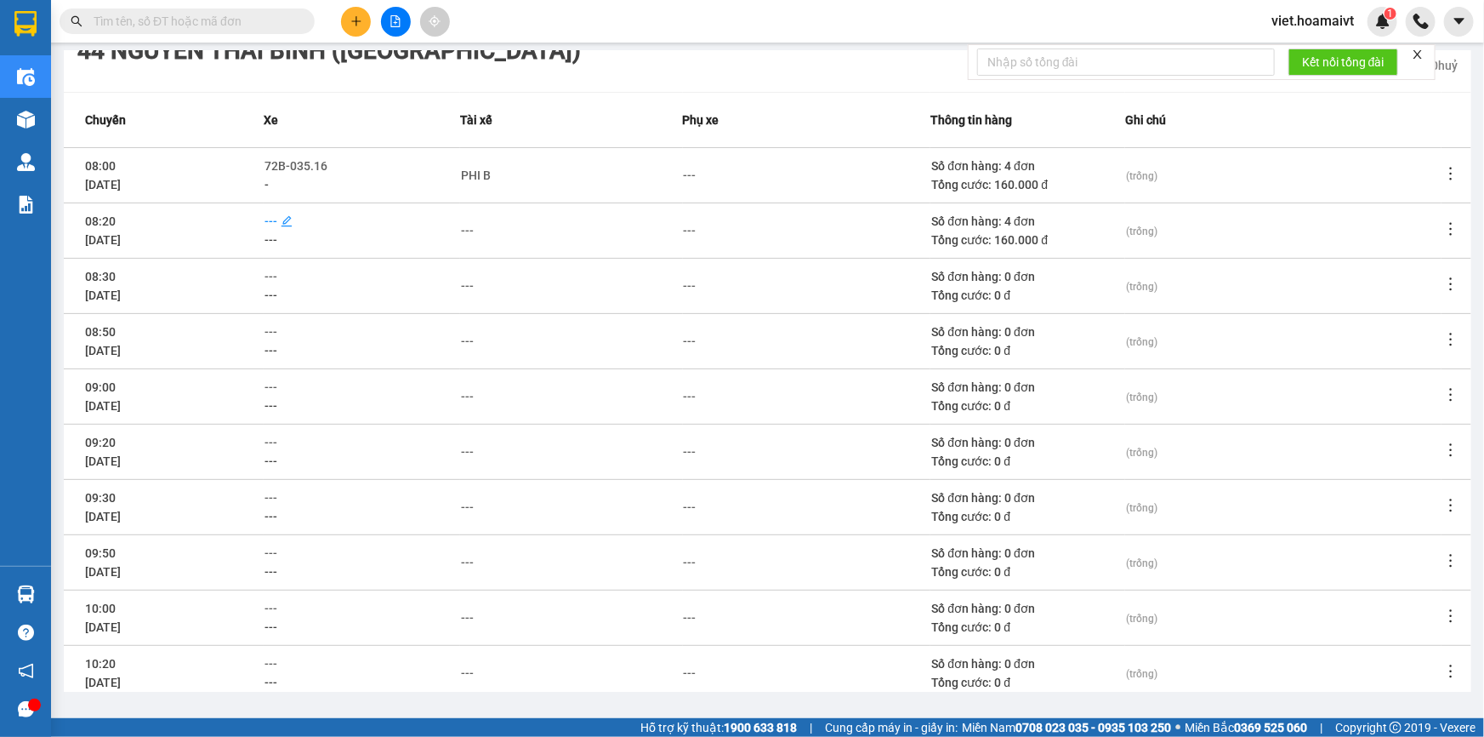
click at [277, 224] on span "---" at bounding box center [271, 221] width 13 height 14
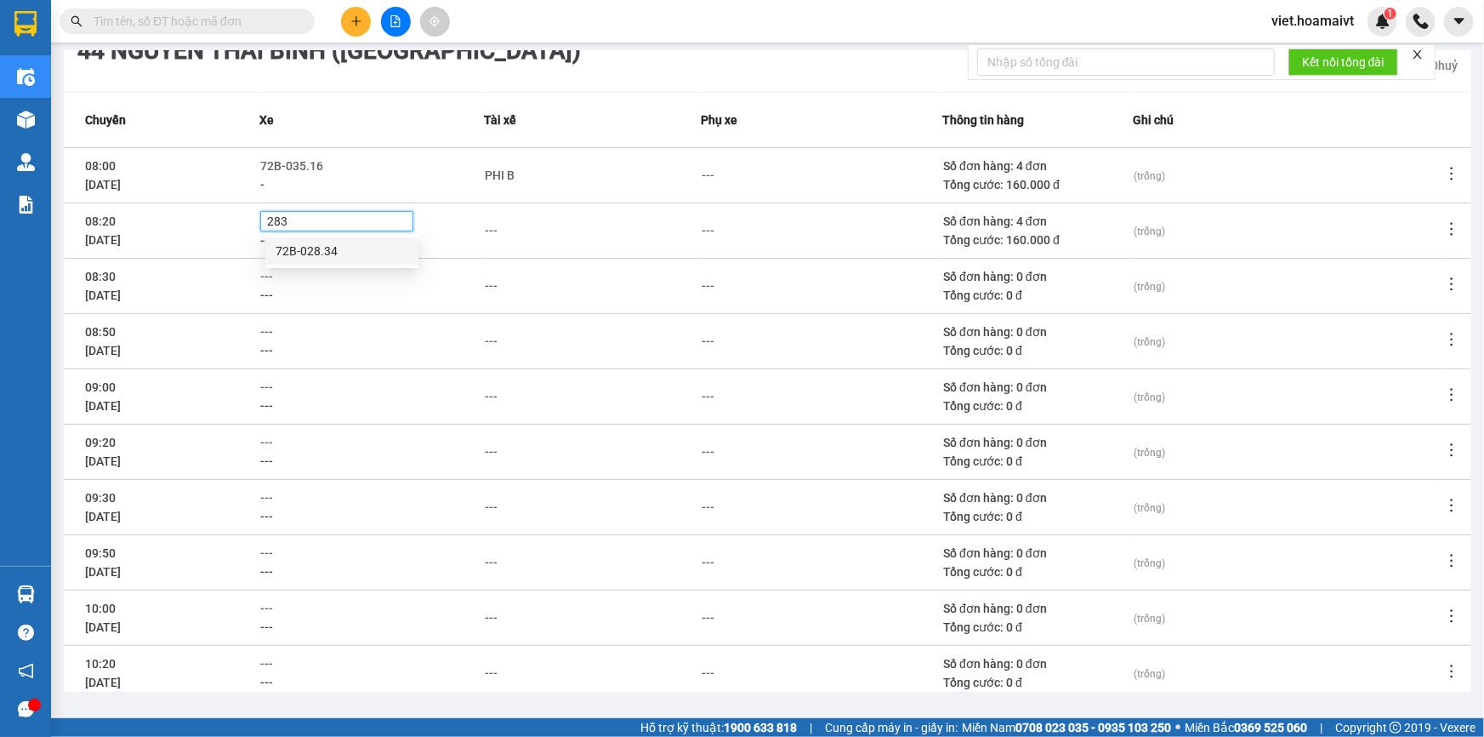
type input "2834"
click at [337, 250] on div "72B-028.34" at bounding box center [342, 251] width 133 height 19
click at [498, 235] on div "---" at bounding box center [491, 230] width 13 height 19
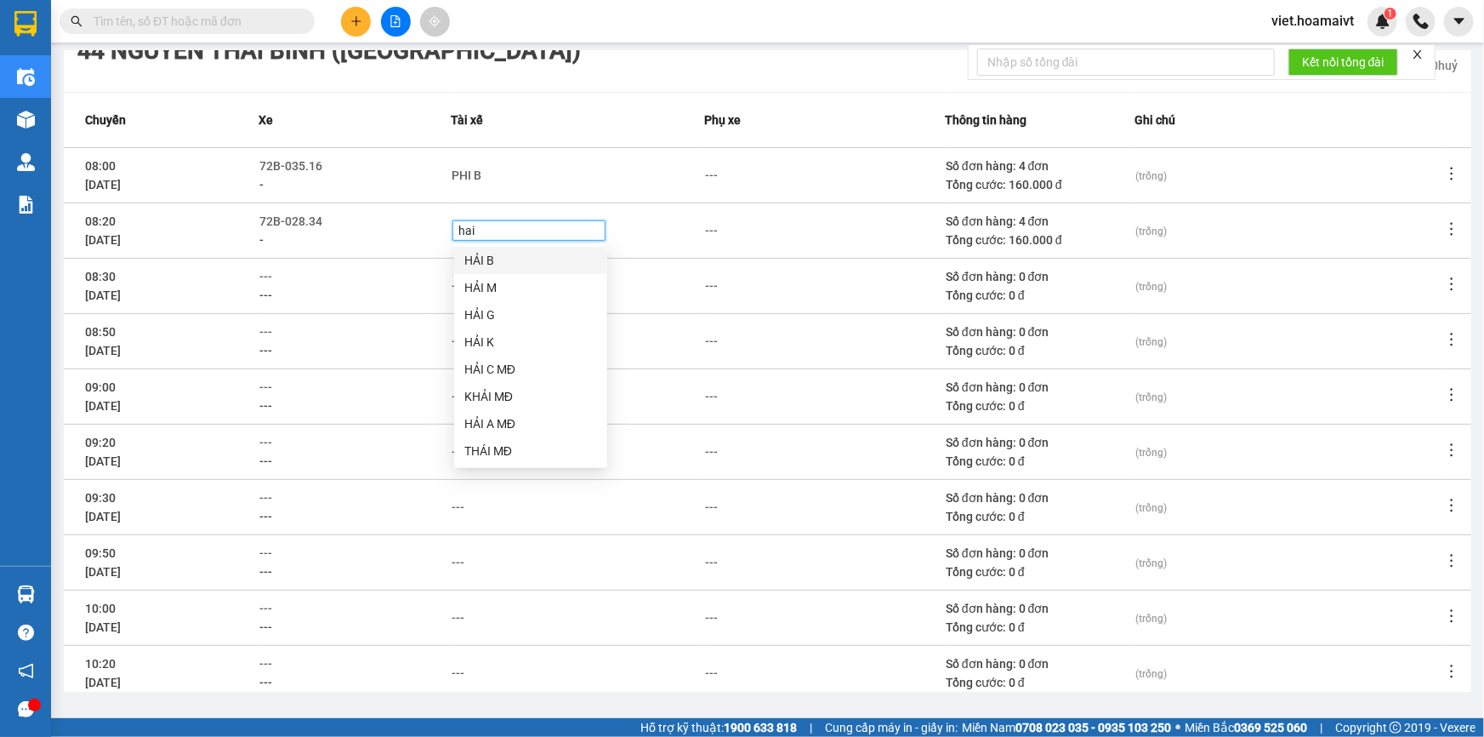
type input "hai b"
click at [494, 290] on div "HẢI B LH" at bounding box center [530, 287] width 133 height 19
click at [677, 339] on div "---" at bounding box center [578, 341] width 251 height 19
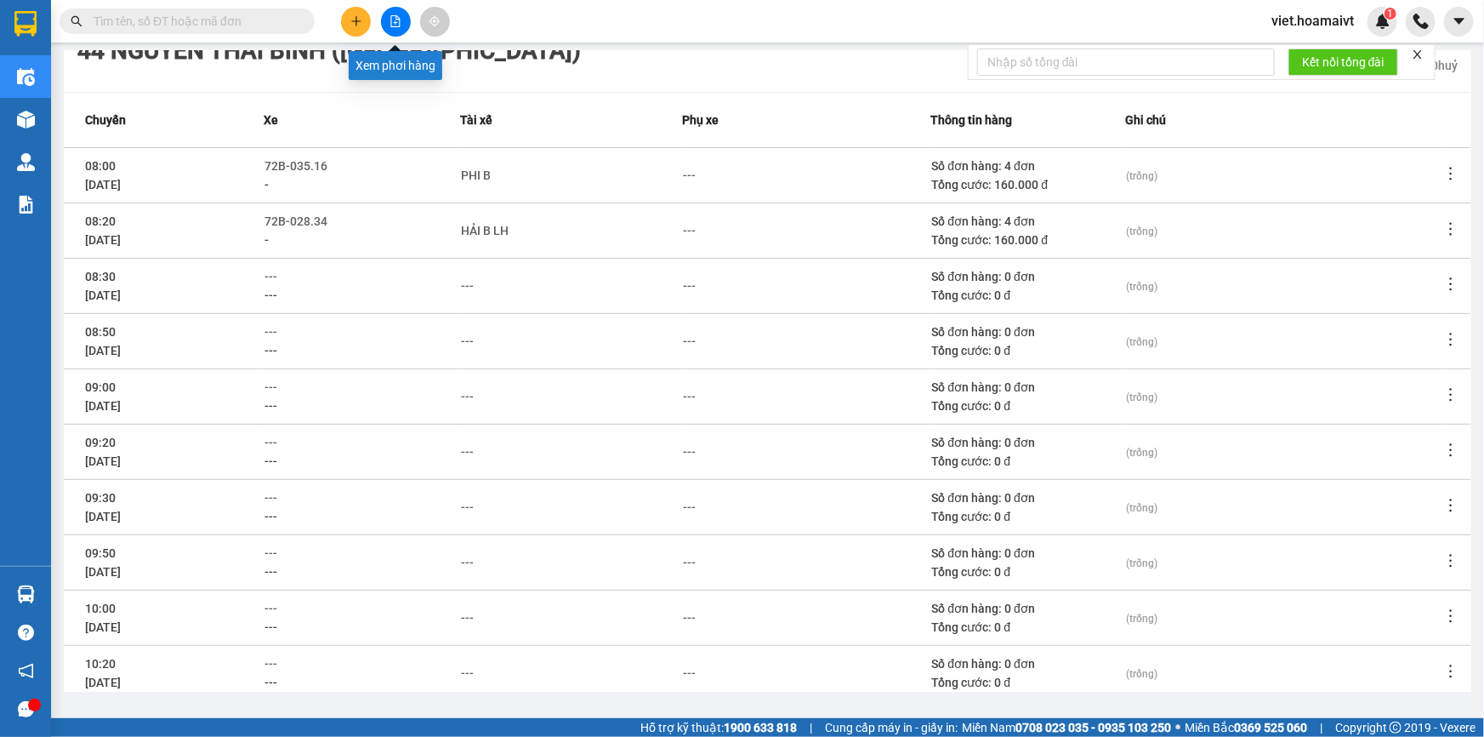
click at [401, 17] on button at bounding box center [396, 22] width 30 height 30
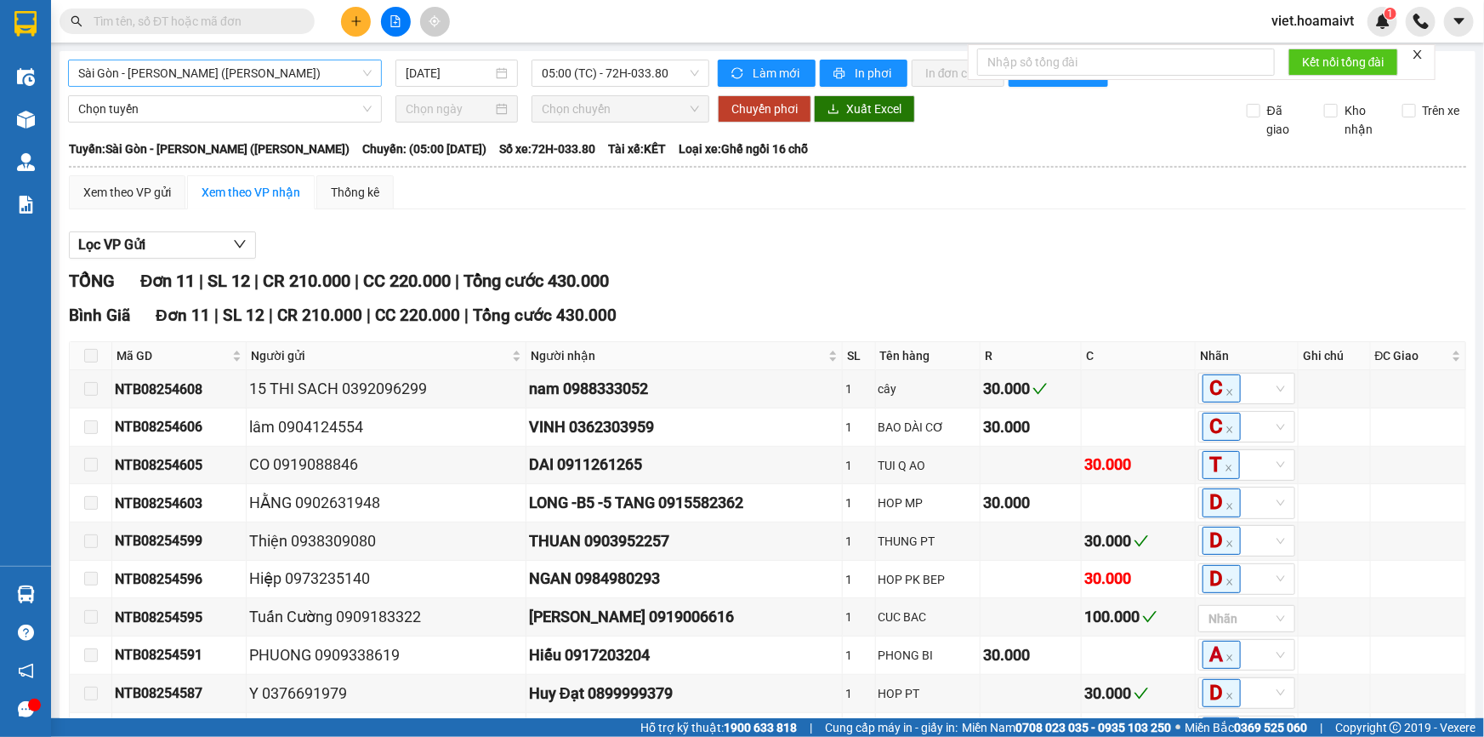
click at [285, 75] on span "Sài Gòn - [PERSON_NAME] ([PERSON_NAME])" at bounding box center [224, 73] width 293 height 26
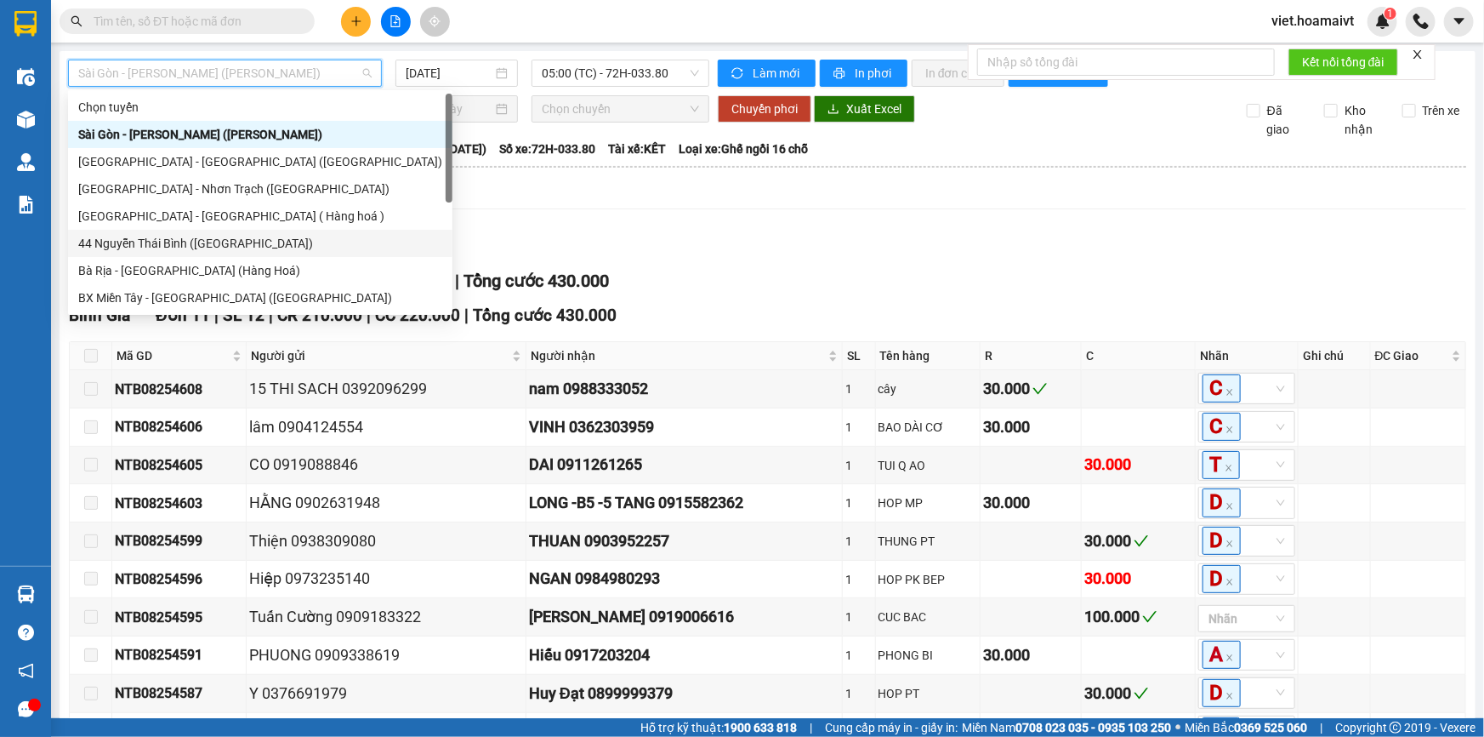
click at [171, 242] on div "44 Nguyễn Thái Bình ([GEOGRAPHIC_DATA])" at bounding box center [260, 243] width 364 height 19
type input "[DATE]"
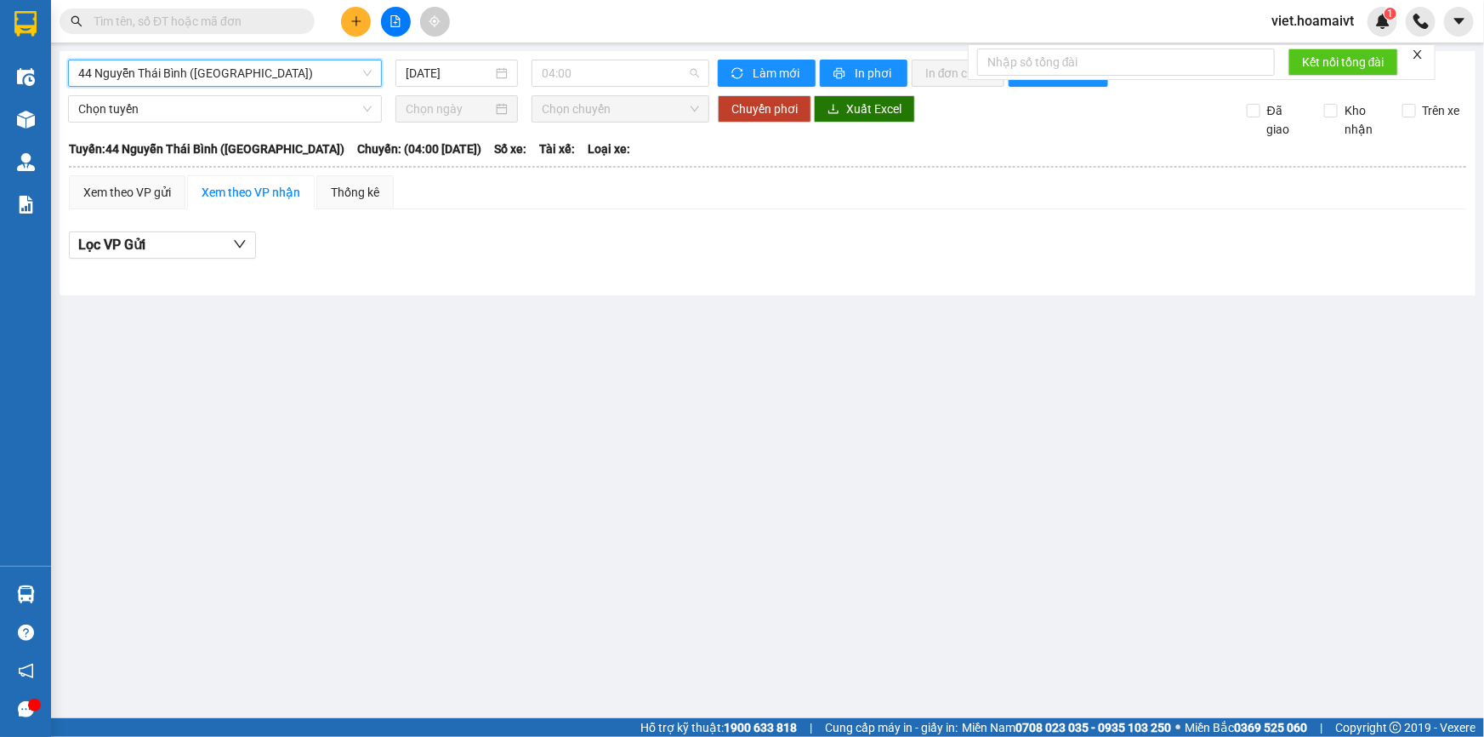
drag, startPoint x: 602, startPoint y: 70, endPoint x: 596, endPoint y: 114, distance: 44.8
click at [603, 71] on span "04:00" at bounding box center [620, 73] width 157 height 26
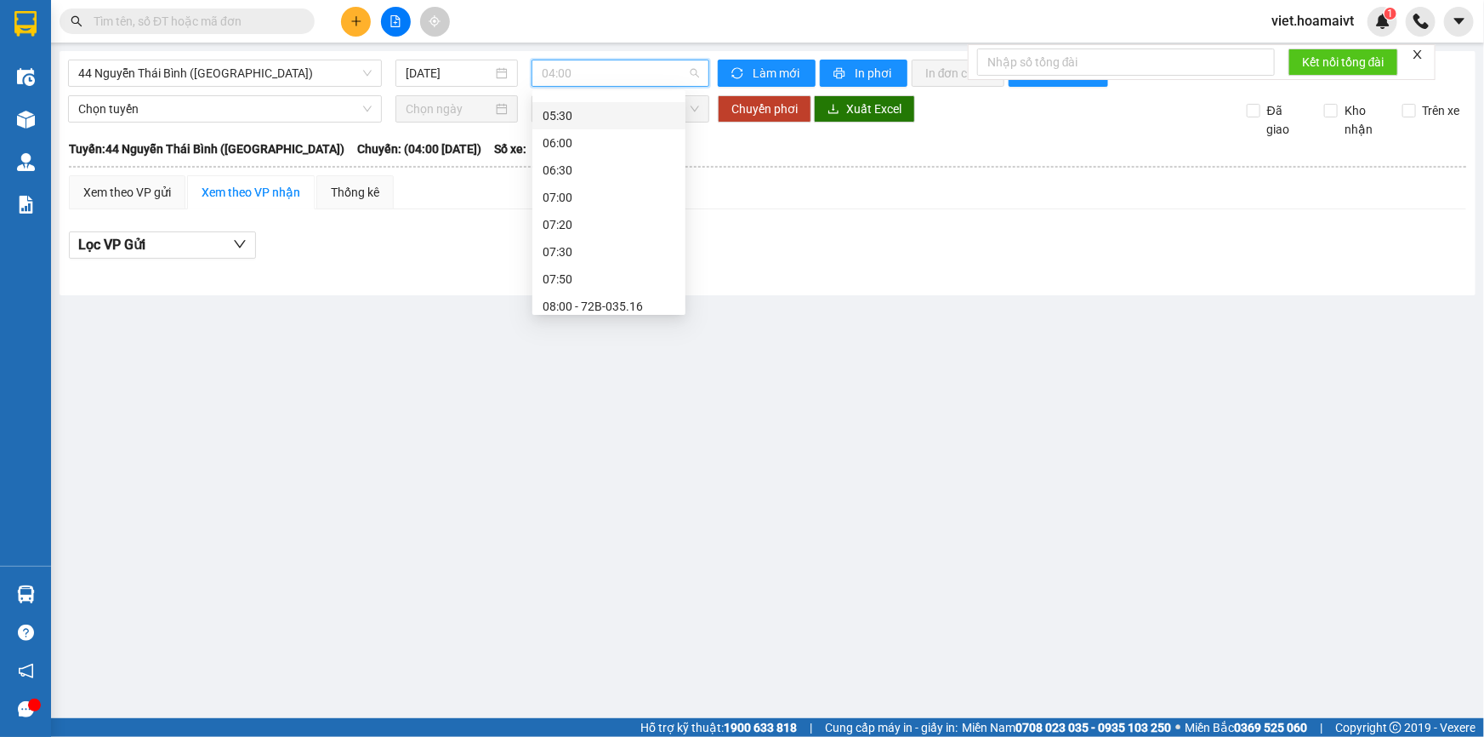
scroll to position [231, 0]
click at [622, 173] on div "08:00 - 72B-035.16" at bounding box center [609, 175] width 133 height 19
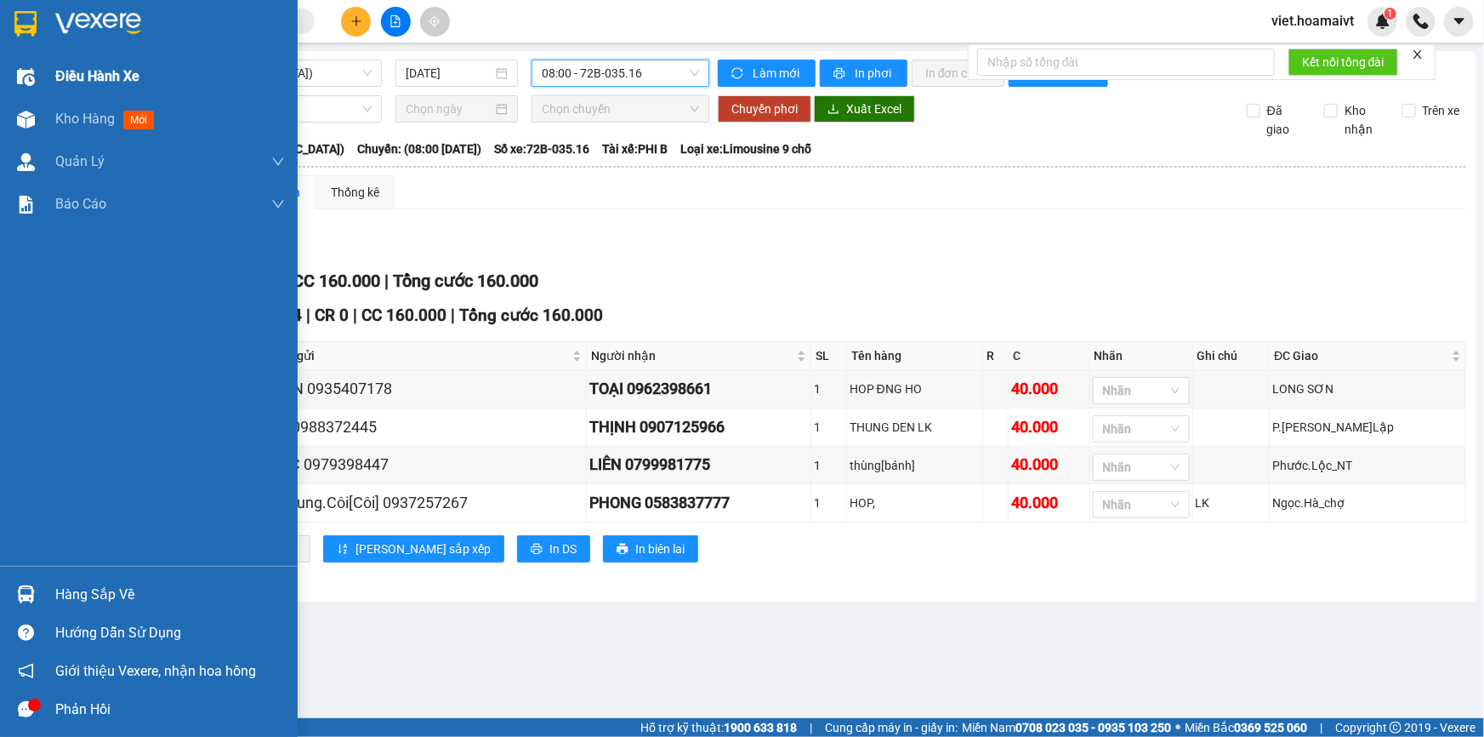
click at [107, 80] on span "Điều hành xe" at bounding box center [97, 76] width 84 height 21
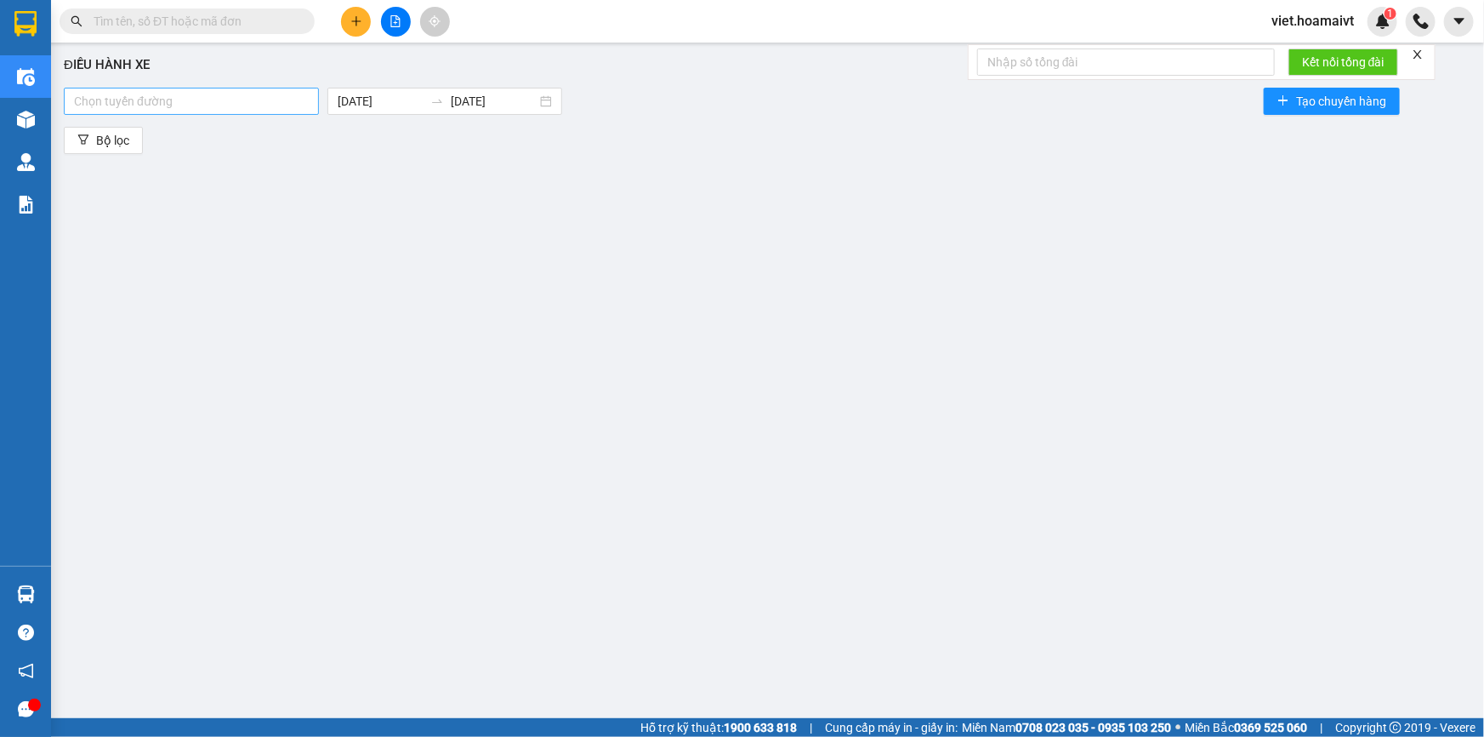
click at [151, 103] on div at bounding box center [191, 101] width 247 height 20
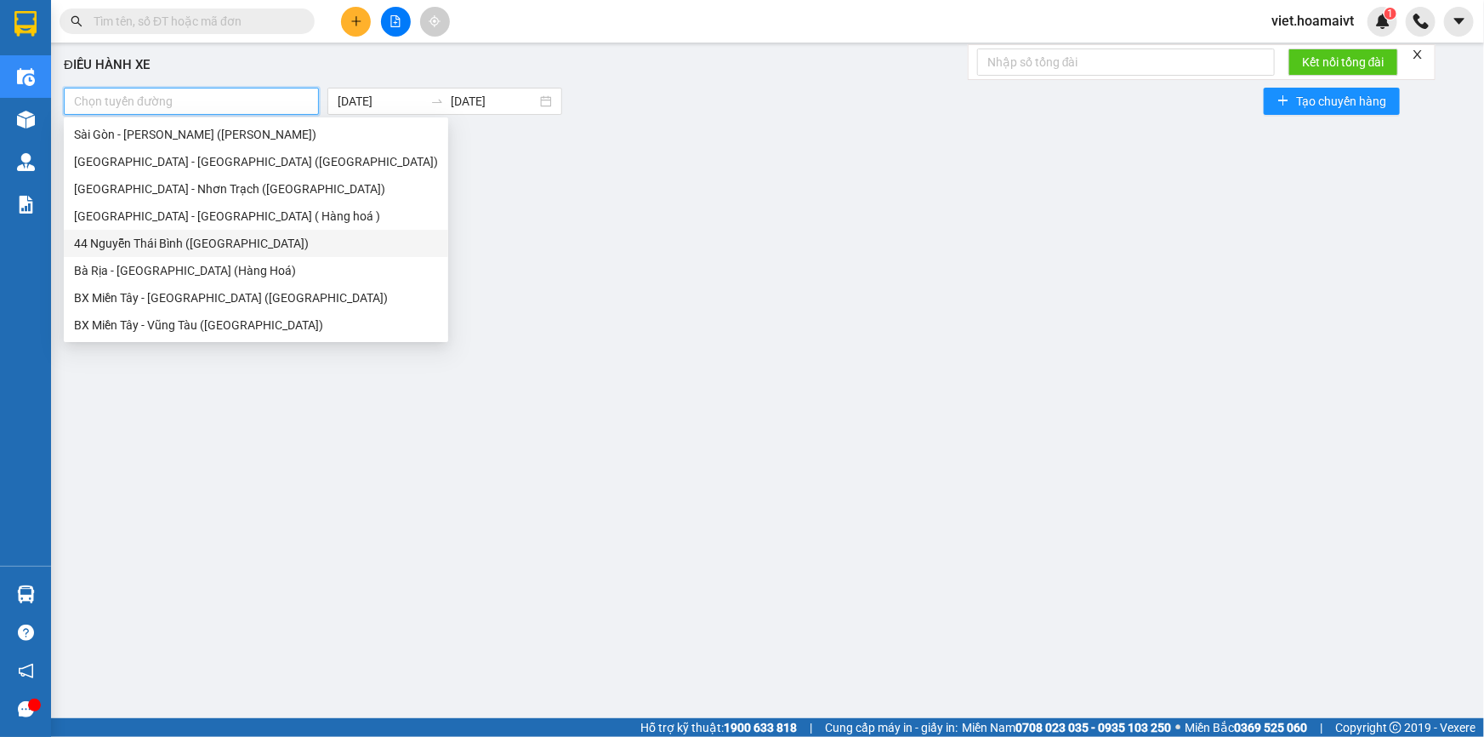
click at [156, 245] on div "44 Nguyễn Thái Bình ([GEOGRAPHIC_DATA])" at bounding box center [256, 243] width 364 height 19
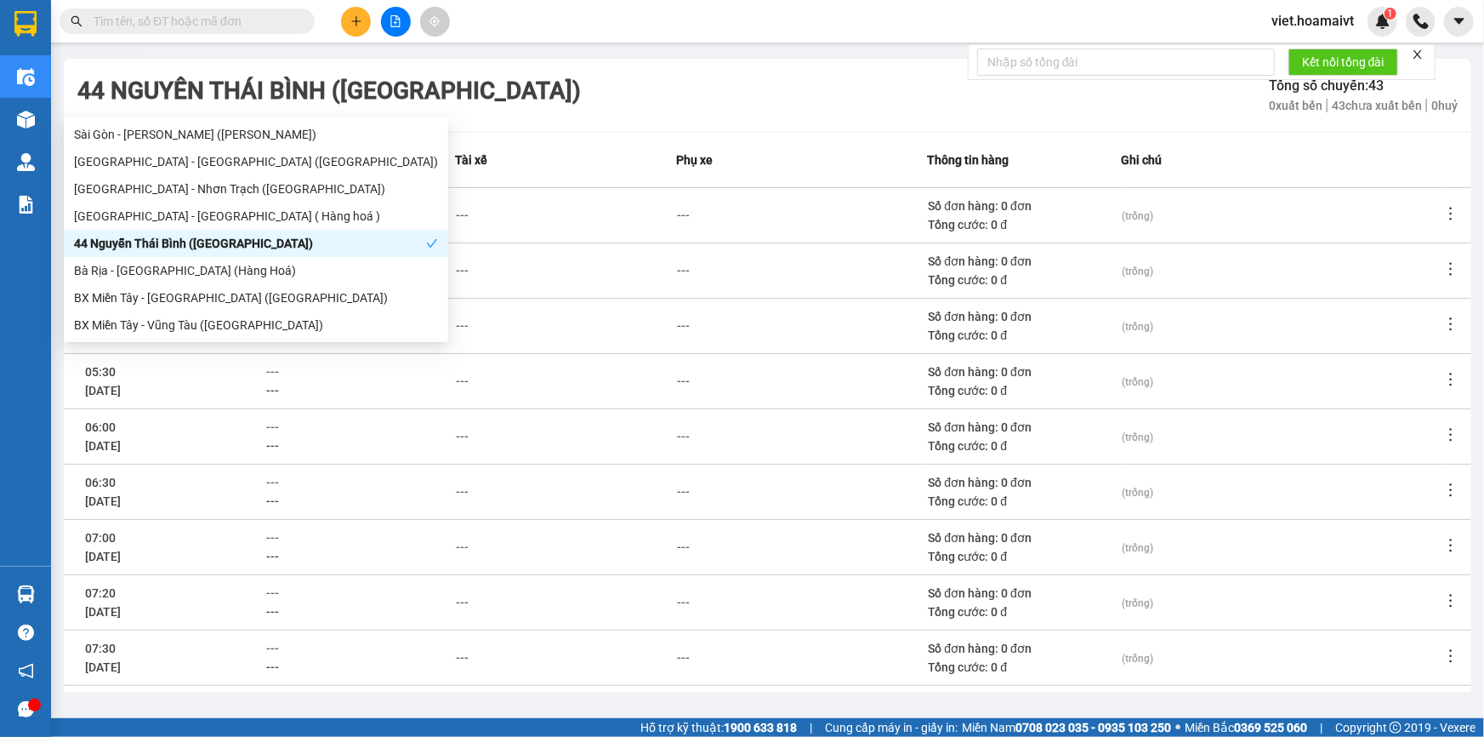
scroll to position [221, 0]
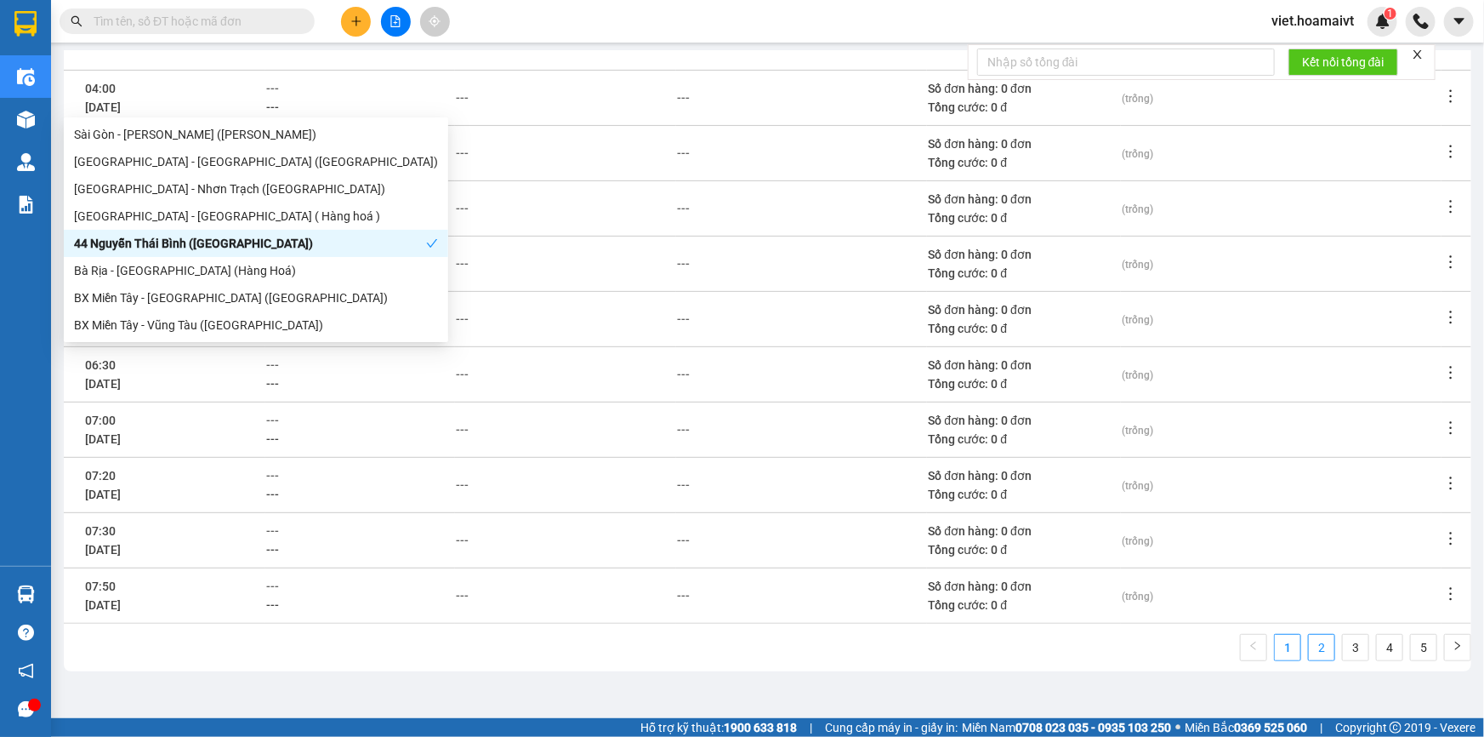
click at [1311, 652] on link "2" at bounding box center [1322, 648] width 26 height 26
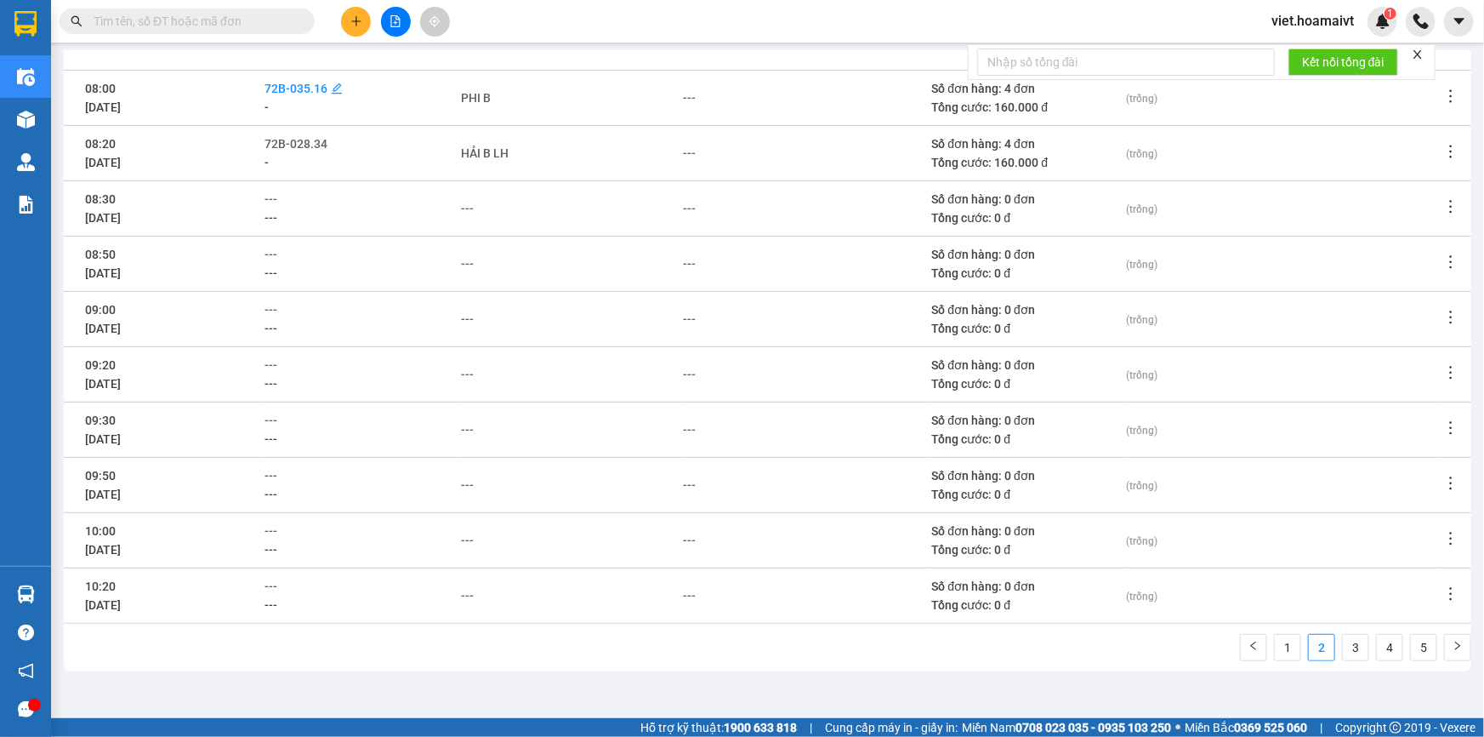
click at [284, 93] on span "72B-035.16" at bounding box center [296, 89] width 63 height 14
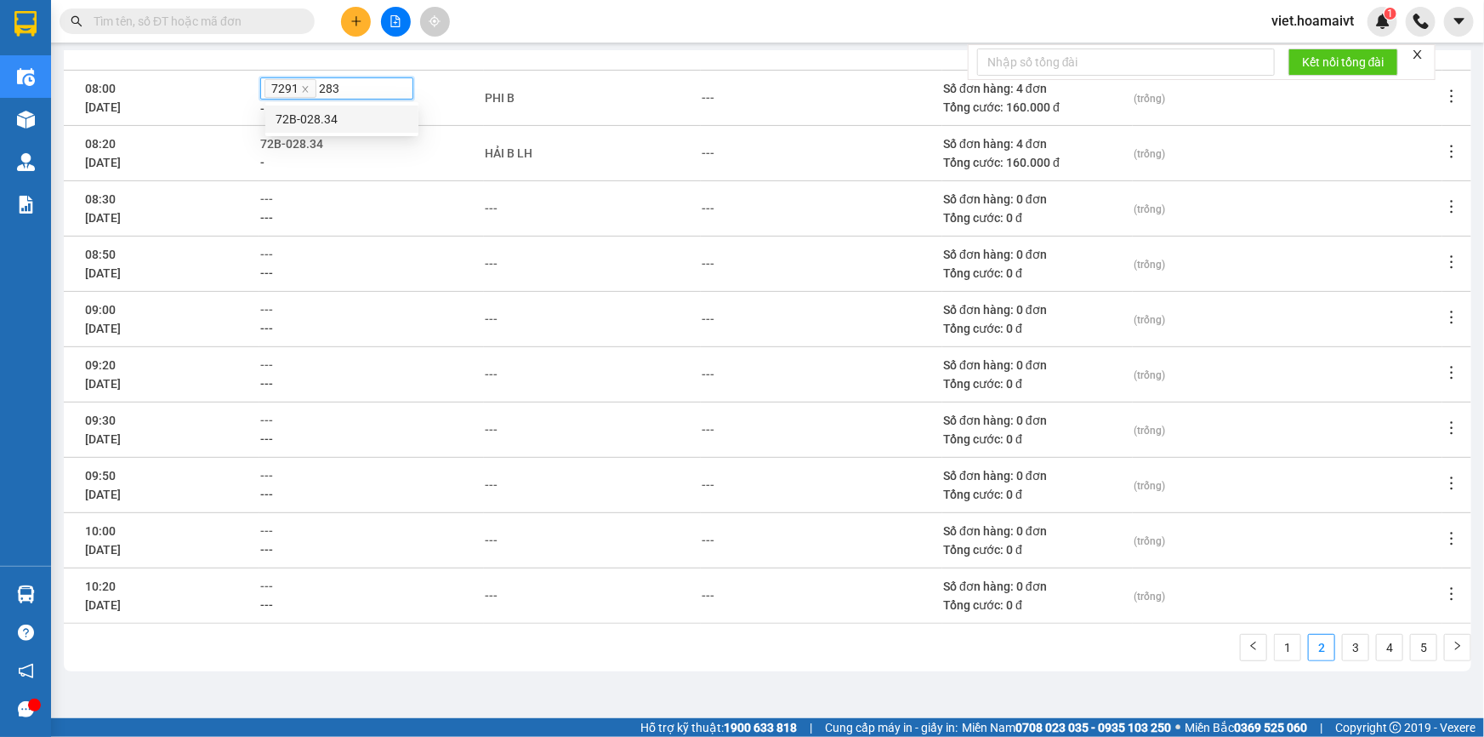
type input "2834"
click at [334, 112] on div "72B-028.34" at bounding box center [342, 119] width 133 height 19
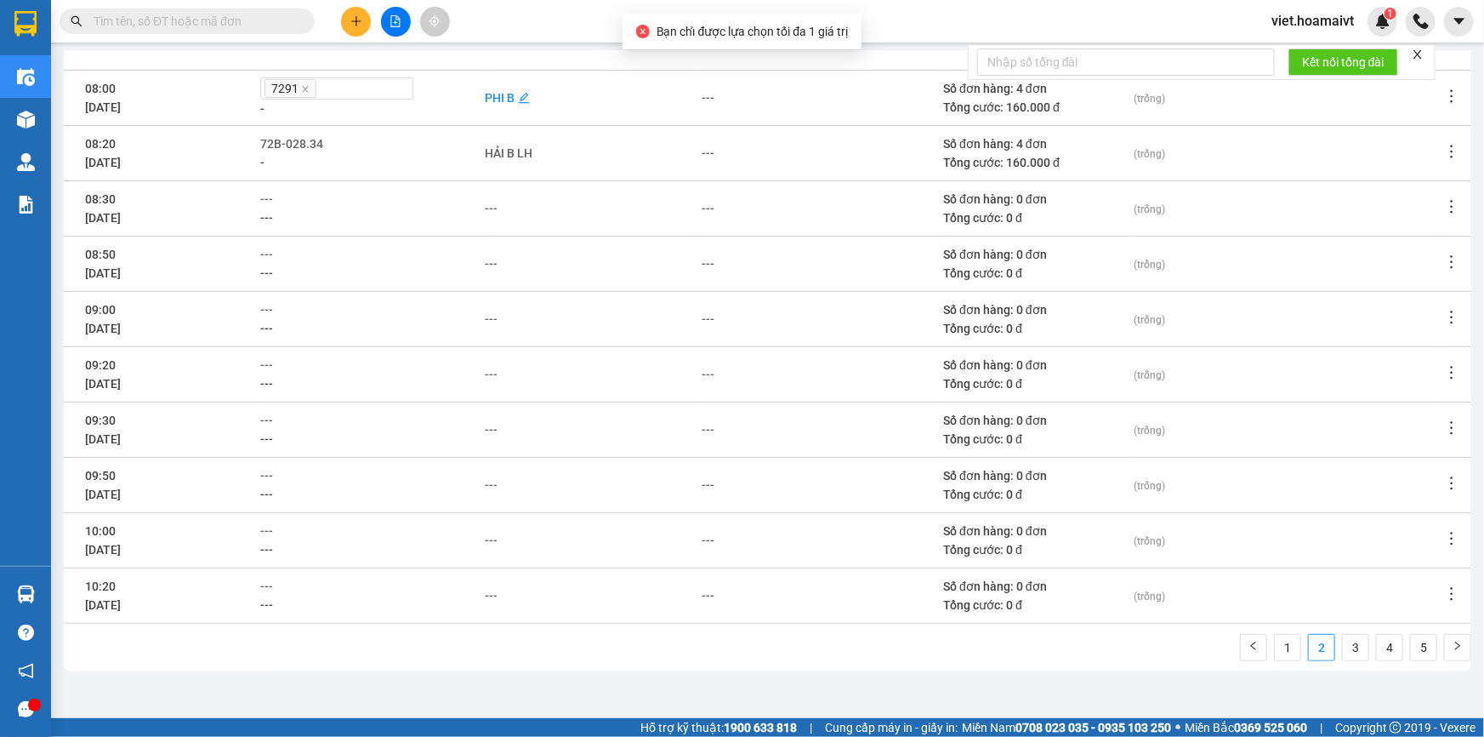
click at [510, 100] on div "PHI B" at bounding box center [500, 97] width 30 height 19
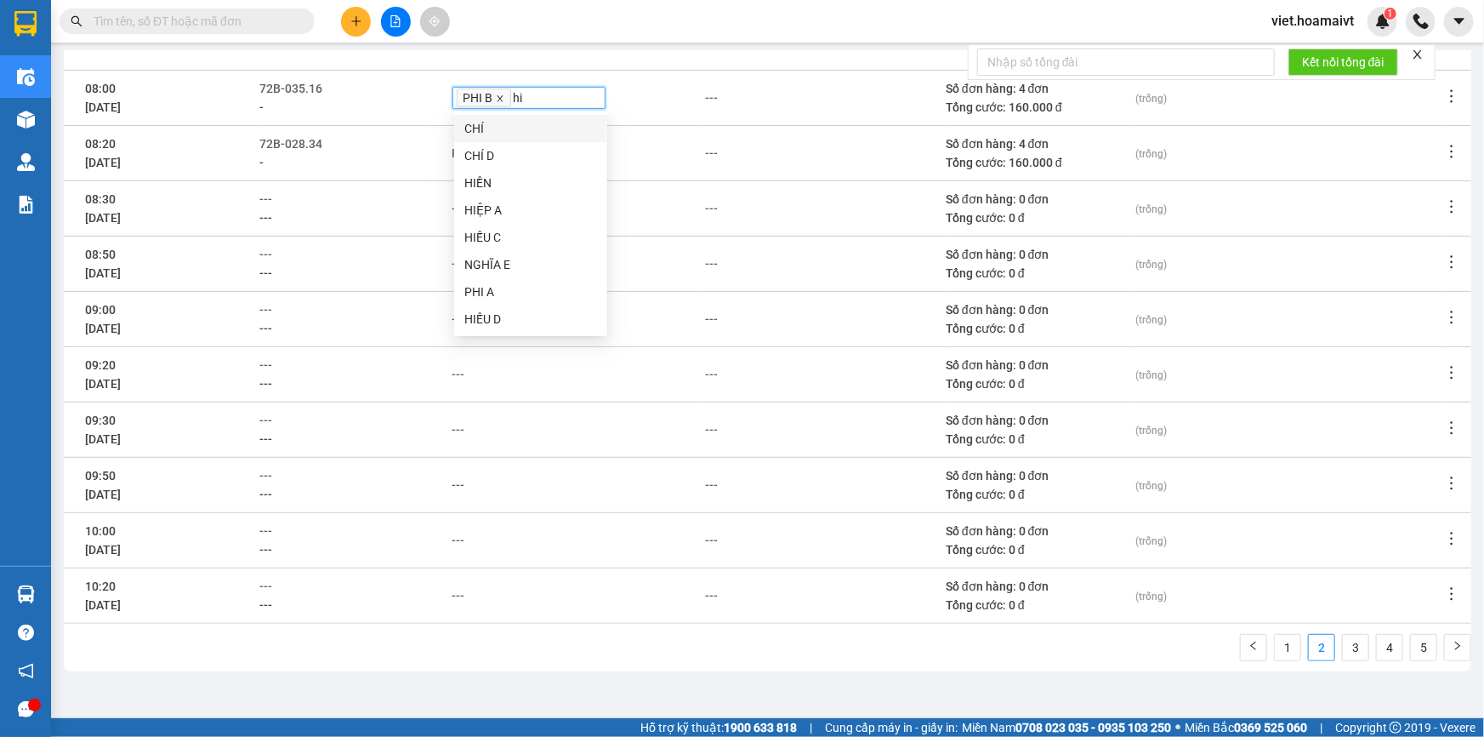
type input "h"
click at [499, 100] on icon "close" at bounding box center [500, 98] width 9 height 9
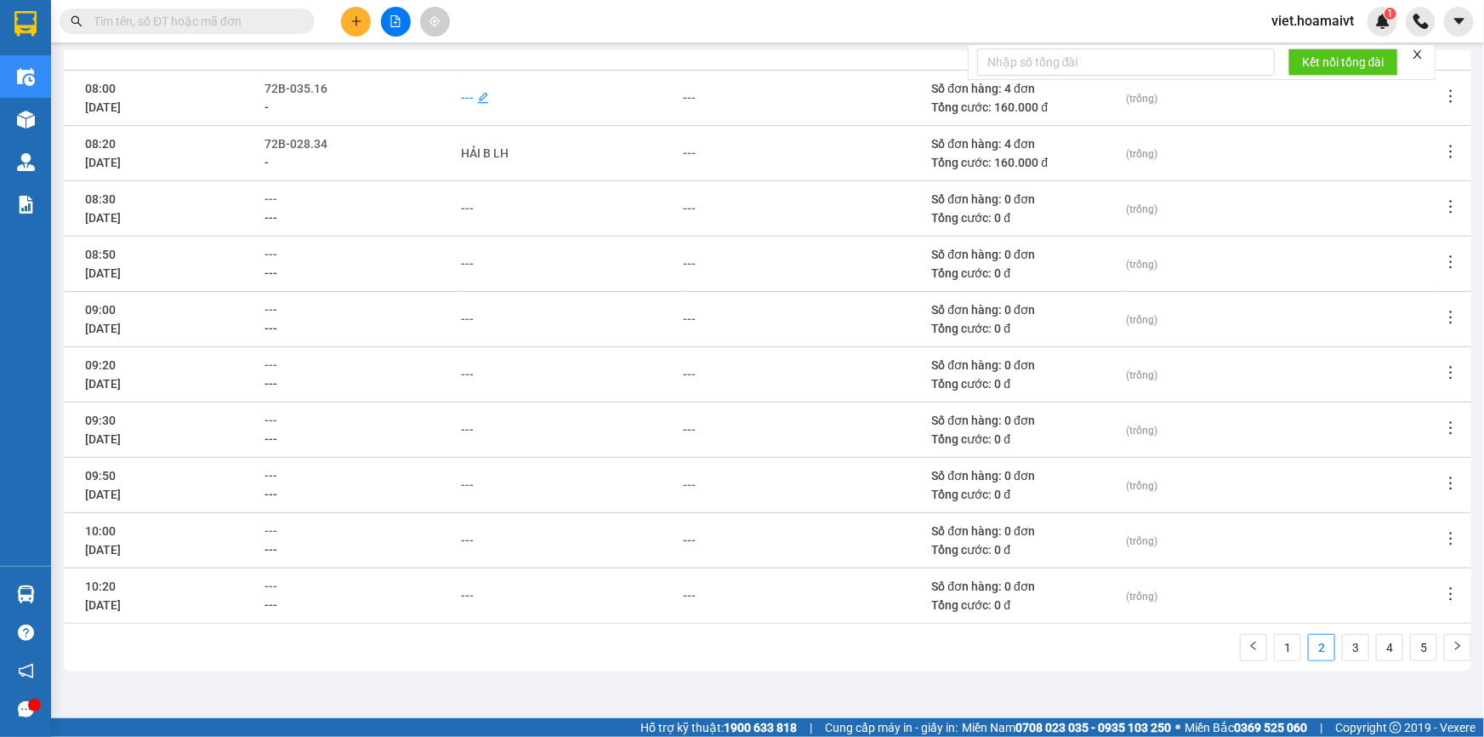
click at [469, 98] on div "---" at bounding box center [467, 97] width 13 height 19
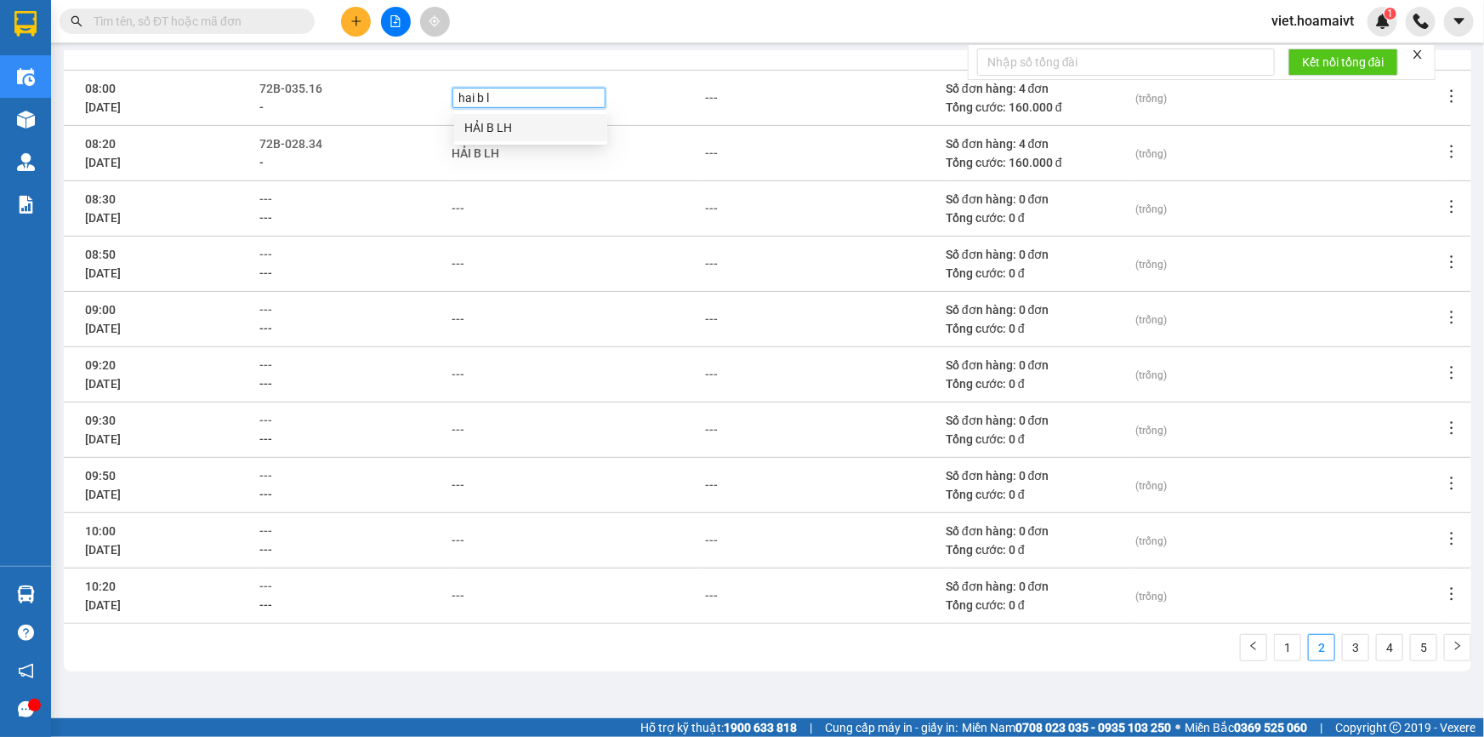
type input "hai b lh"
click at [492, 128] on div "HẢI B LH" at bounding box center [530, 127] width 133 height 19
click at [416, 168] on div "-" at bounding box center [354, 162] width 191 height 19
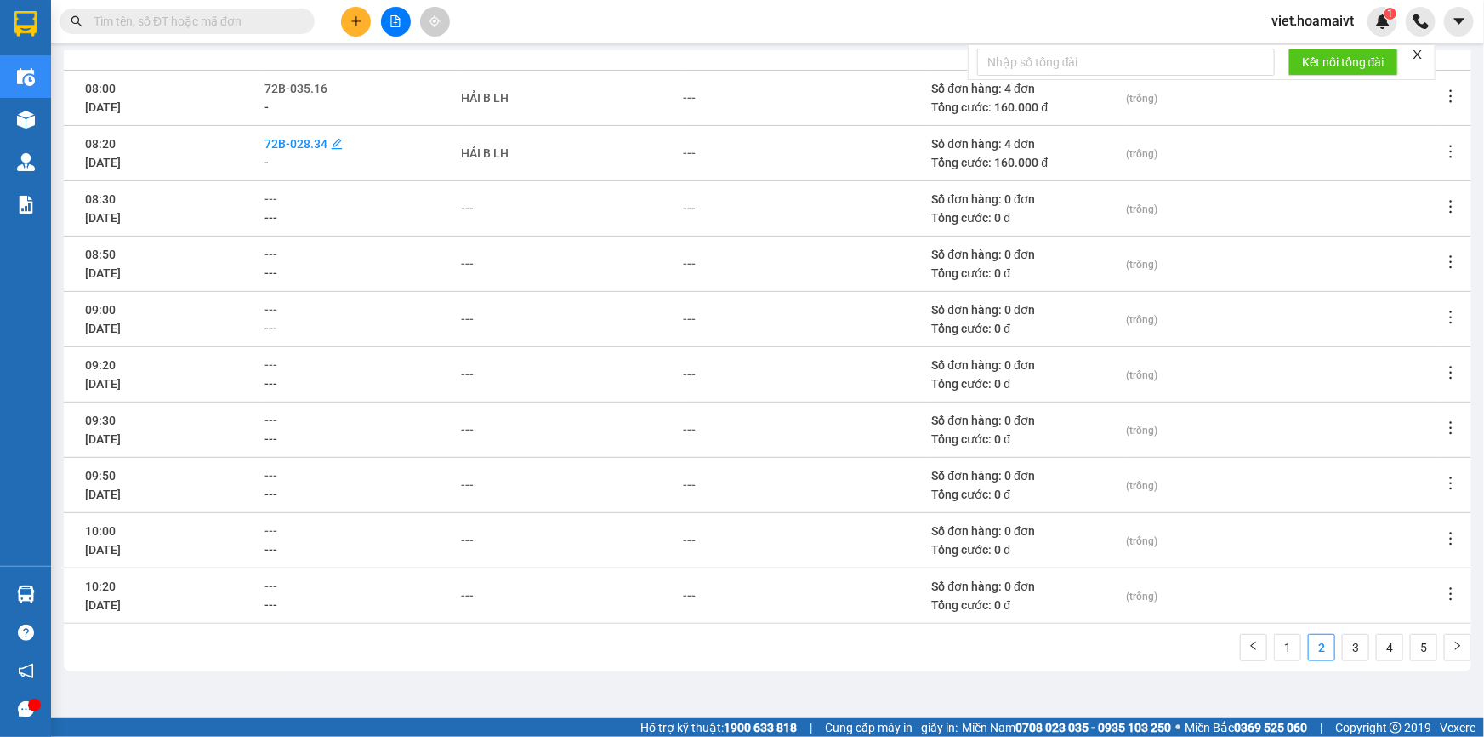
click at [311, 144] on span "72B-028.34" at bounding box center [296, 144] width 63 height 14
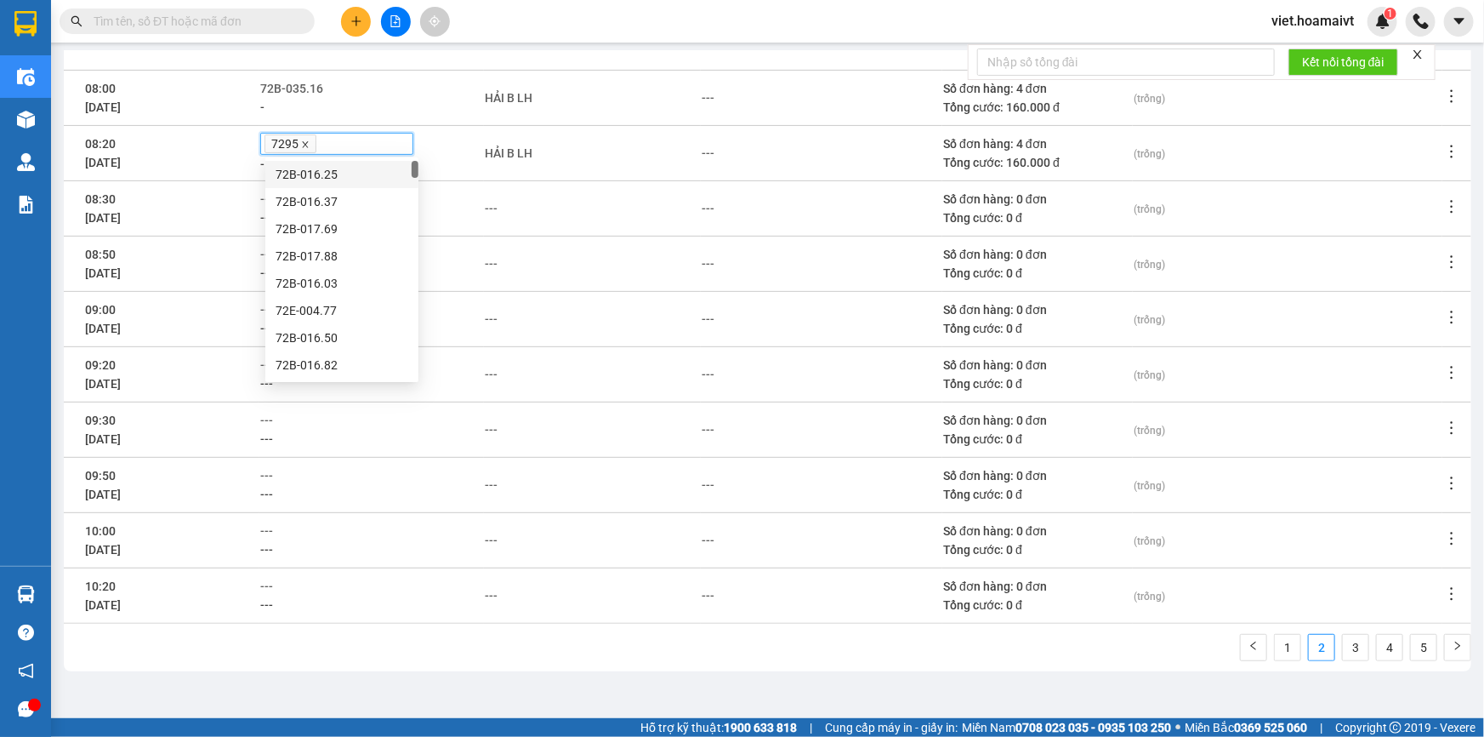
click at [310, 144] on icon "close" at bounding box center [305, 144] width 9 height 9
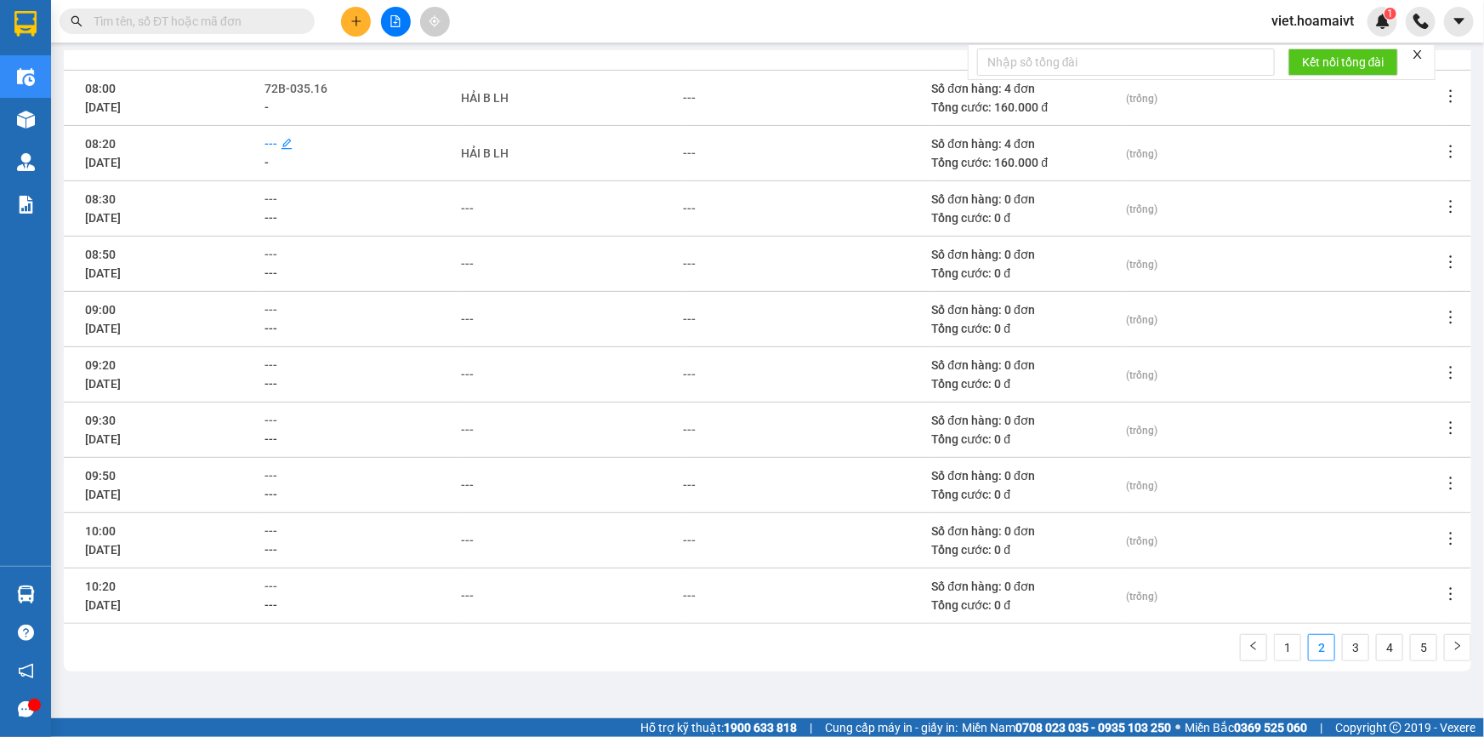
click at [275, 144] on span "---" at bounding box center [271, 144] width 13 height 14
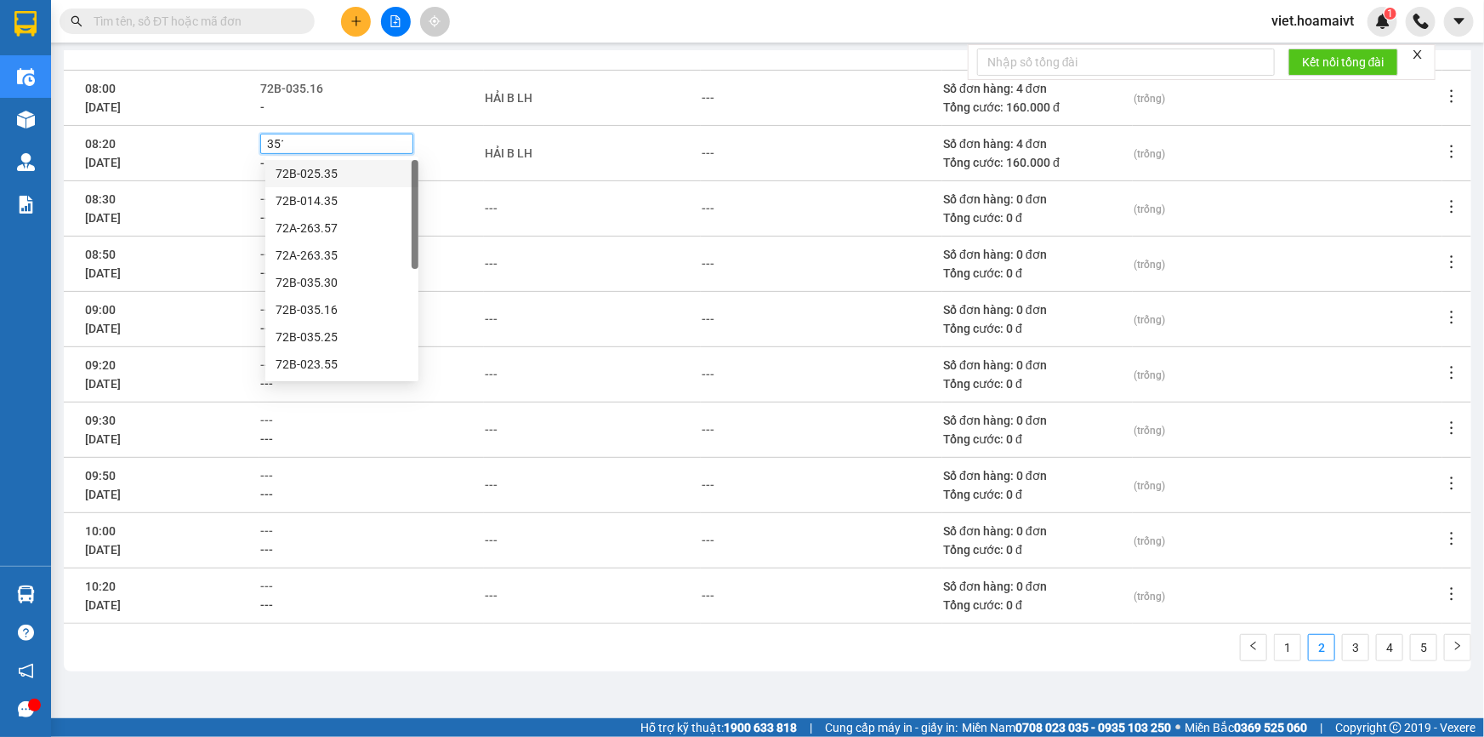
type input "3516"
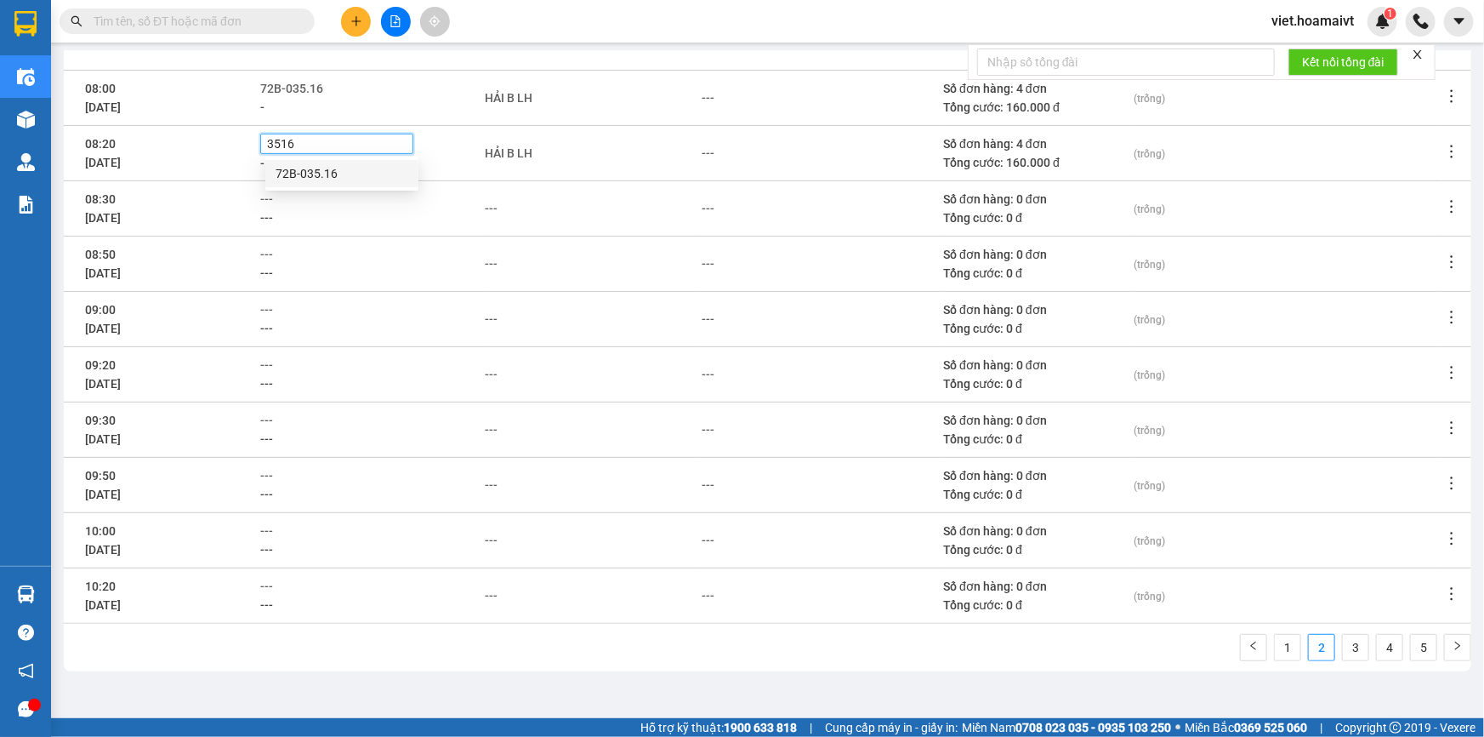
click at [322, 174] on div "72B-035.16" at bounding box center [342, 173] width 133 height 19
click at [450, 167] on div "-" at bounding box center [371, 164] width 223 height 19
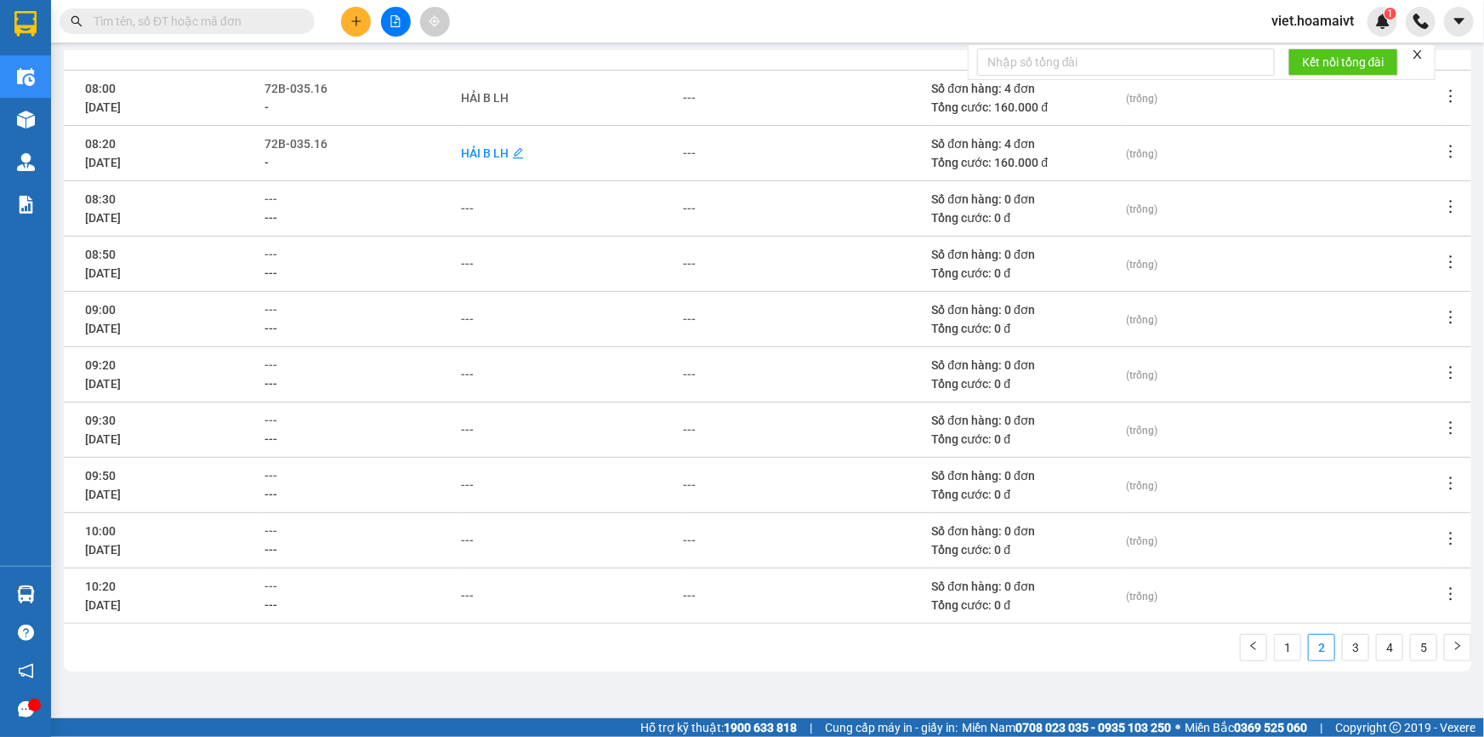
click at [482, 155] on div "HẢI B LH" at bounding box center [485, 153] width 48 height 19
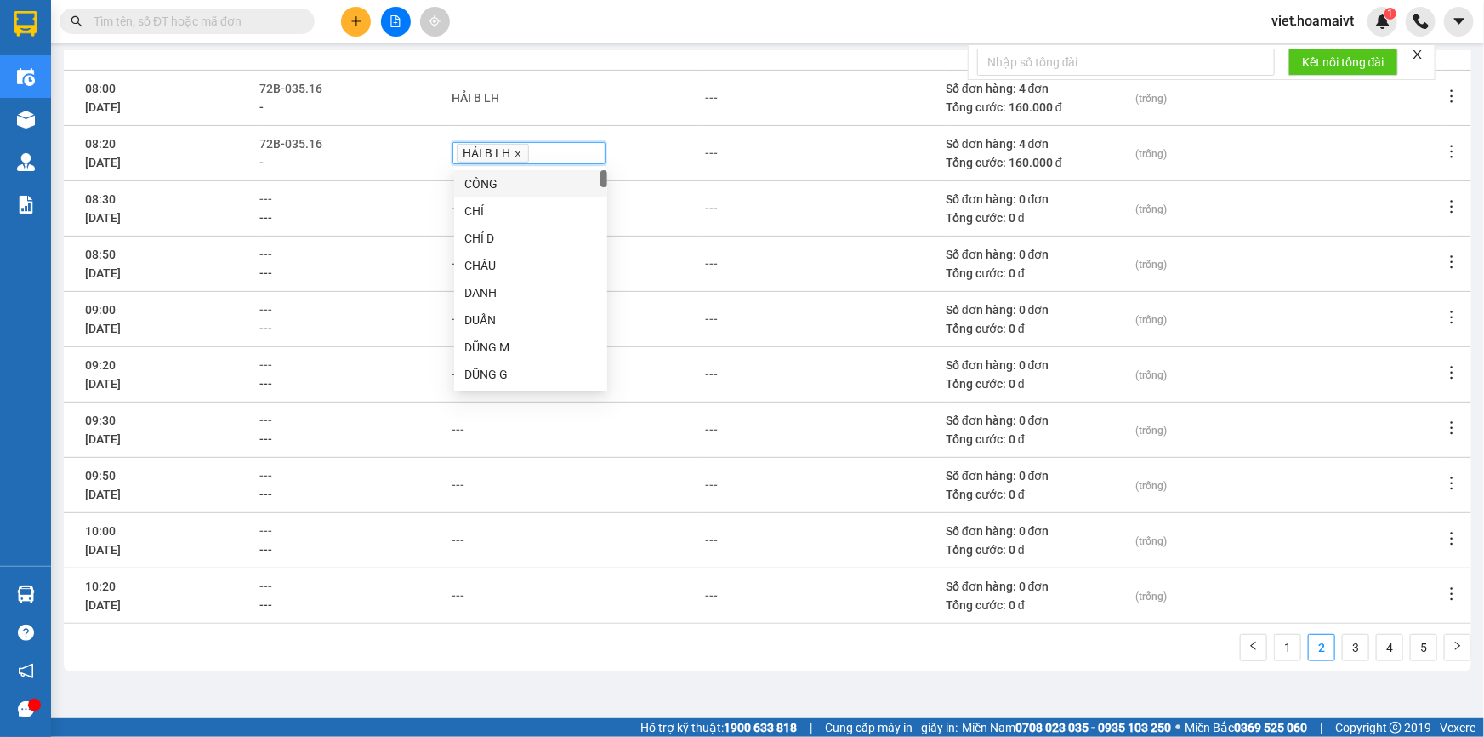
click at [518, 157] on icon "close" at bounding box center [518, 154] width 9 height 9
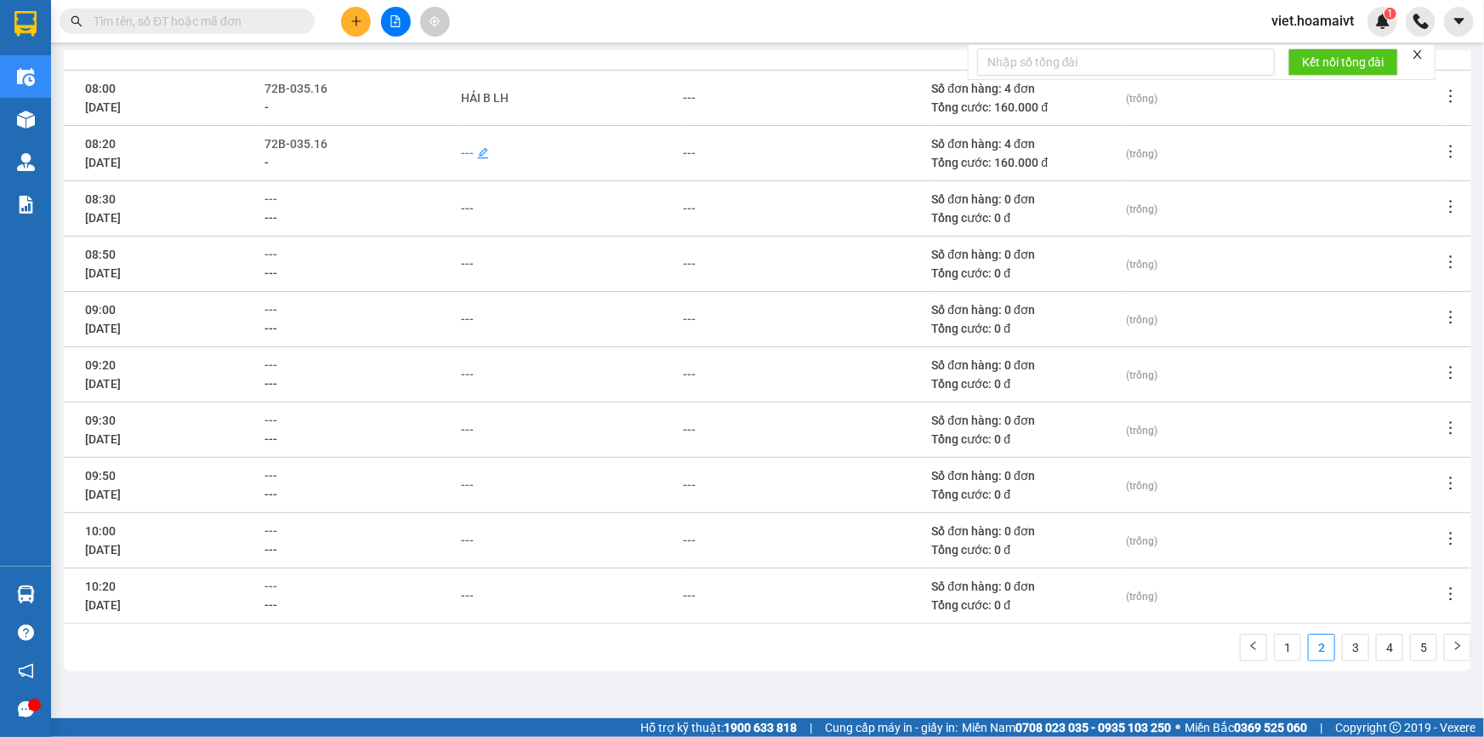
click at [473, 152] on div "---" at bounding box center [467, 153] width 13 height 19
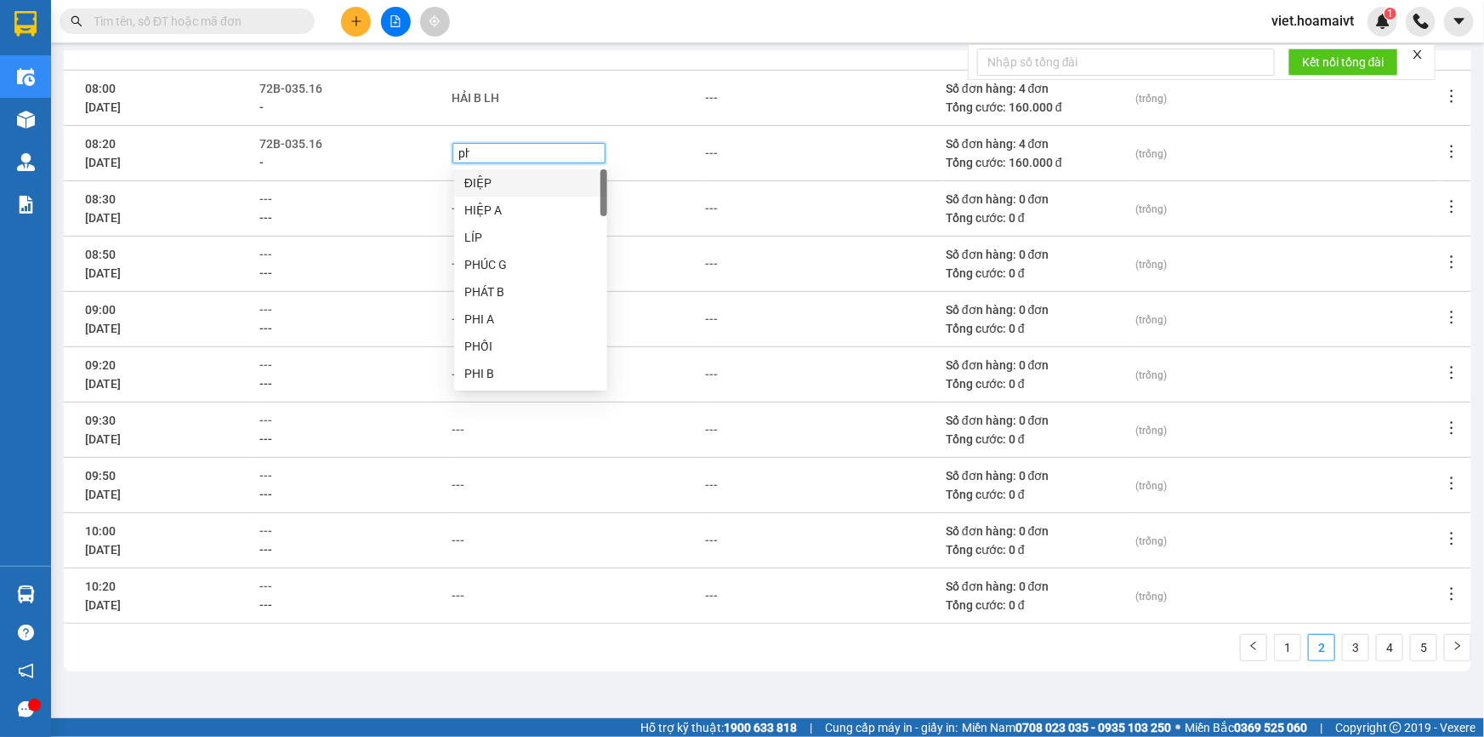
type input "phi"
click at [484, 208] on div "PHI B" at bounding box center [530, 210] width 133 height 19
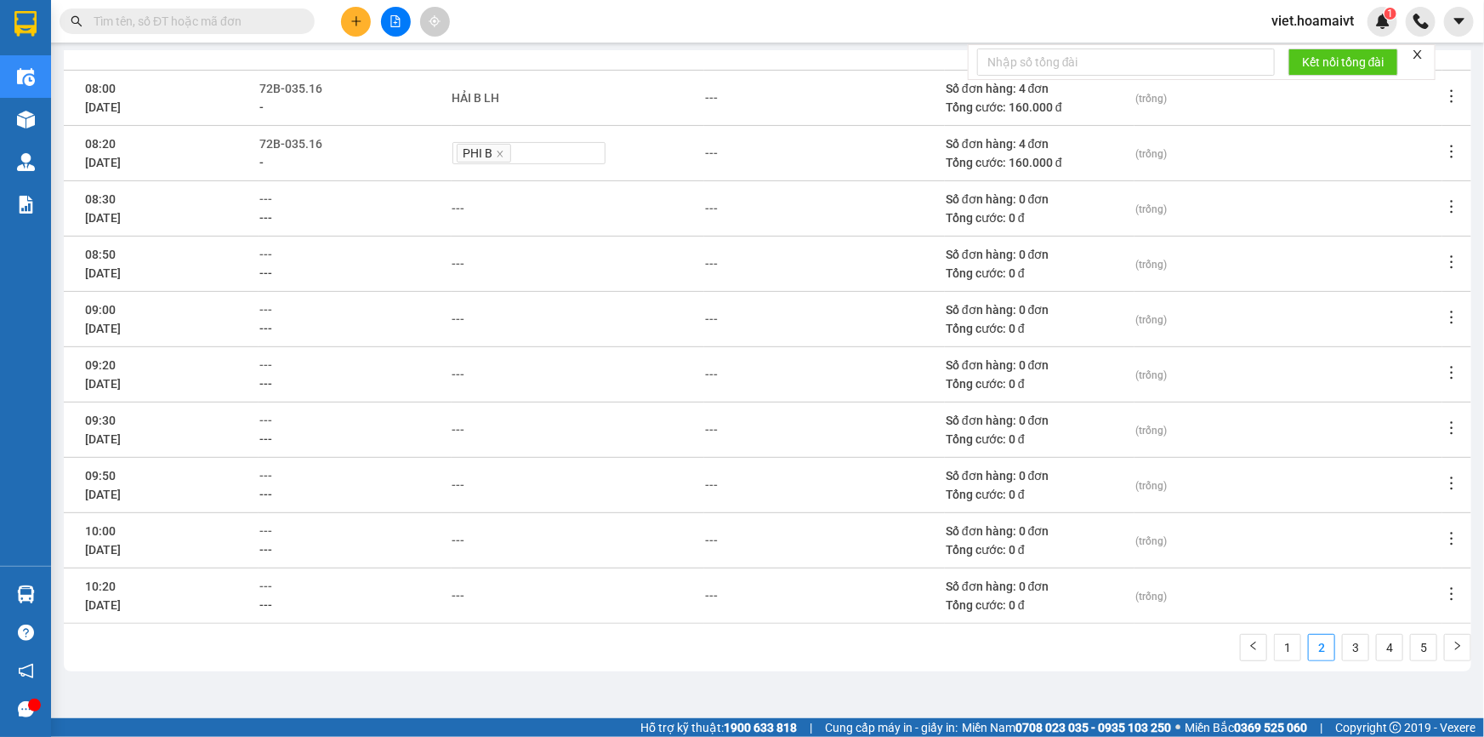
click at [578, 100] on div "HẢI B LH" at bounding box center [578, 97] width 251 height 19
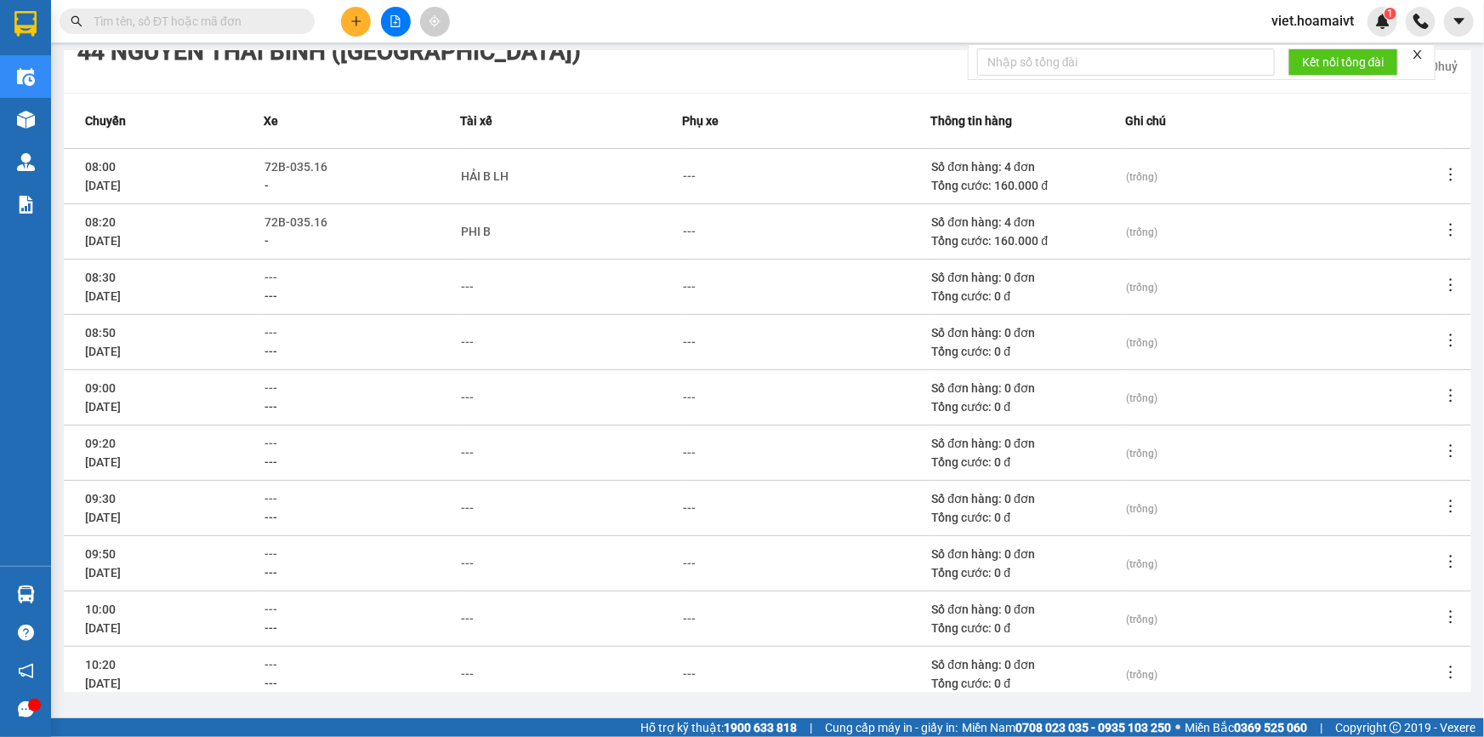
scroll to position [154, 0]
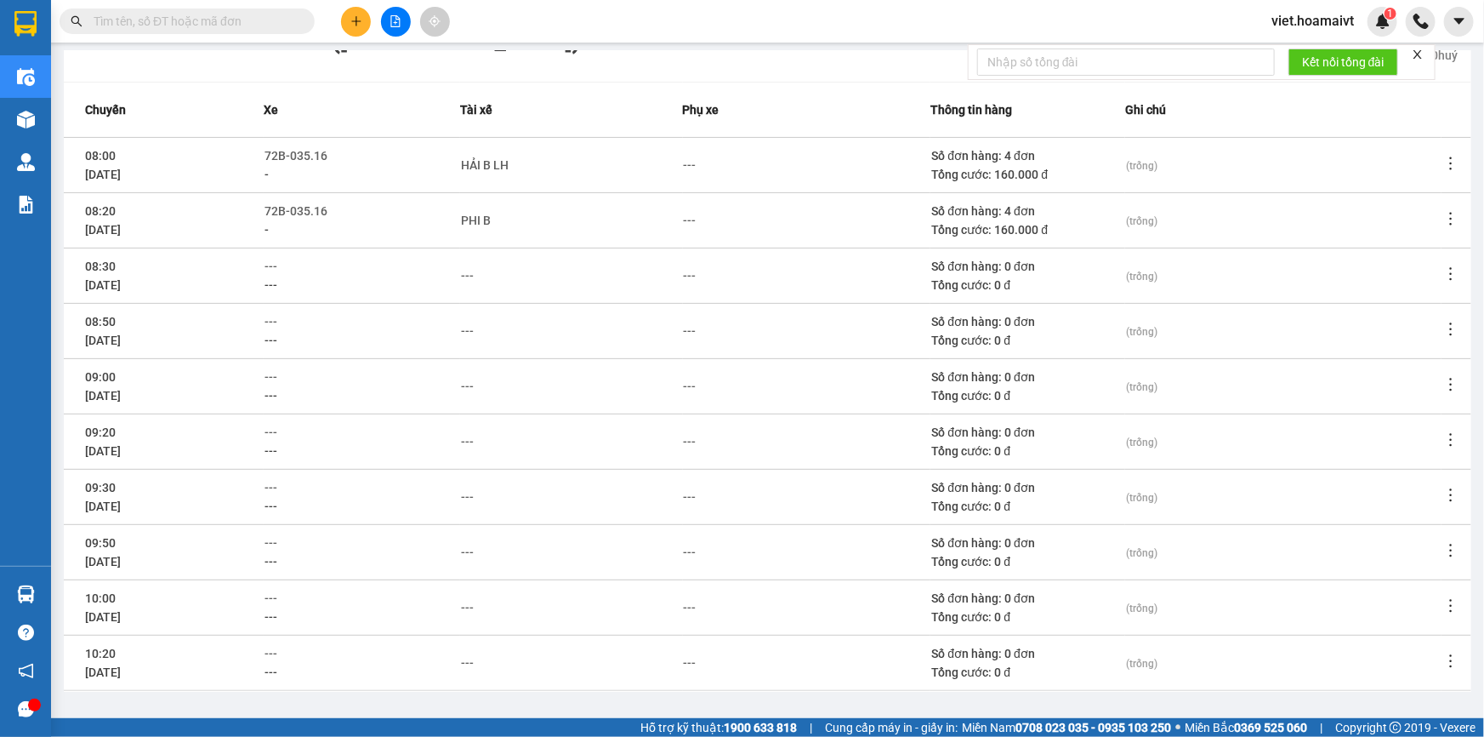
click at [587, 238] on td "PHI B" at bounding box center [571, 219] width 222 height 55
click at [411, 288] on div "---" at bounding box center [363, 285] width 196 height 19
